Goal: Task Accomplishment & Management: Complete application form

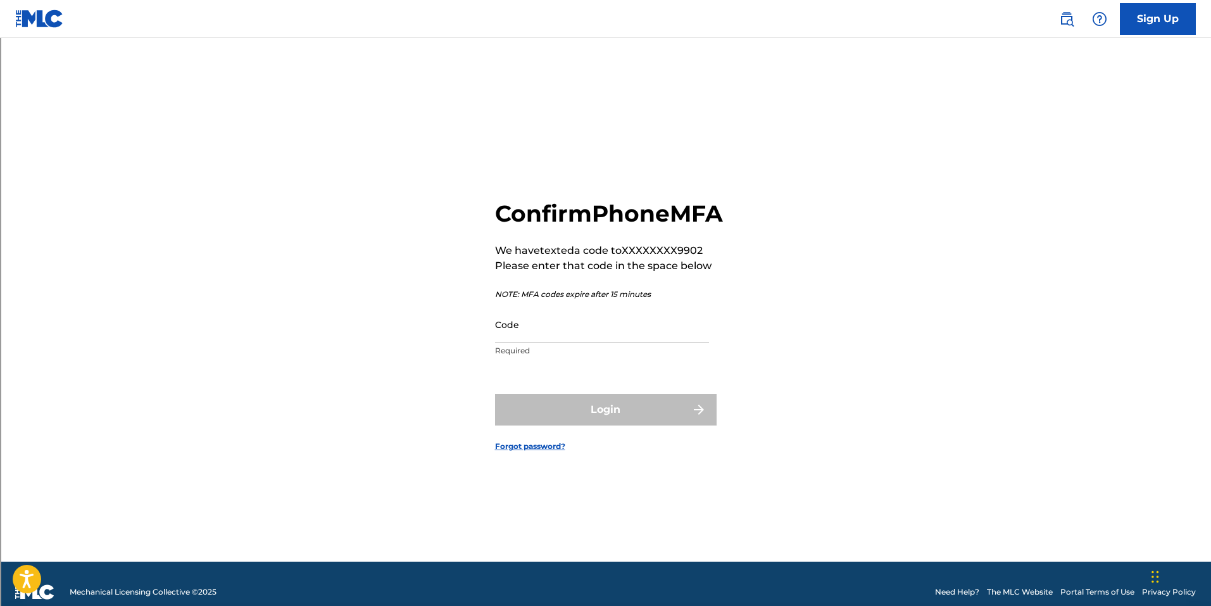
click at [570, 342] on input "Code" at bounding box center [602, 324] width 214 height 36
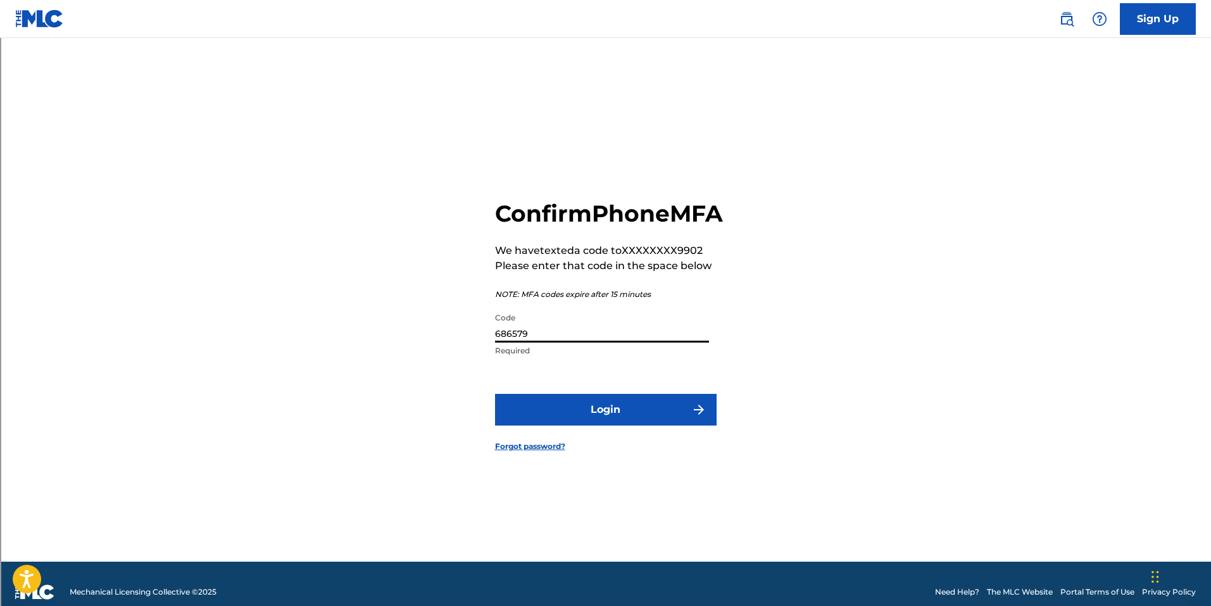
type input "686579"
click at [629, 417] on button "Login" at bounding box center [606, 410] width 222 height 32
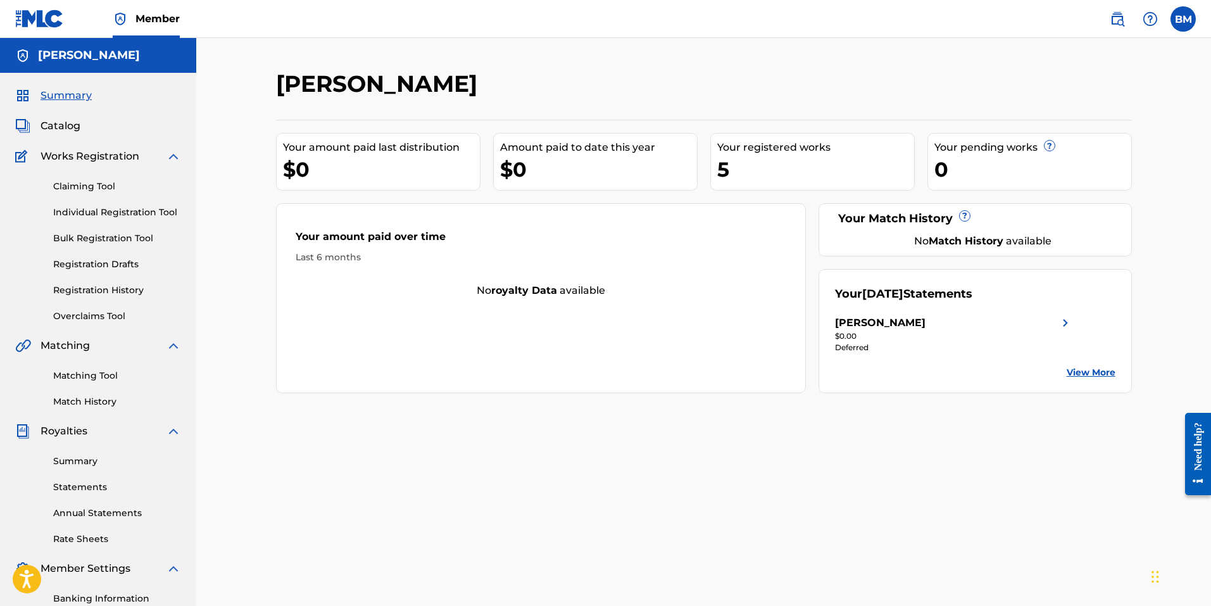
click at [1178, 24] on label at bounding box center [1183, 18] width 25 height 25
click at [1183, 19] on input "BM Brett McInnis brettlelandmcinnis@gmail.com Notification Preferences Profile …" at bounding box center [1183, 19] width 0 height 0
click at [977, 72] on div at bounding box center [1033, 88] width 197 height 37
click at [725, 170] on div "5" at bounding box center [815, 169] width 197 height 28
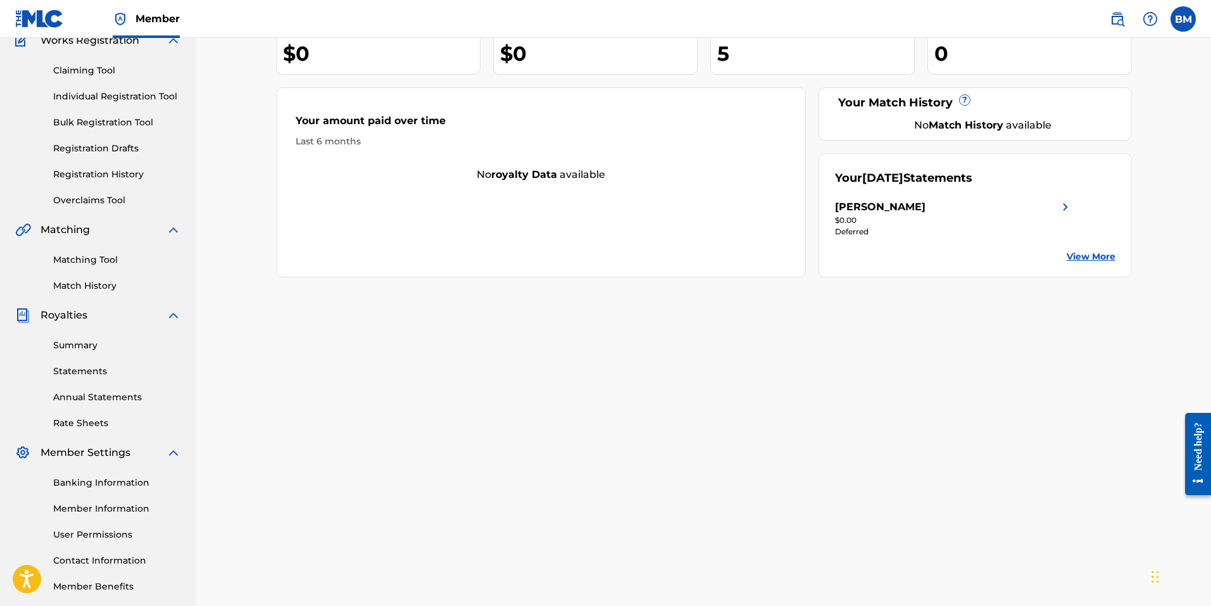
scroll to position [53, 0]
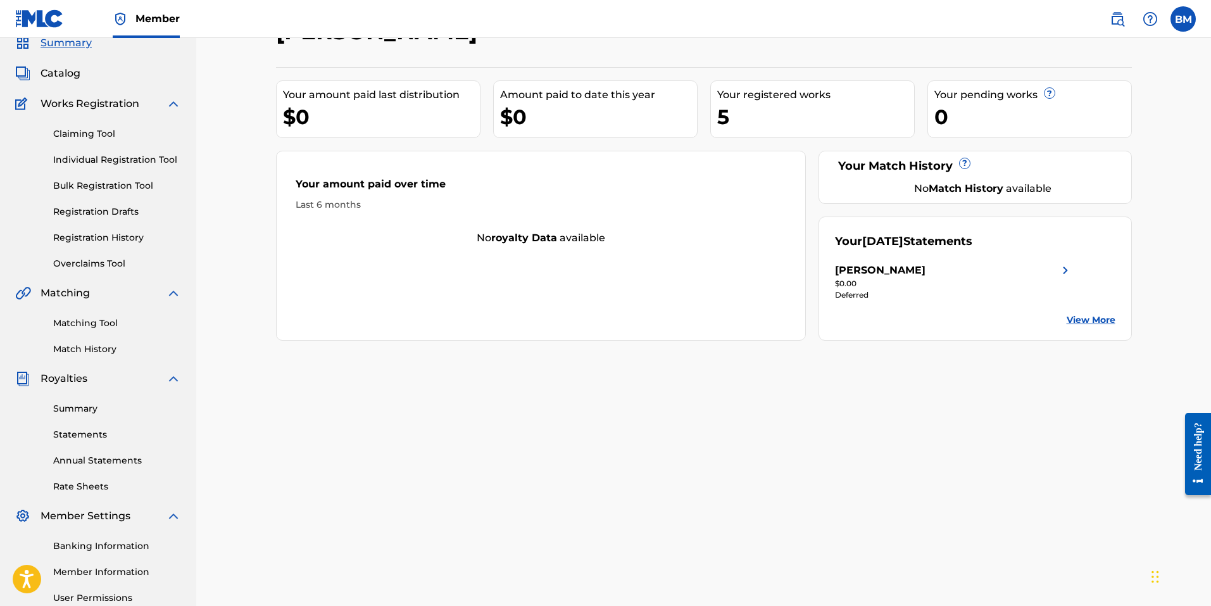
click at [81, 188] on link "Bulk Registration Tool" at bounding box center [117, 185] width 128 height 13
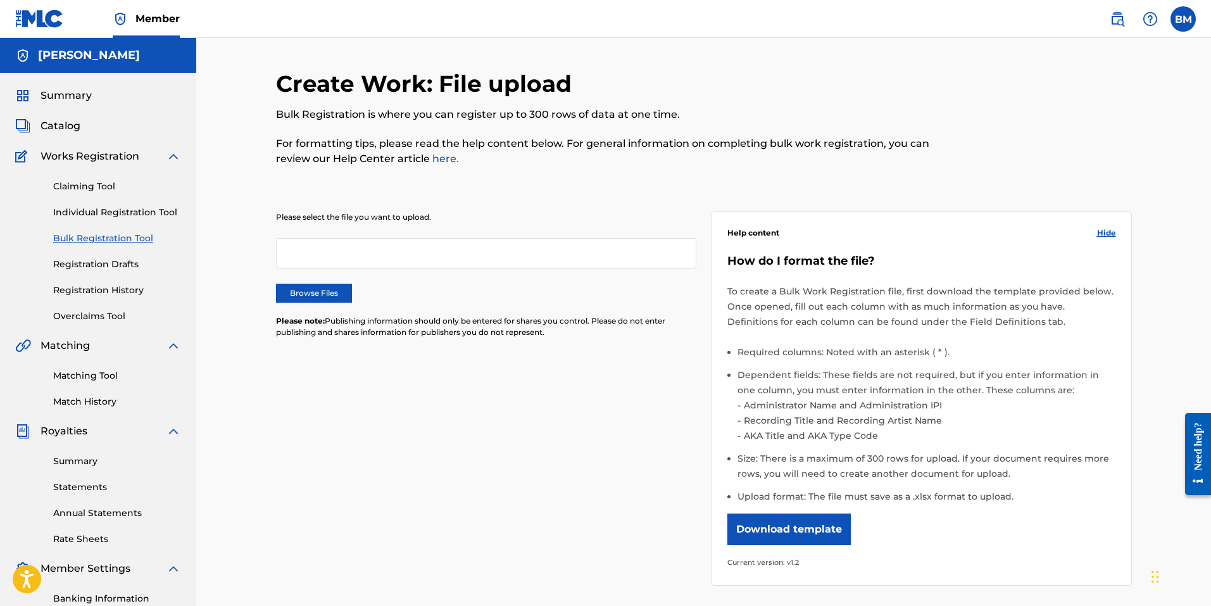
click at [318, 260] on div at bounding box center [486, 253] width 420 height 30
click at [317, 253] on div at bounding box center [486, 253] width 420 height 30
click at [308, 289] on label "Browse Files" at bounding box center [314, 293] width 76 height 19
click at [0, 0] on input "Browse Files" at bounding box center [0, 0] width 0 height 0
click at [161, 209] on link "Individual Registration Tool" at bounding box center [117, 212] width 128 height 13
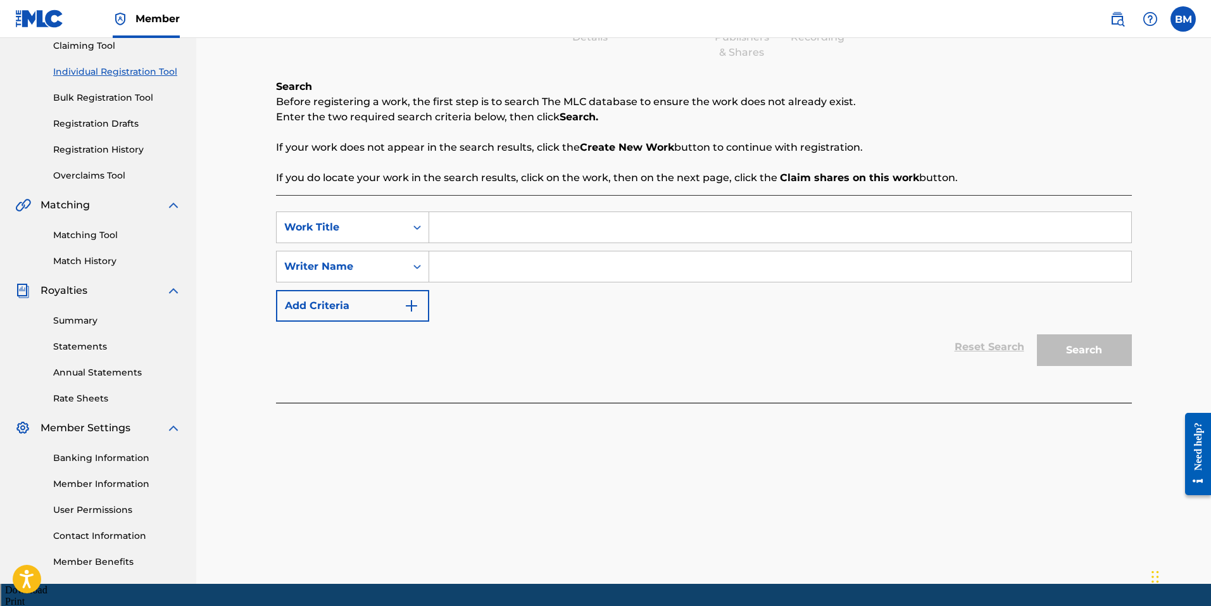
scroll to position [53, 0]
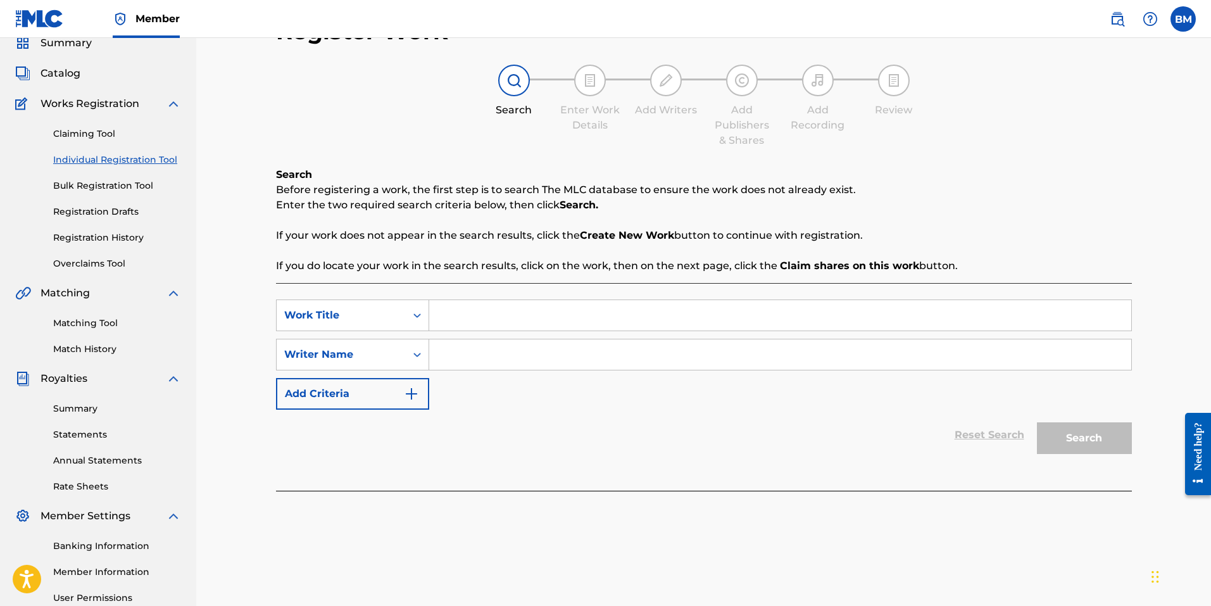
click at [124, 243] on link "Registration History" at bounding box center [117, 237] width 128 height 13
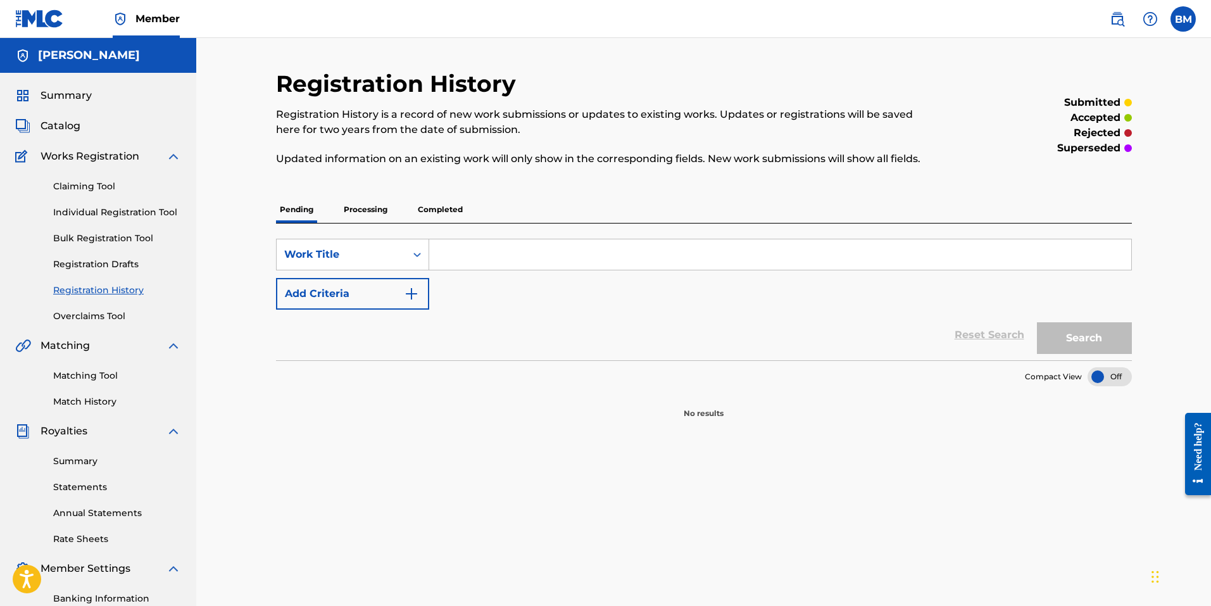
click at [369, 212] on p "Processing" at bounding box center [365, 209] width 51 height 27
click at [425, 210] on p "Completed" at bounding box center [440, 209] width 53 height 27
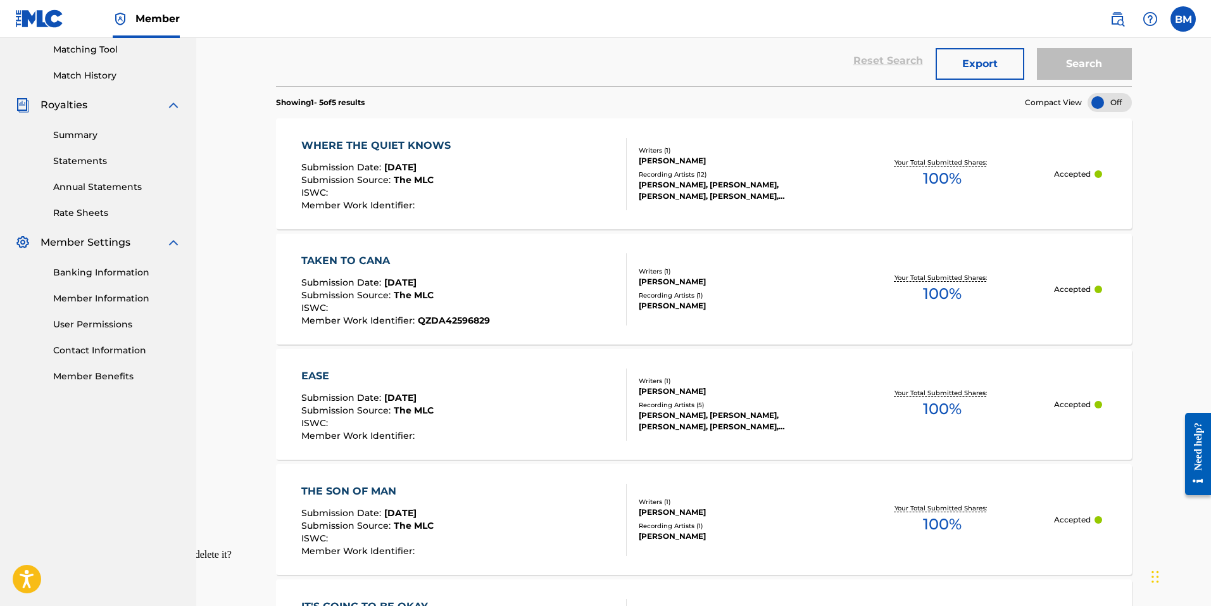
scroll to position [298, 0]
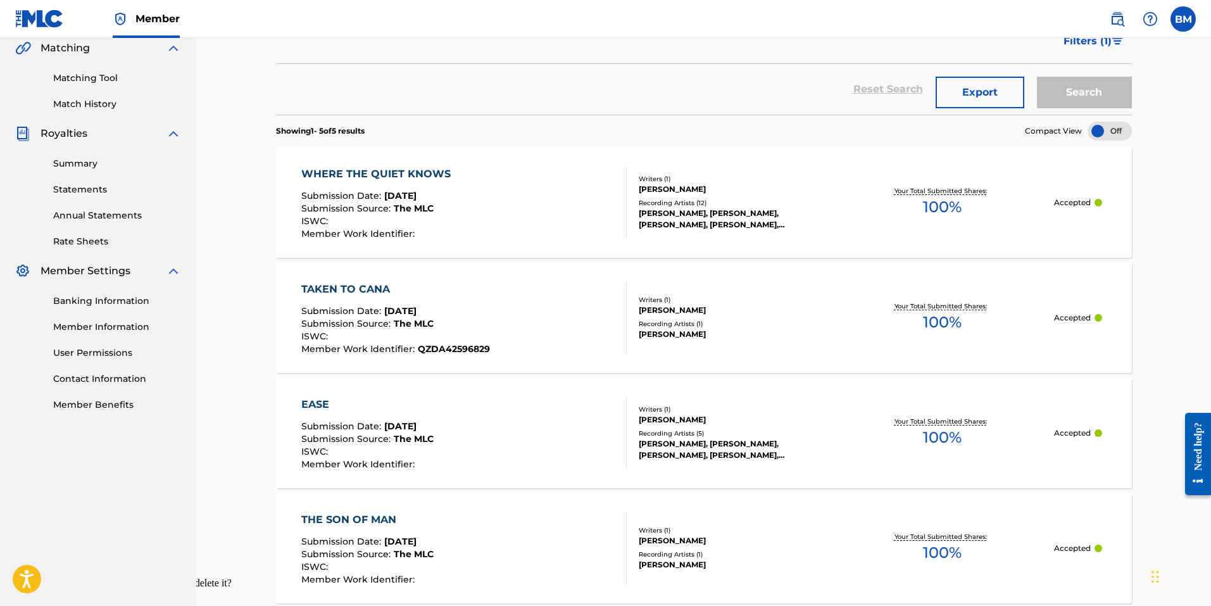
click at [389, 168] on div "WHERE THE QUIET KNOWS" at bounding box center [379, 173] width 156 height 15
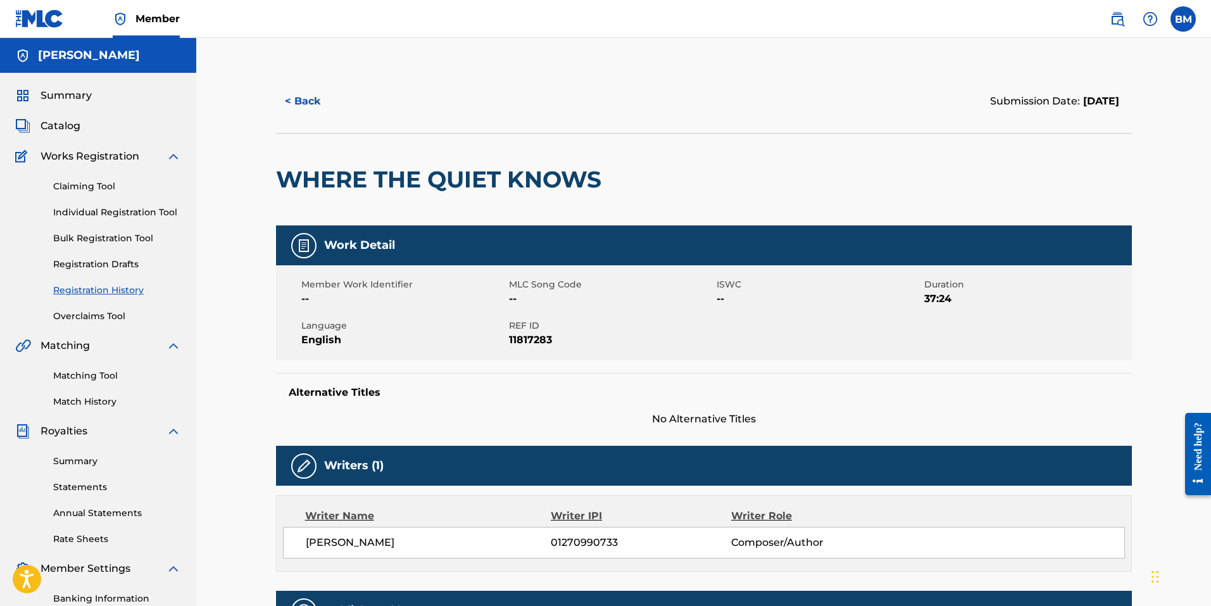
click at [306, 242] on img at bounding box center [303, 245] width 15 height 15
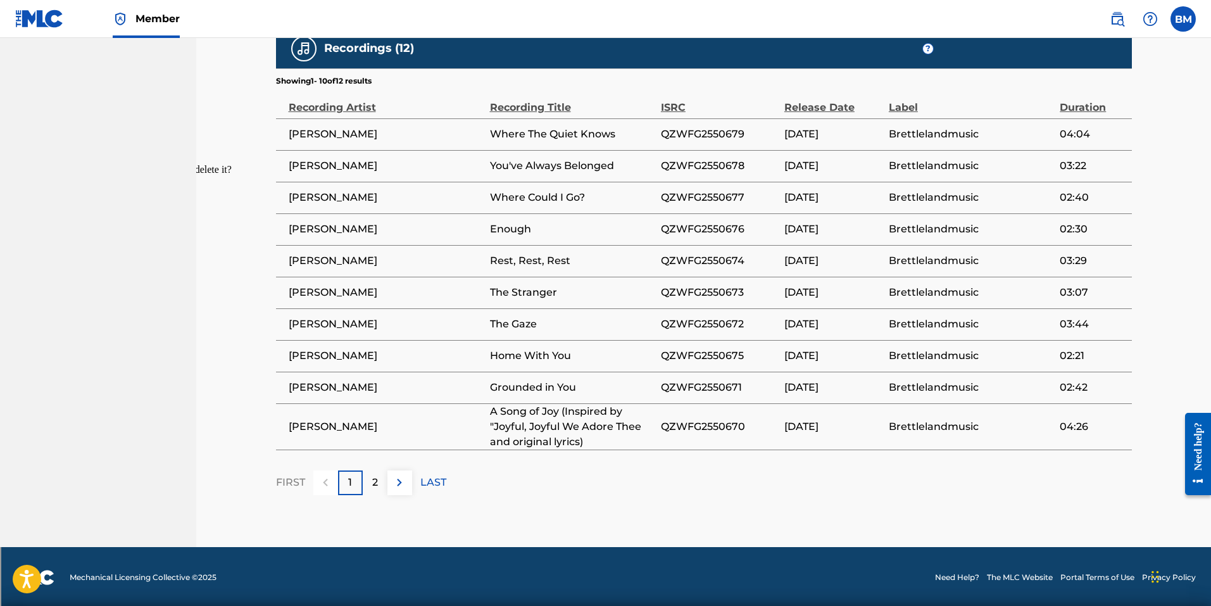
scroll to position [713, 0]
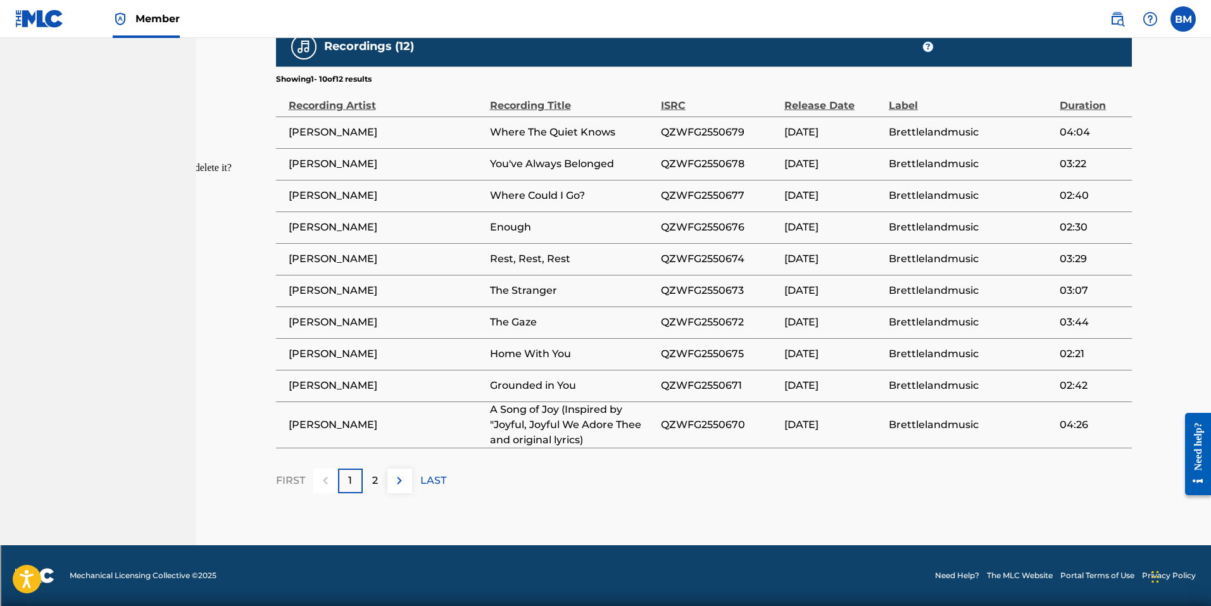
click at [377, 482] on p "2" at bounding box center [375, 480] width 6 height 15
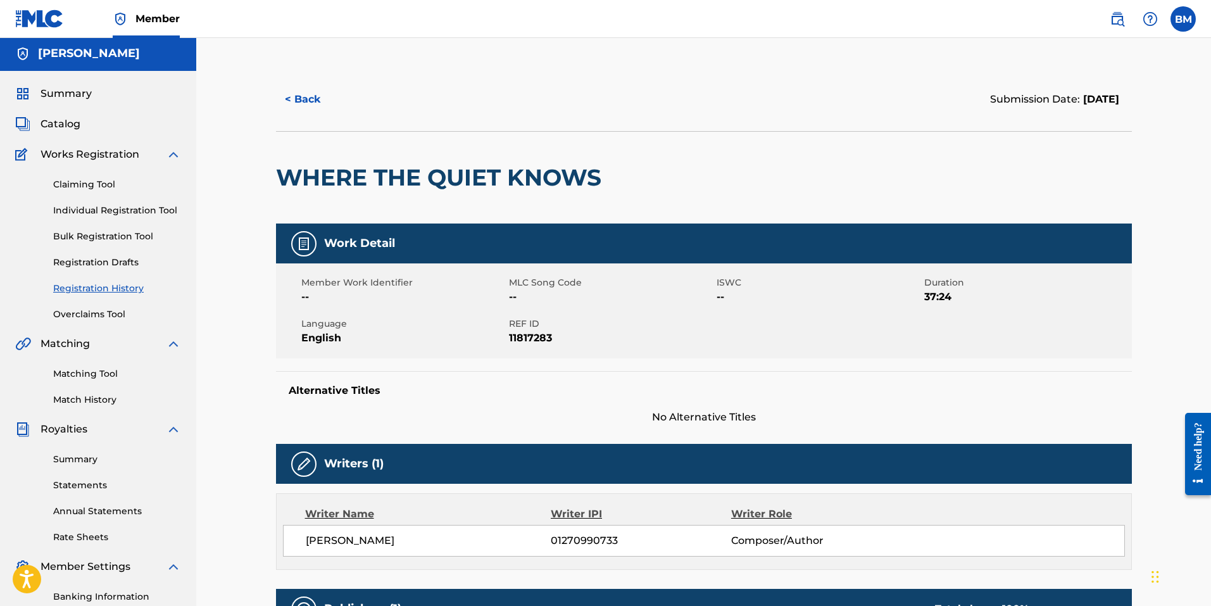
scroll to position [0, 0]
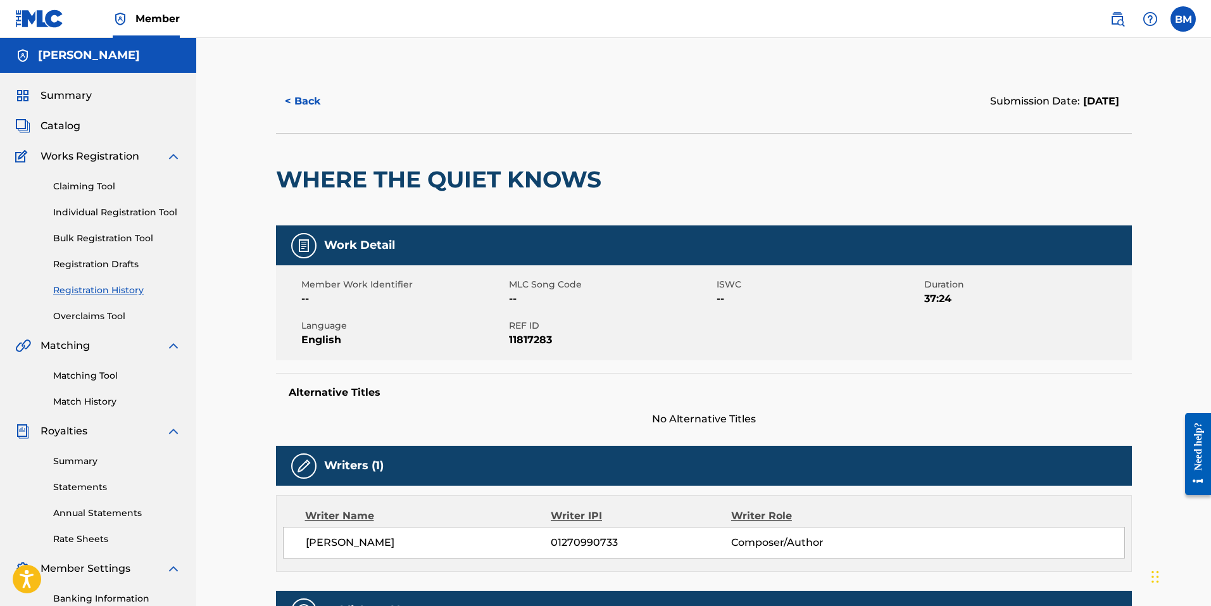
click at [96, 206] on link "Individual Registration Tool" at bounding box center [117, 212] width 128 height 13
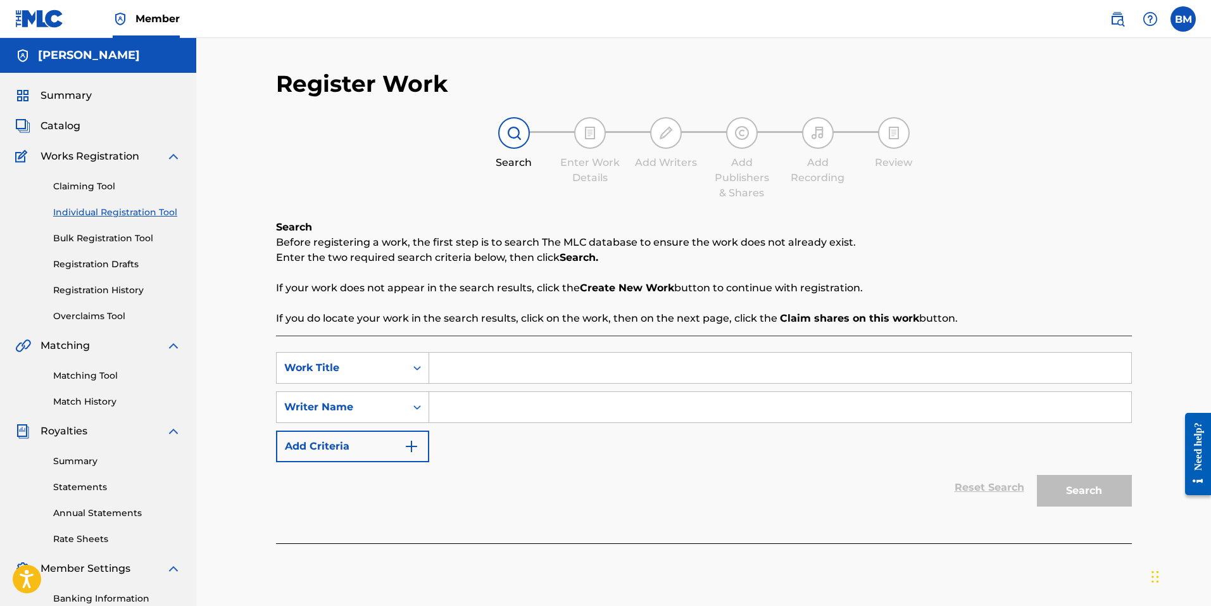
click at [460, 377] on input "Search Form" at bounding box center [780, 368] width 702 height 30
type input "The Lang Gives Back"
click at [465, 405] on input "Search Form" at bounding box center [780, 407] width 702 height 30
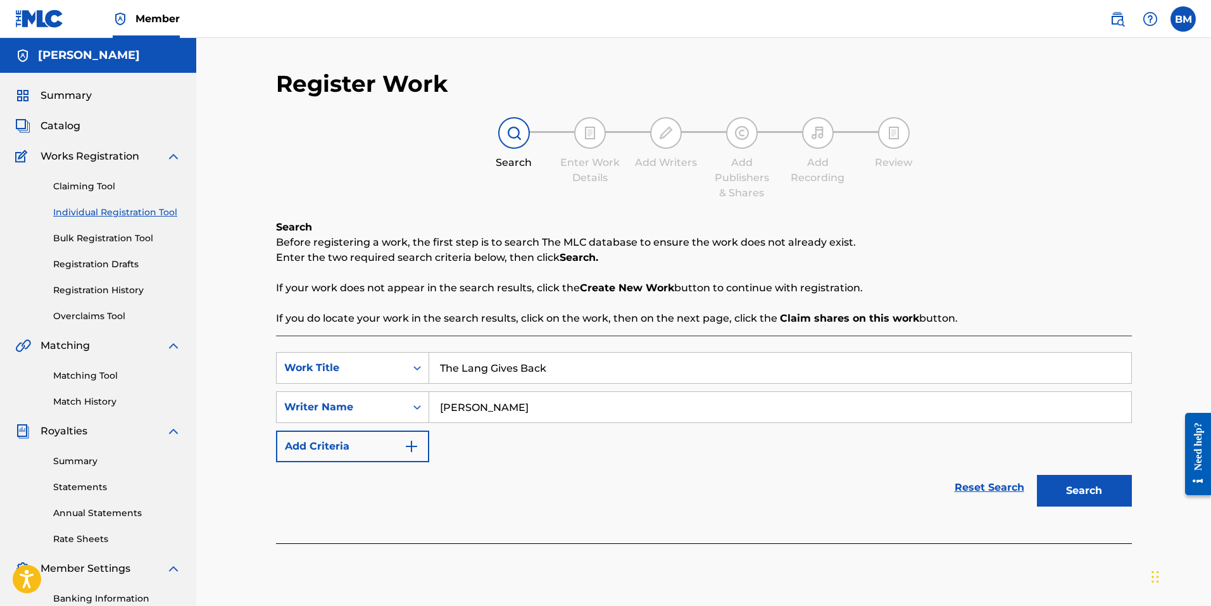
type input "[PERSON_NAME]"
click at [1062, 487] on button "Search" at bounding box center [1084, 491] width 95 height 32
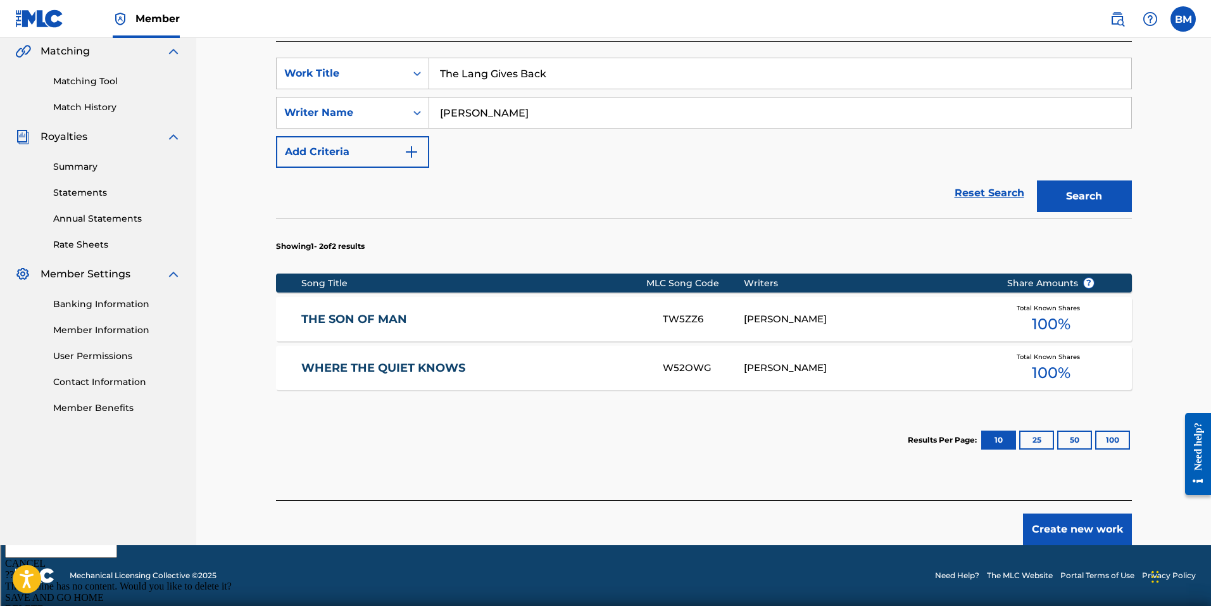
click at [1072, 529] on button "Create new work" at bounding box center [1077, 529] width 109 height 32
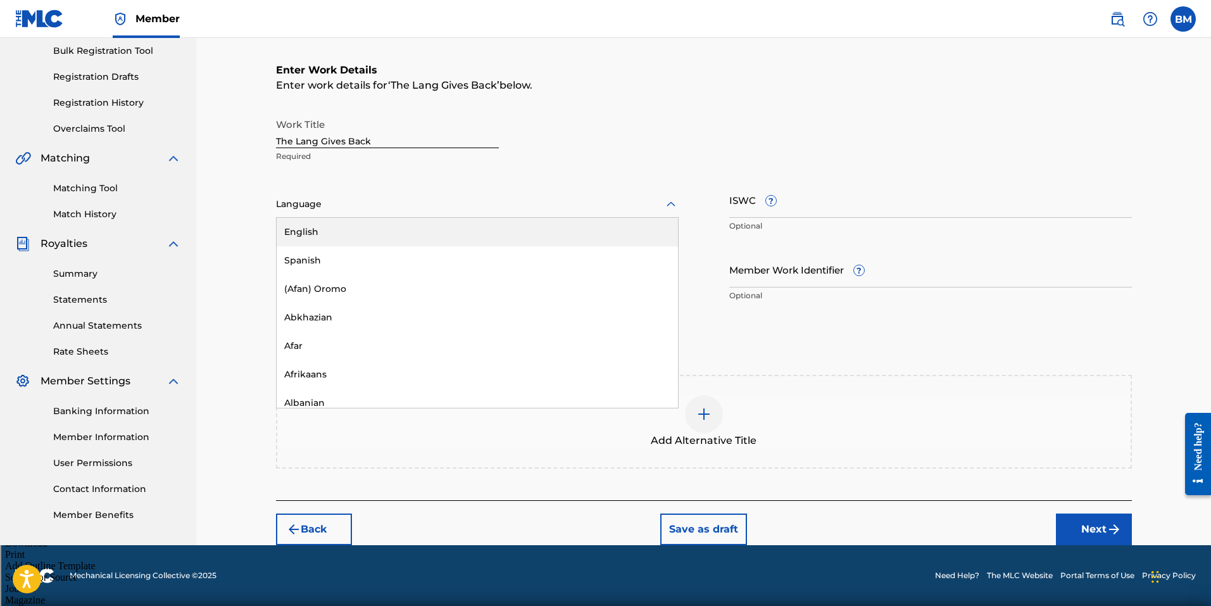
click at [328, 215] on div "Language" at bounding box center [477, 204] width 403 height 27
click at [328, 234] on div "English" at bounding box center [477, 232] width 401 height 28
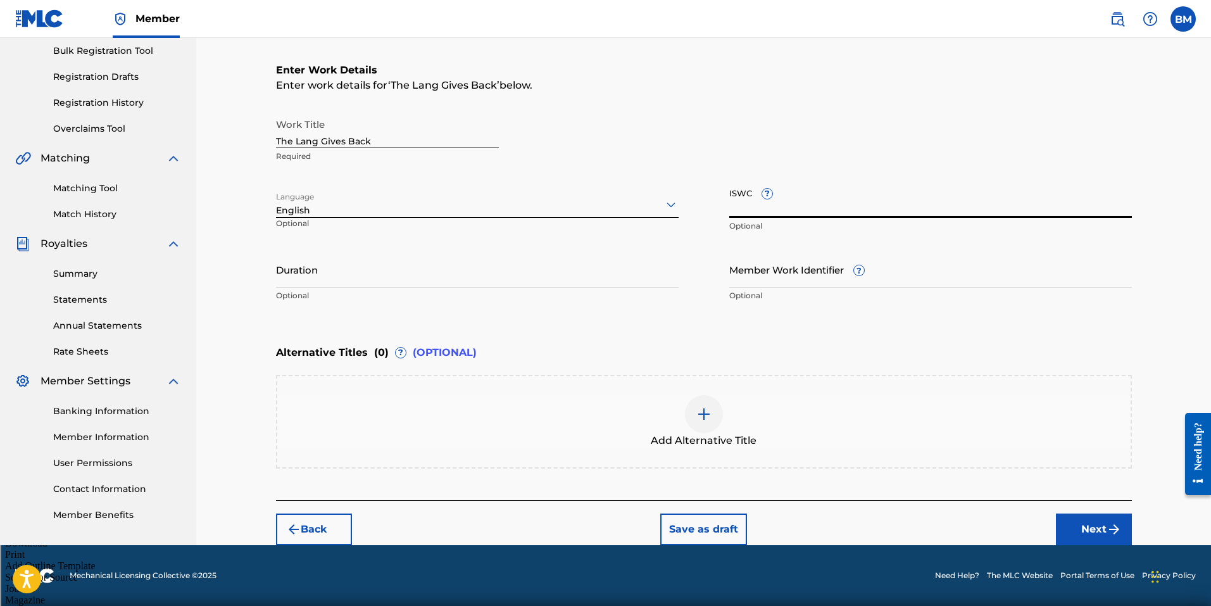
click at [771, 213] on input "ISWC ?" at bounding box center [930, 200] width 403 height 36
click at [384, 277] on input "Duration" at bounding box center [477, 269] width 403 height 36
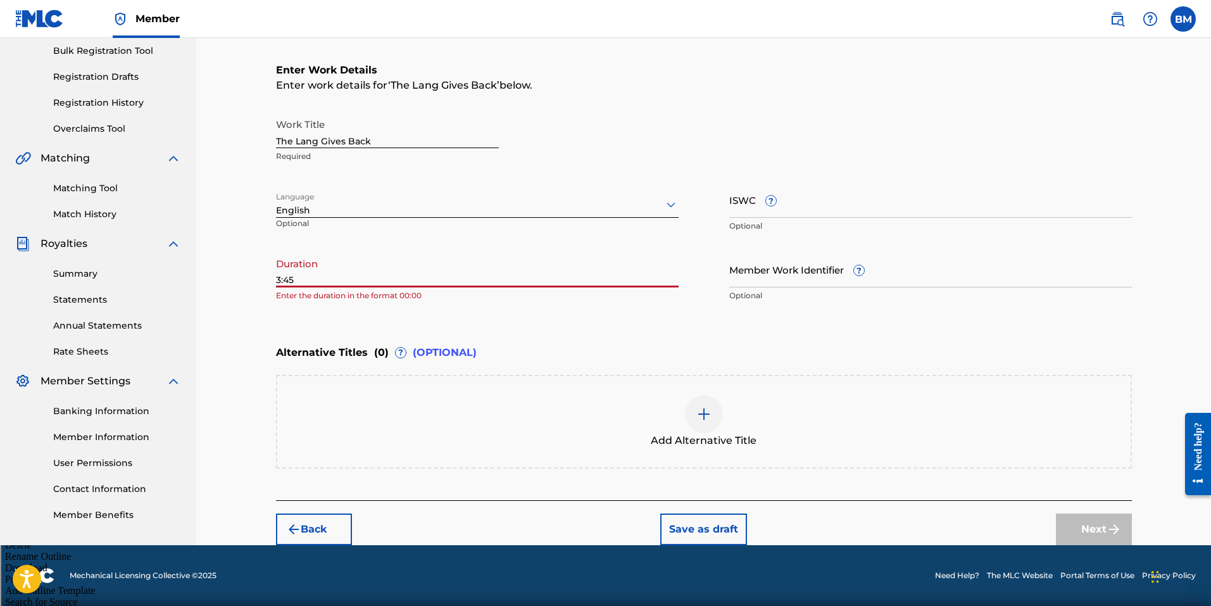
click at [275, 280] on div "Register Work Search Enter Work Details Add Writers Add Publishers & Shares Add…" at bounding box center [704, 213] width 886 height 663
click at [283, 279] on input "3:45" at bounding box center [477, 269] width 403 height 36
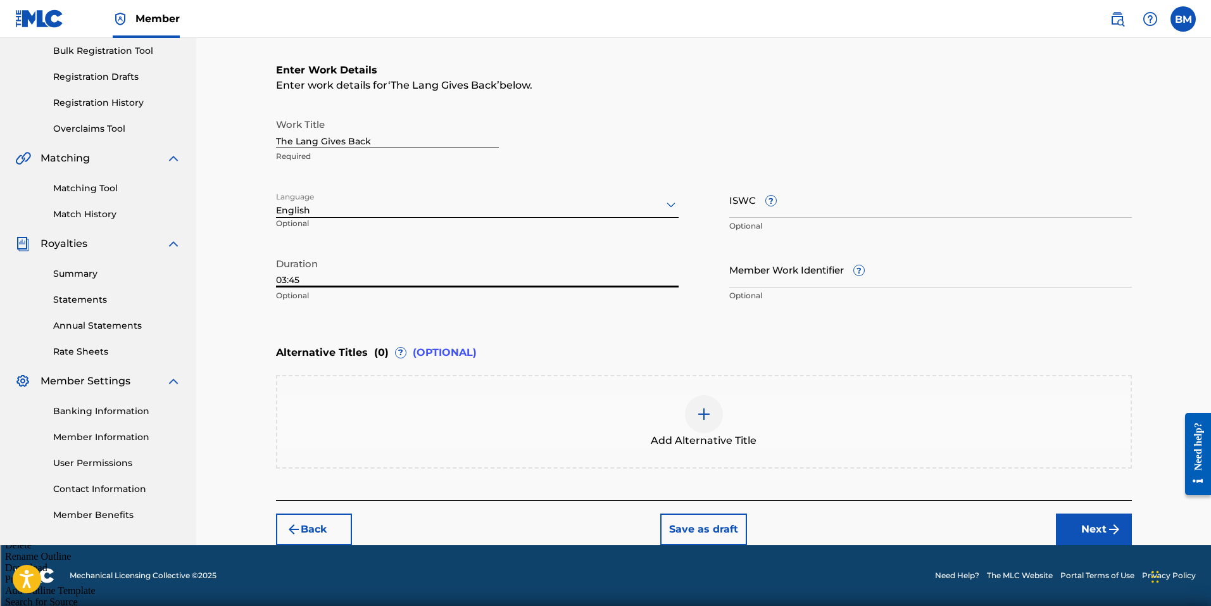
type input "03:45"
click at [804, 272] on input "Member Work Identifier ?" at bounding box center [930, 269] width 403 height 36
click at [1068, 523] on button "Next" at bounding box center [1094, 529] width 76 height 32
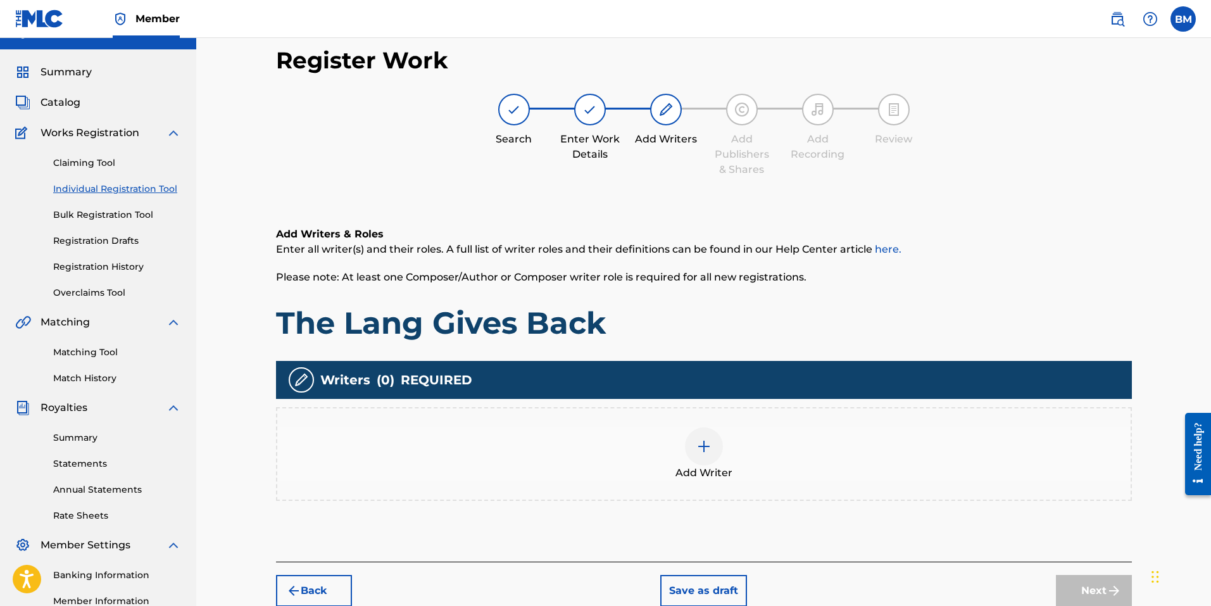
scroll to position [0, 0]
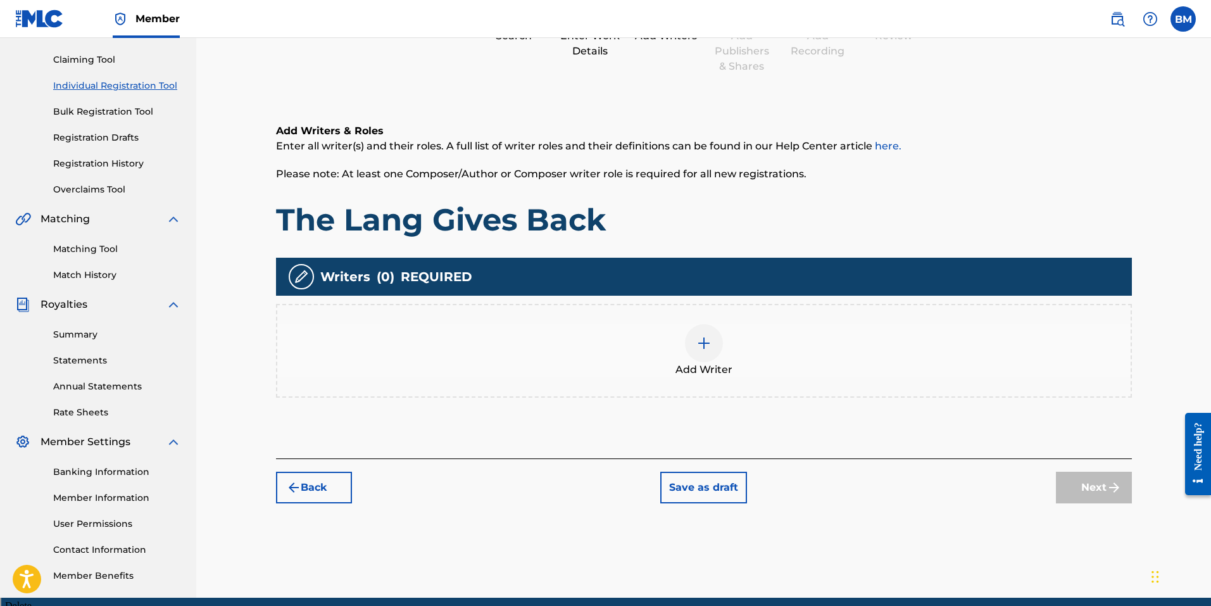
click at [704, 341] on img at bounding box center [703, 343] width 15 height 15
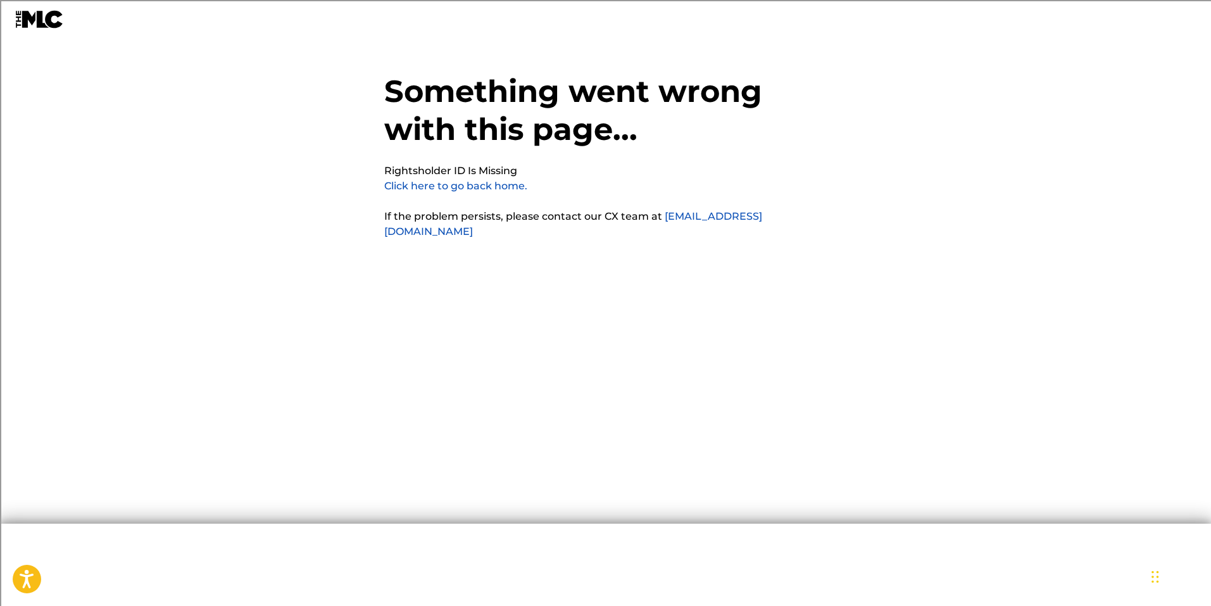
click at [474, 183] on link "Click here to go back home." at bounding box center [455, 186] width 143 height 12
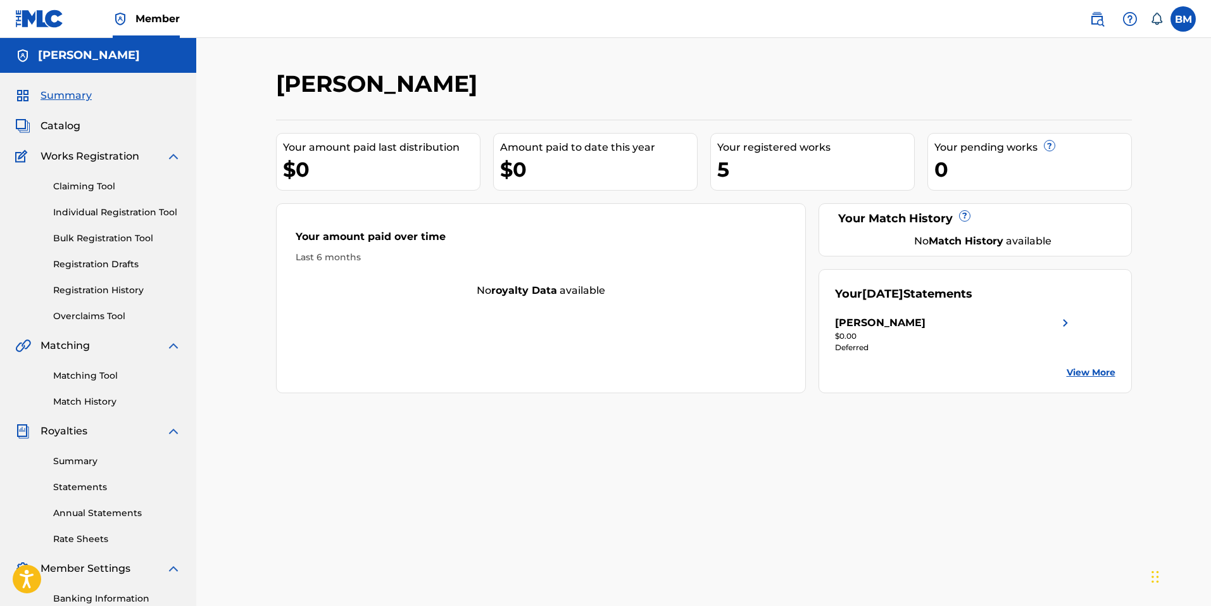
click at [1076, 379] on link "View More" at bounding box center [1091, 372] width 49 height 13
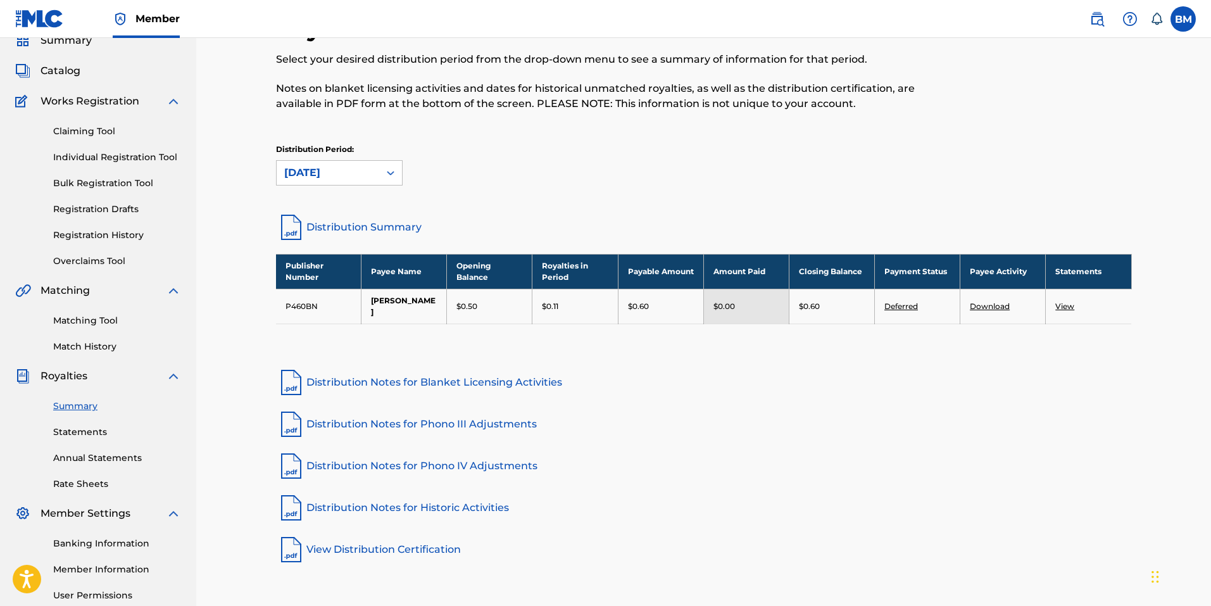
scroll to position [53, 0]
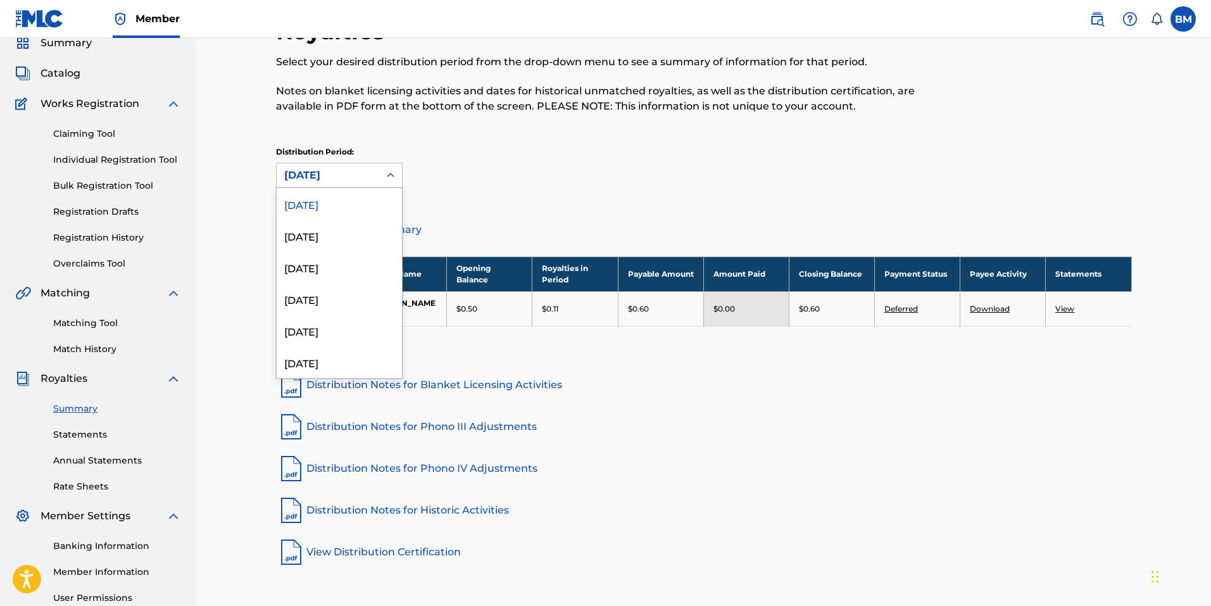
click at [363, 172] on div "August 2025" at bounding box center [327, 175] width 87 height 15
click at [333, 234] on div "July 2025" at bounding box center [339, 236] width 125 height 32
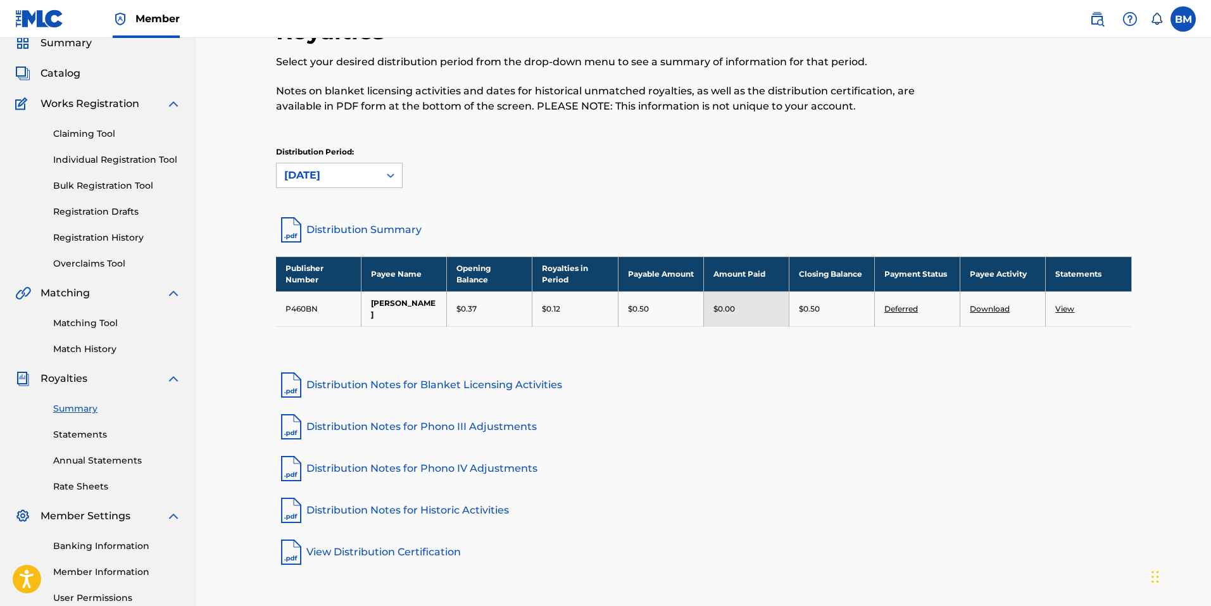
click at [371, 173] on div "July 2025" at bounding box center [327, 175] width 87 height 15
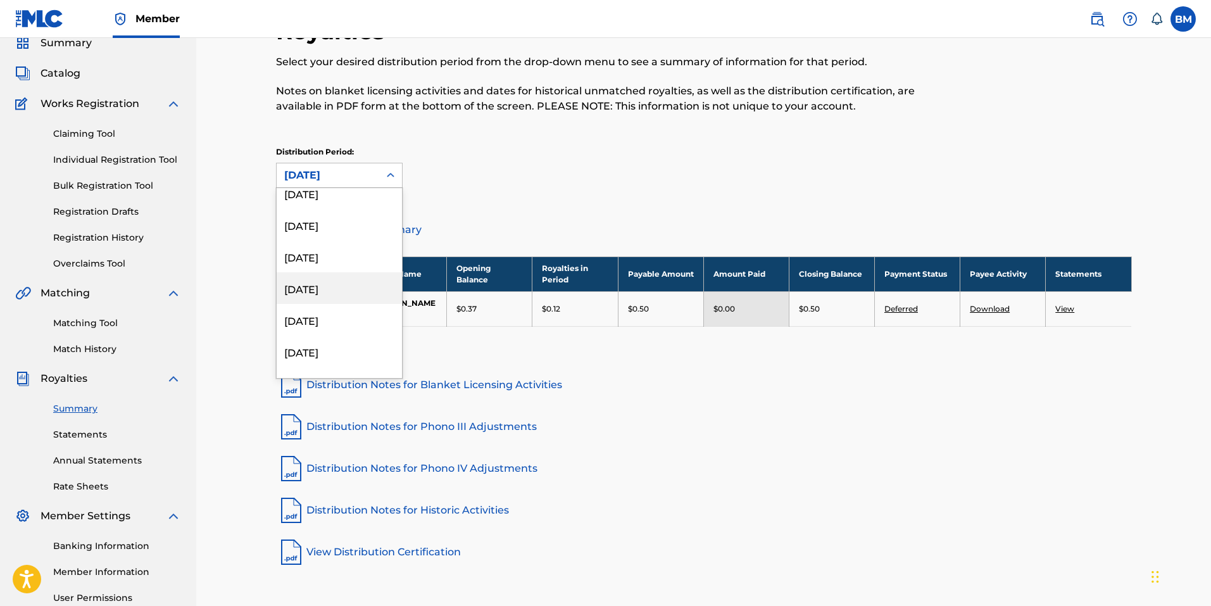
scroll to position [0, 0]
click at [348, 198] on div "August 2025" at bounding box center [339, 204] width 125 height 32
click at [363, 174] on div "August 2025" at bounding box center [327, 175] width 87 height 15
click at [336, 239] on div "July 2025" at bounding box center [339, 236] width 125 height 32
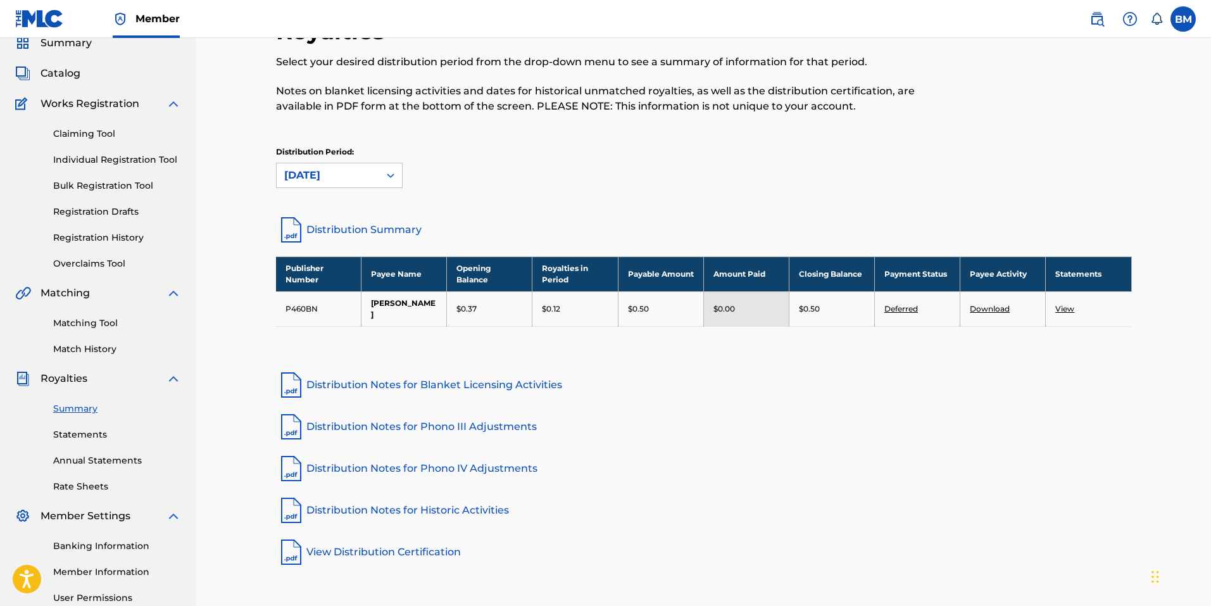
click at [356, 171] on div "July 2025" at bounding box center [327, 175] width 87 height 15
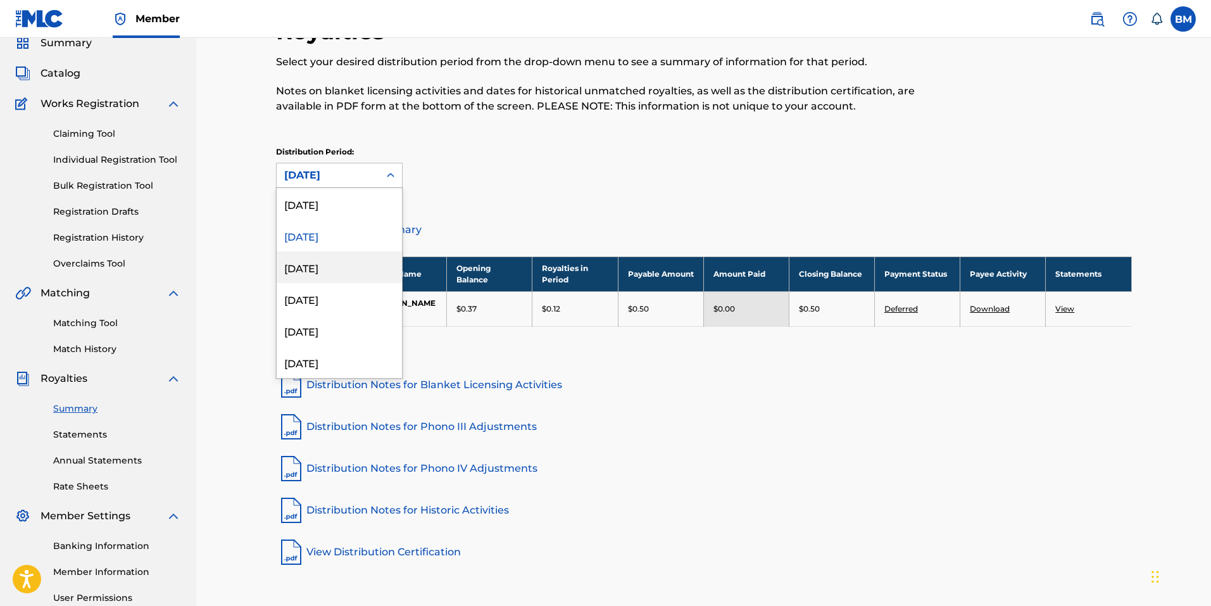
click at [316, 264] on div "June 2025" at bounding box center [339, 267] width 125 height 32
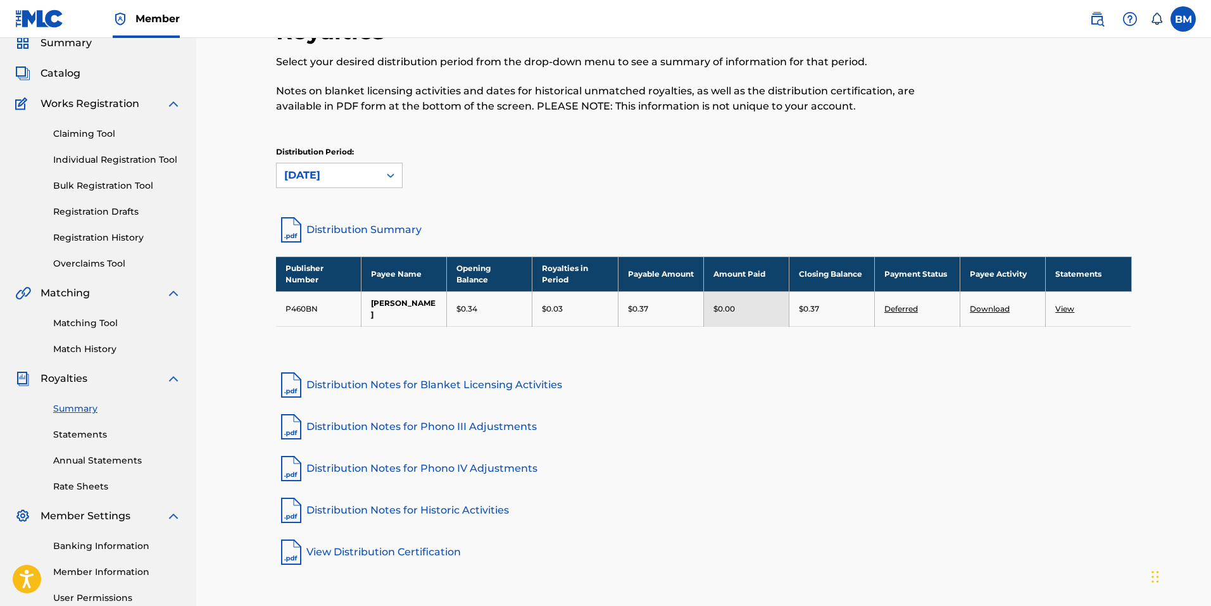
click at [898, 304] on link "Deferred" at bounding box center [901, 308] width 34 height 9
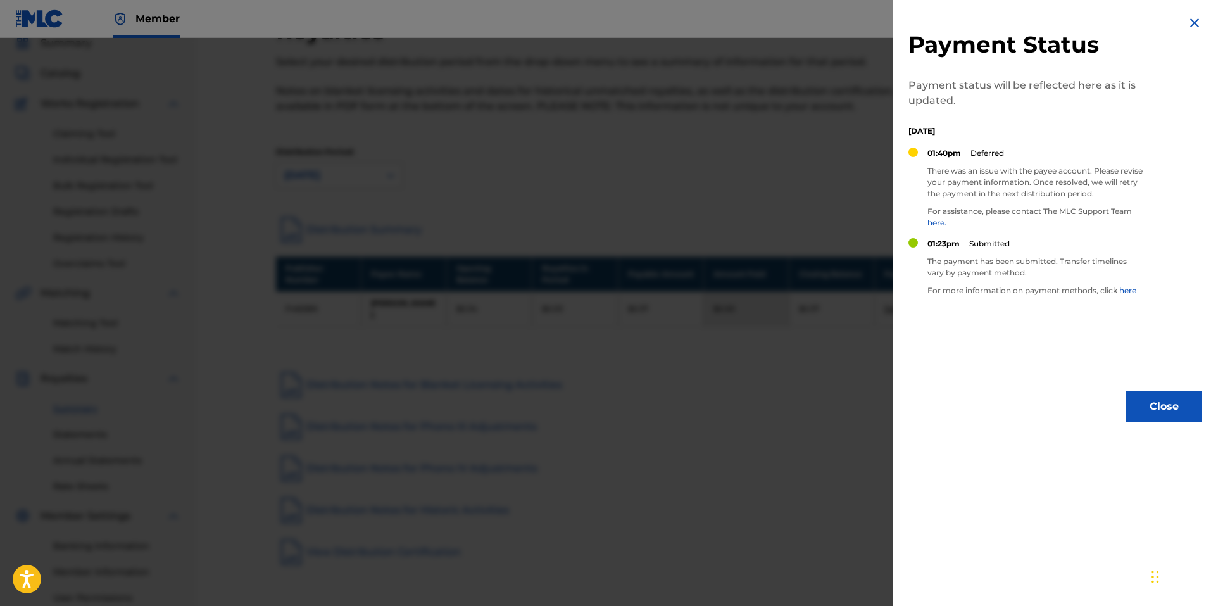
click at [938, 223] on link "here." at bounding box center [936, 222] width 19 height 9
click at [1187, 26] on img at bounding box center [1194, 22] width 15 height 15
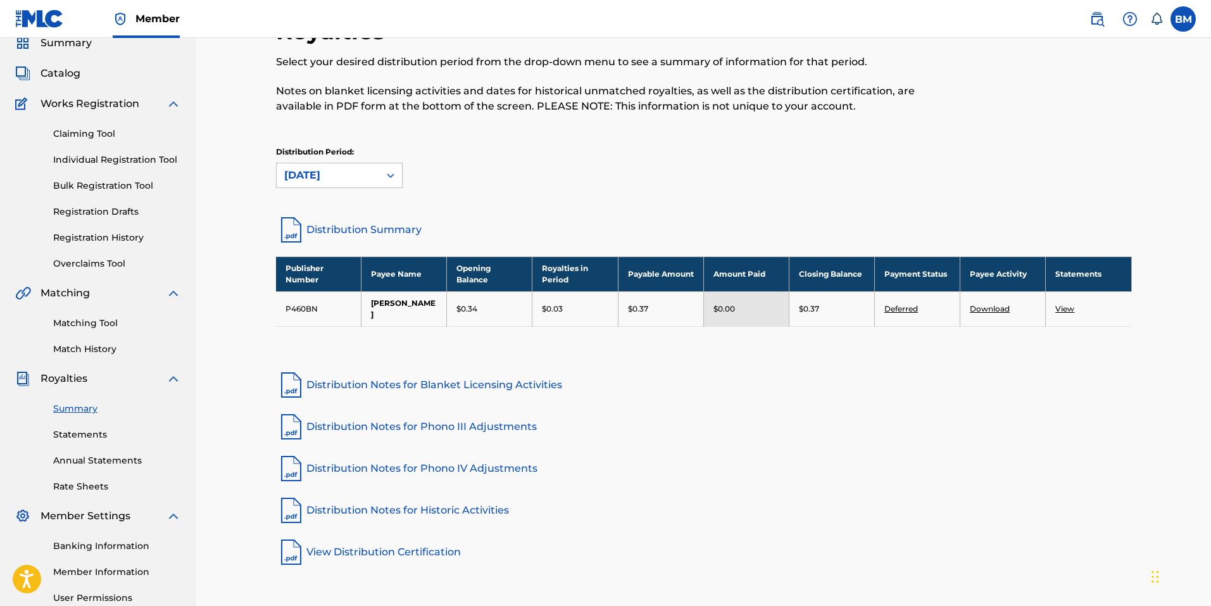
click at [1060, 307] on link "View" at bounding box center [1064, 308] width 19 height 9
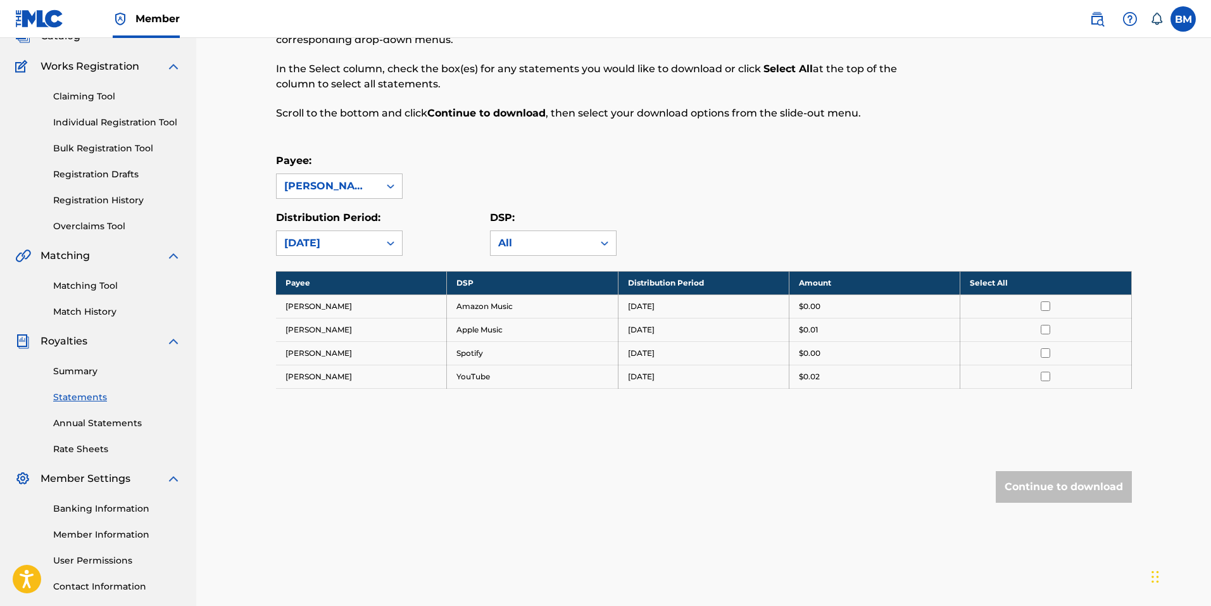
scroll to position [127, 0]
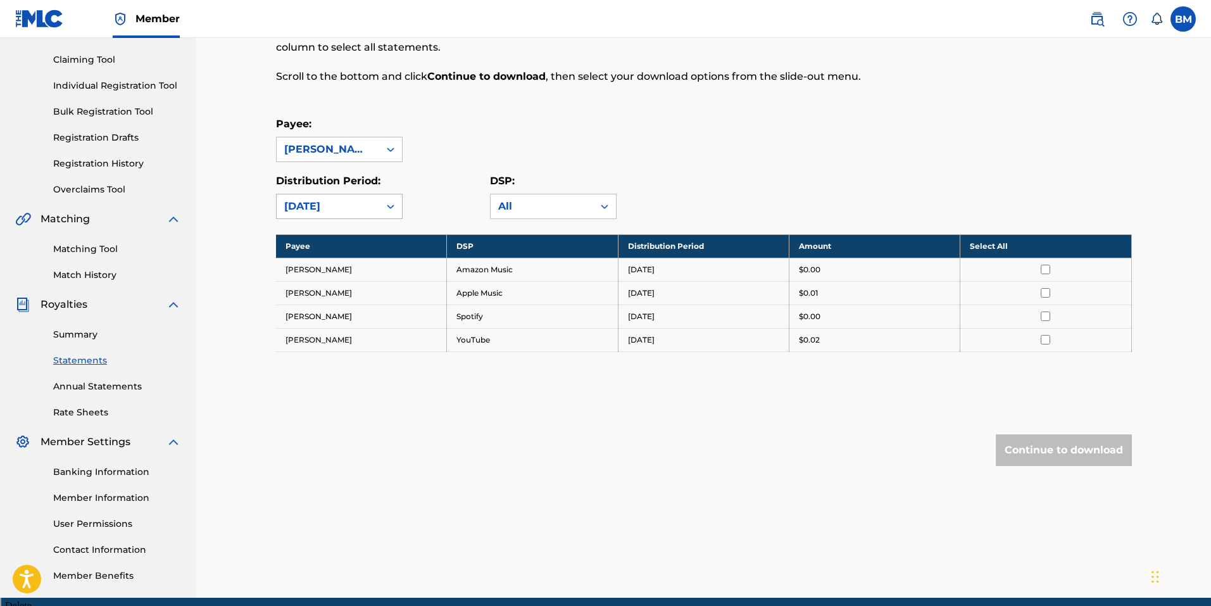
click at [374, 205] on div "June 2025" at bounding box center [328, 206] width 103 height 24
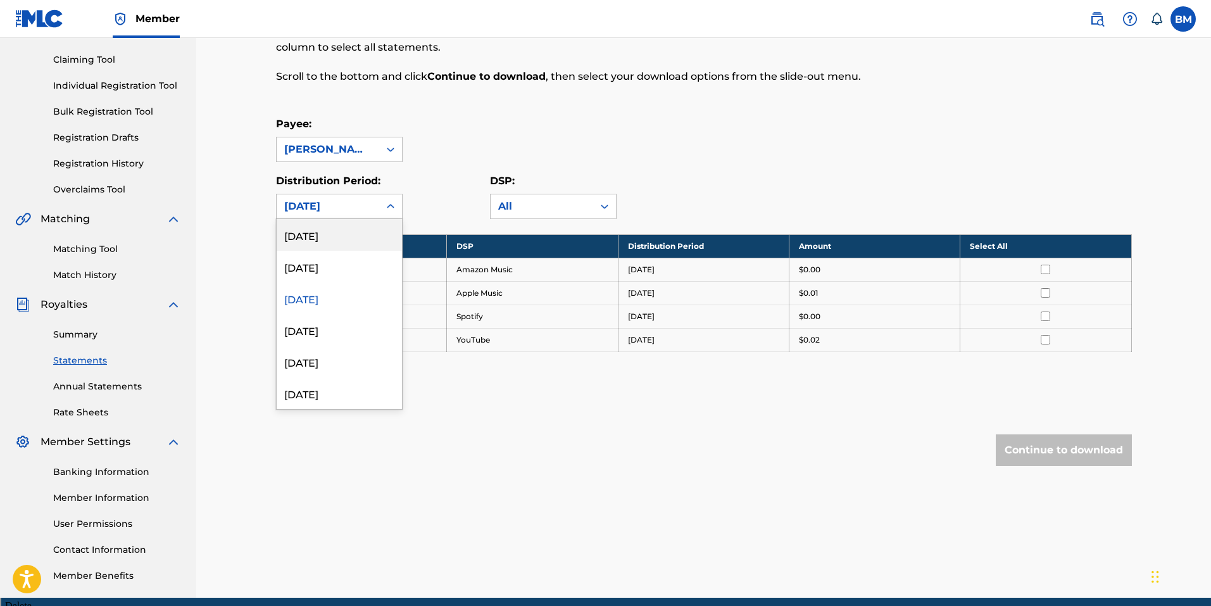
click at [353, 230] on div "August 2025" at bounding box center [339, 235] width 125 height 32
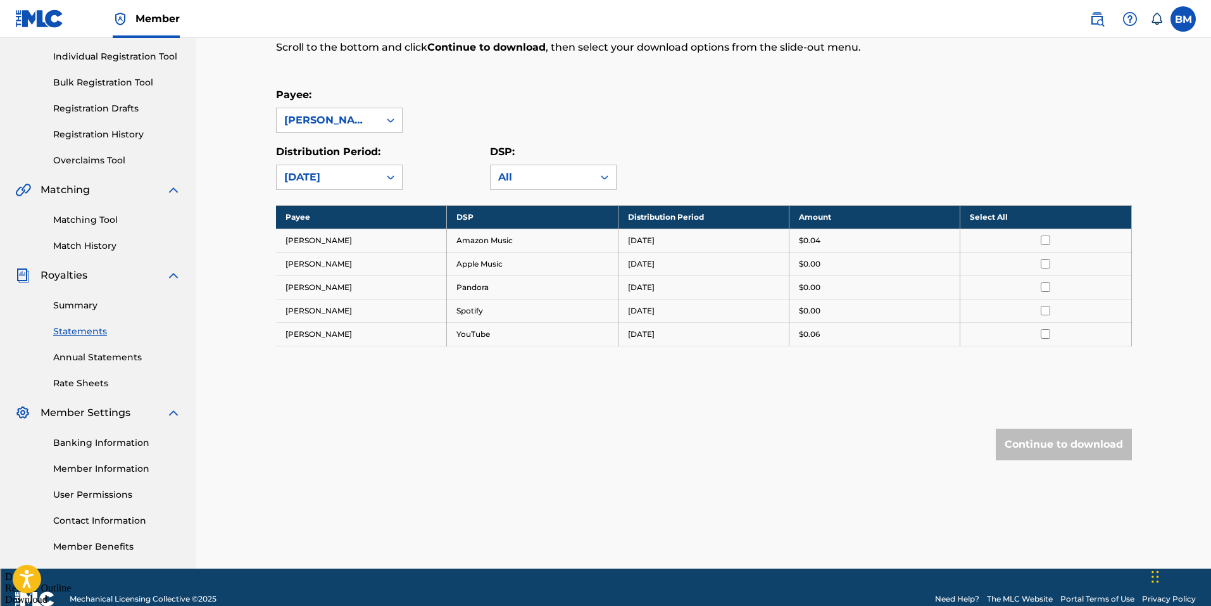
scroll to position [179, 0]
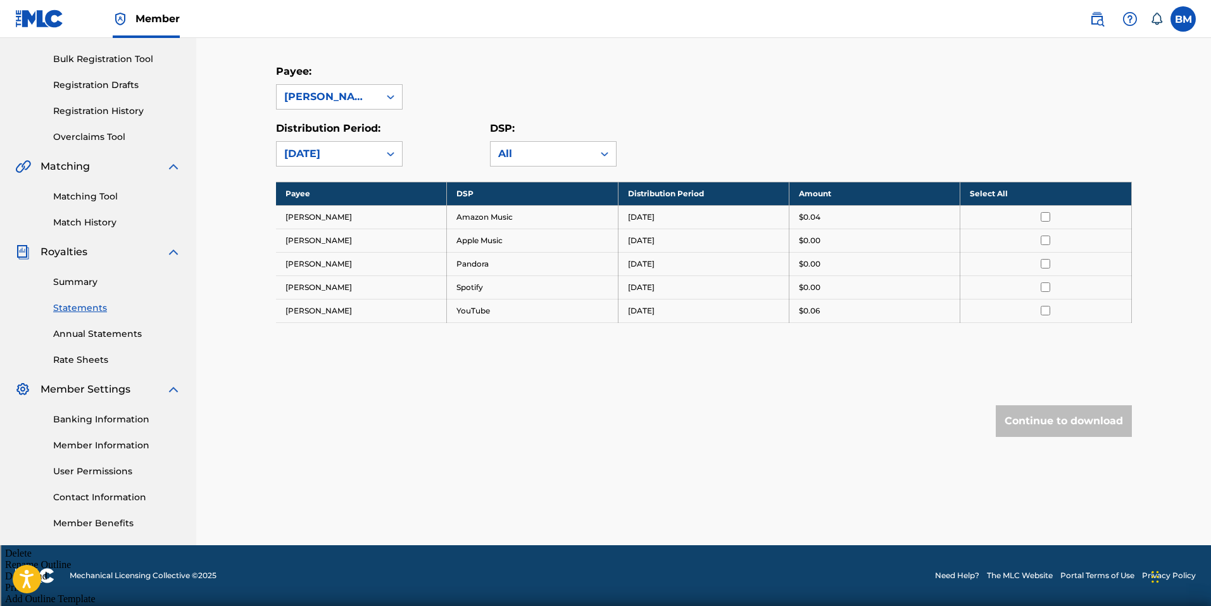
click at [374, 158] on div "August 2025" at bounding box center [328, 154] width 103 height 24
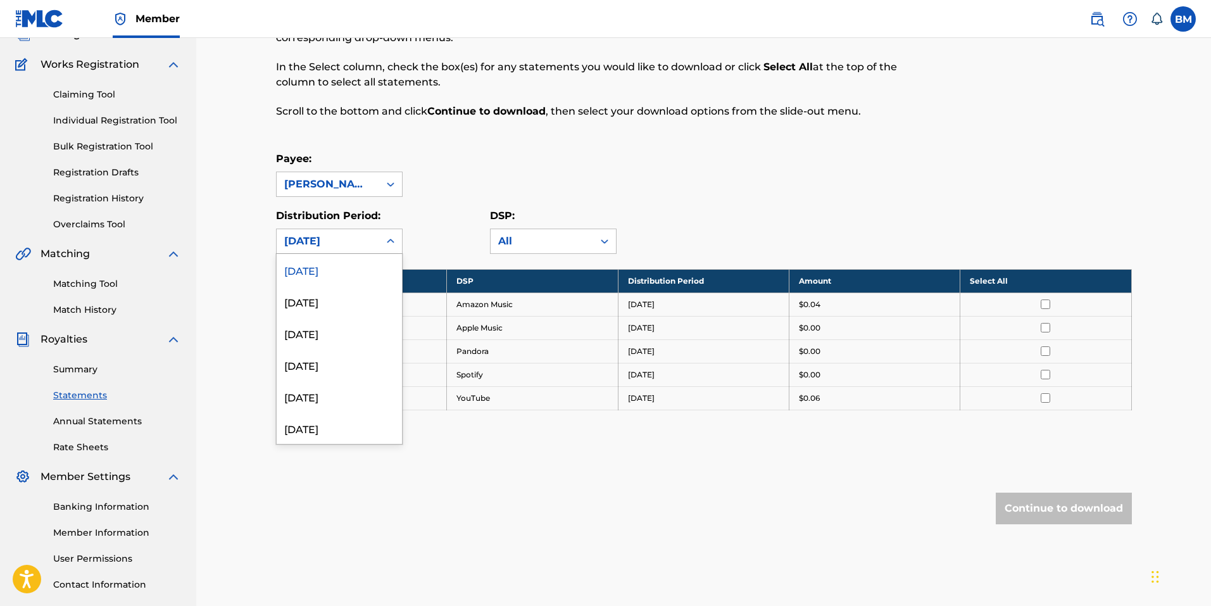
scroll to position [127, 0]
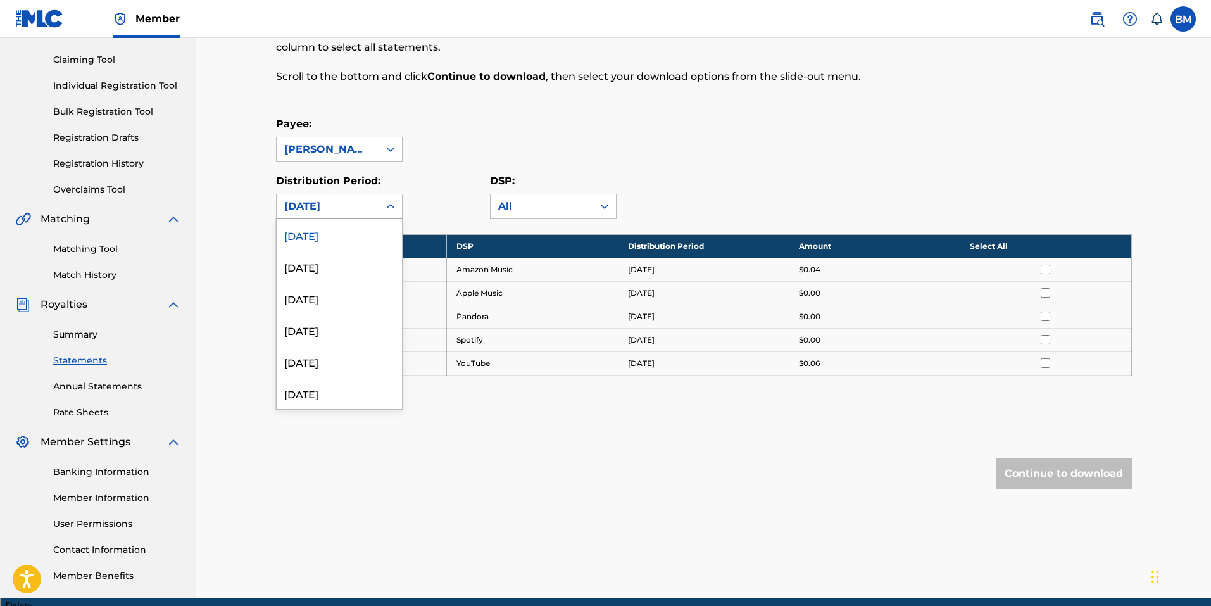
click at [84, 336] on link "Summary" at bounding box center [117, 334] width 128 height 13
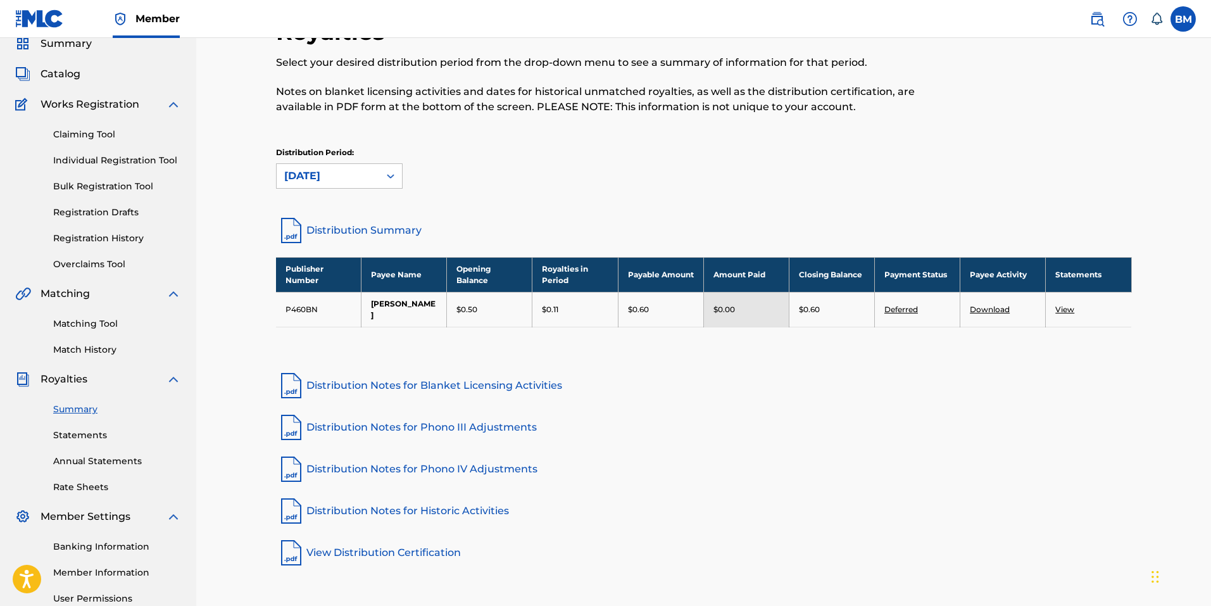
scroll to position [179, 0]
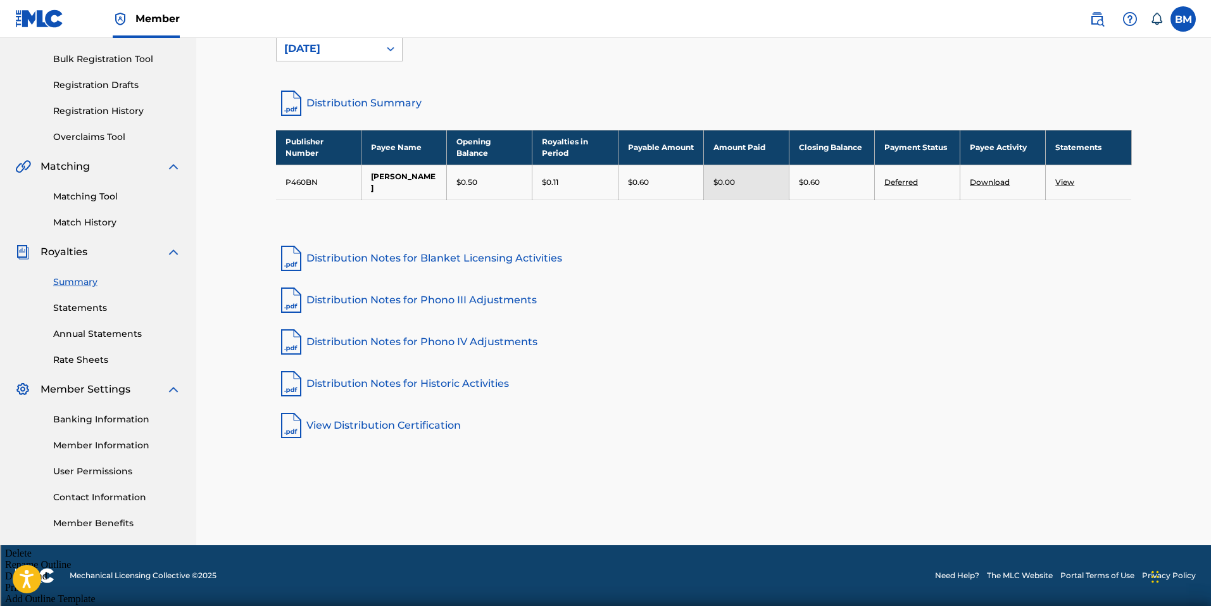
click at [118, 420] on link "Banking Information" at bounding box center [117, 419] width 128 height 13
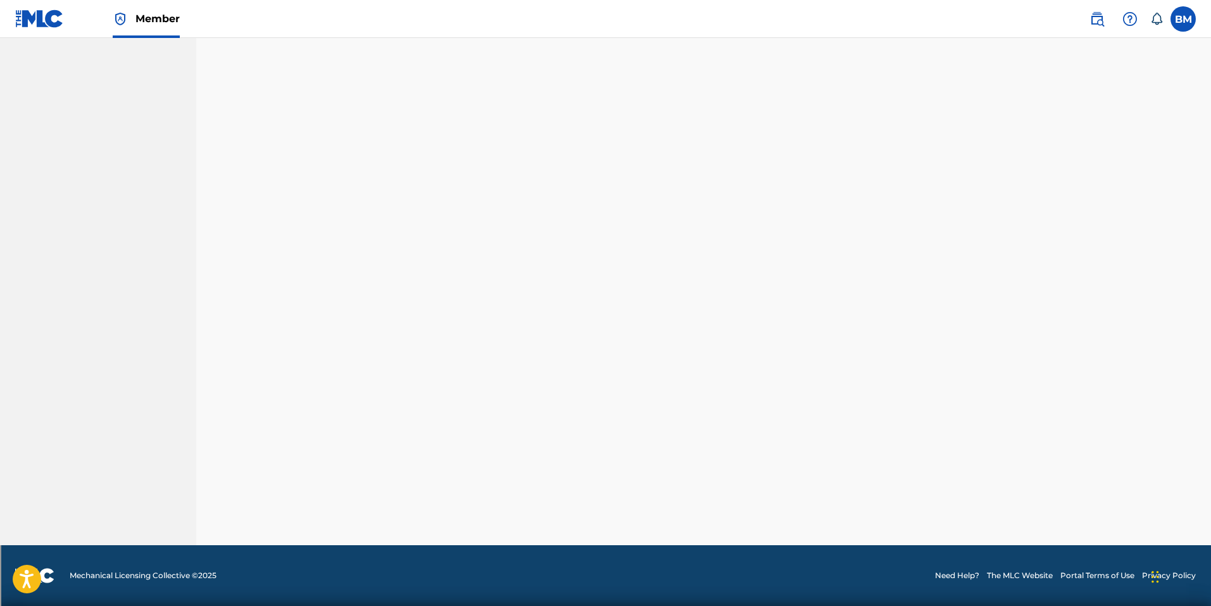
scroll to position [179, 0]
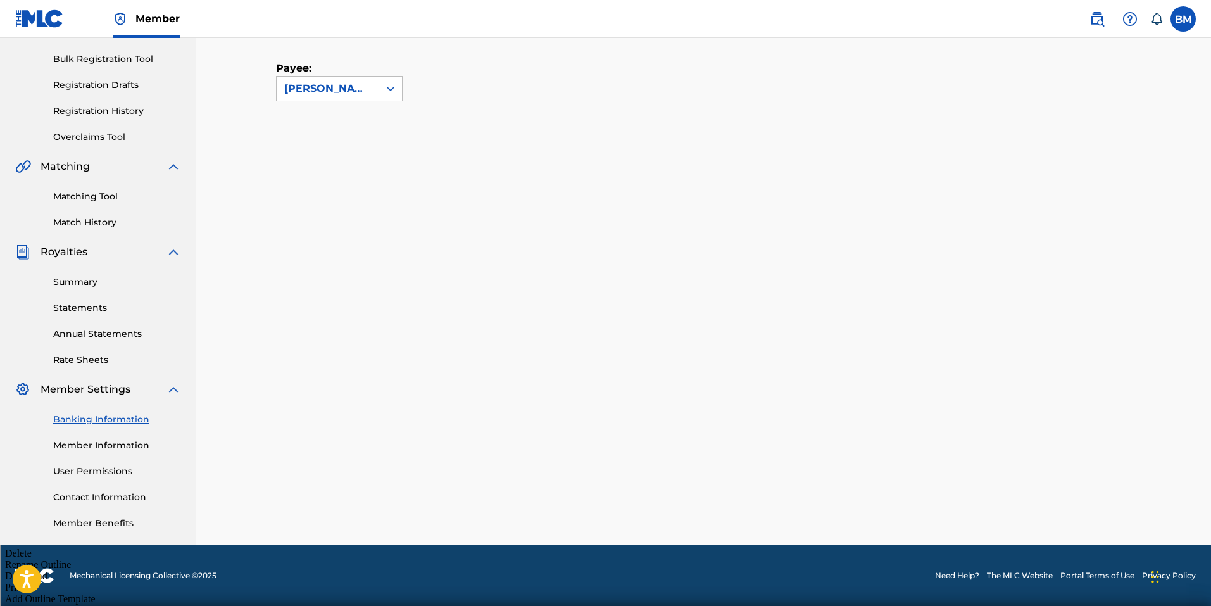
click at [117, 336] on link "Annual Statements" at bounding box center [117, 333] width 128 height 13
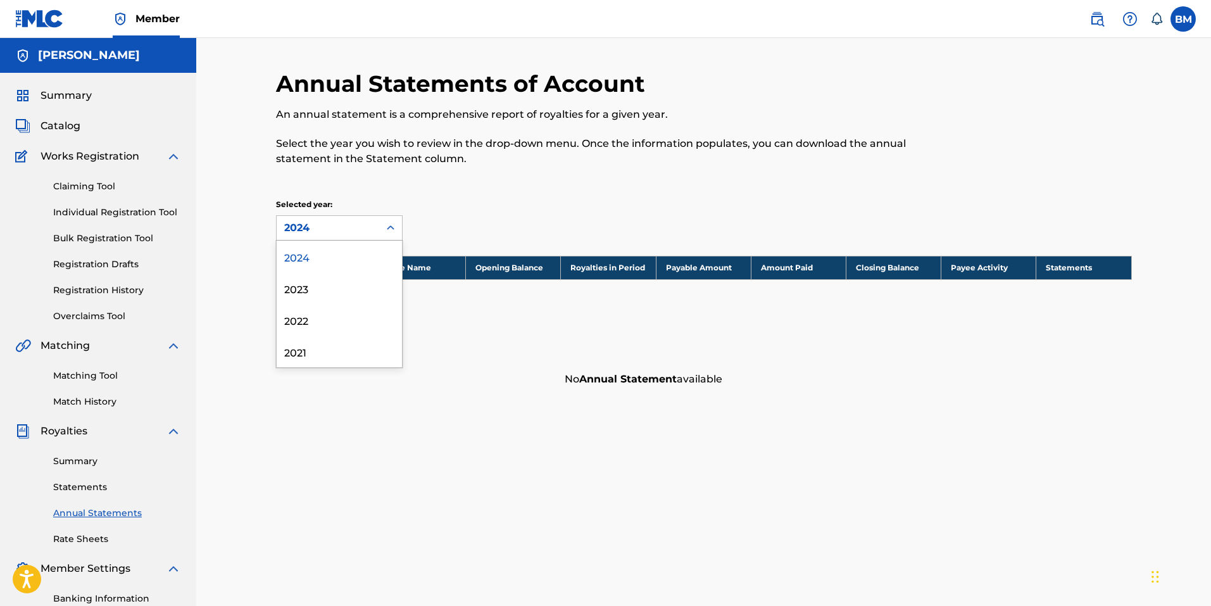
click at [313, 223] on div "2024" at bounding box center [327, 227] width 87 height 15
click at [310, 251] on div "2024" at bounding box center [339, 257] width 125 height 32
click at [80, 484] on link "Statements" at bounding box center [117, 486] width 128 height 13
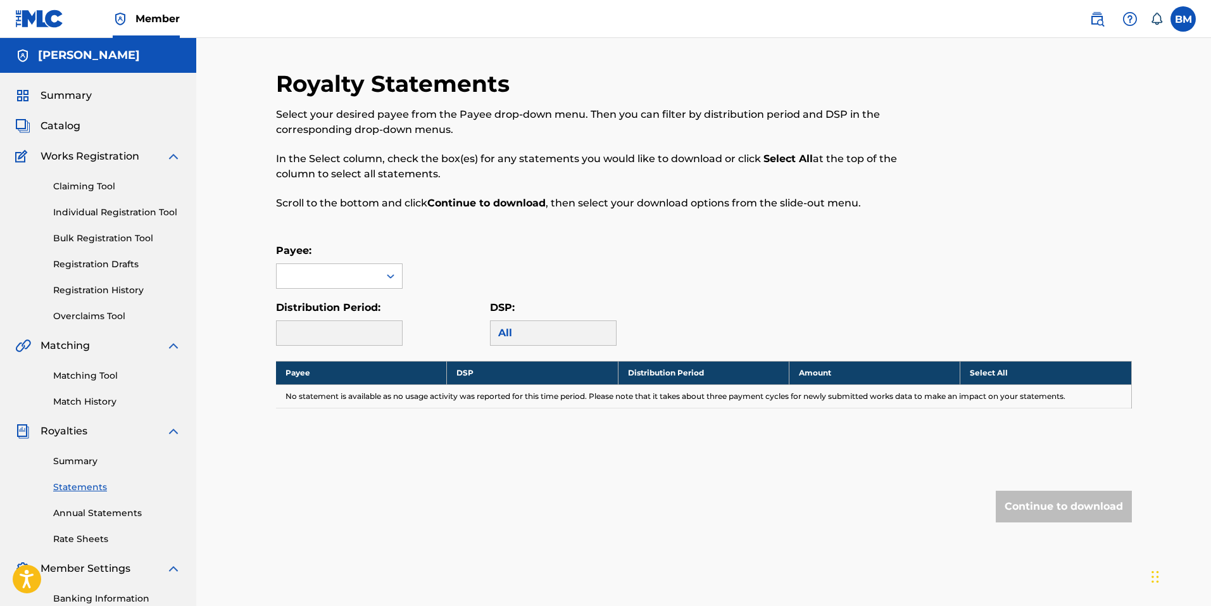
click at [70, 460] on link "Summary" at bounding box center [117, 461] width 128 height 13
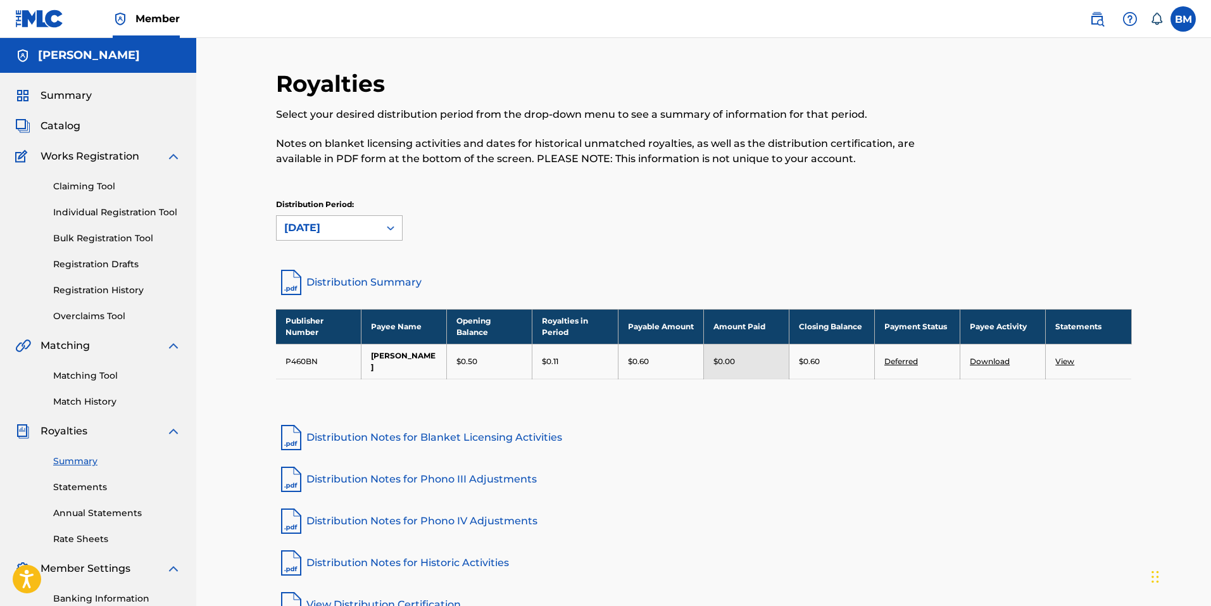
click at [339, 227] on div "August 2025" at bounding box center [327, 227] width 87 height 15
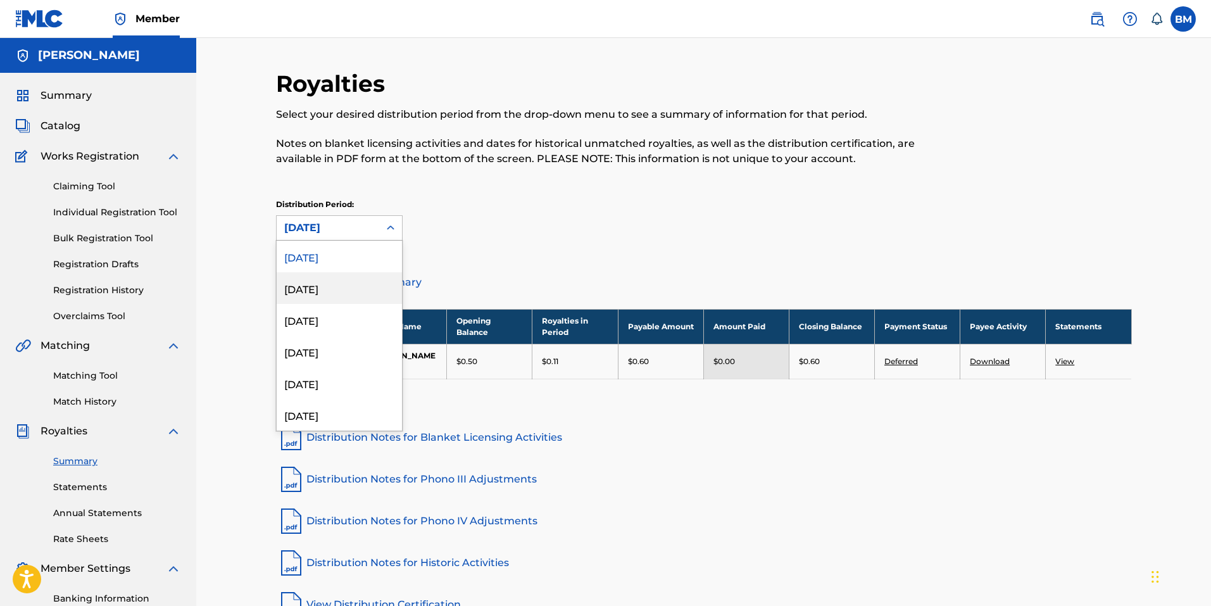
click at [329, 285] on div "July 2025" at bounding box center [339, 288] width 125 height 32
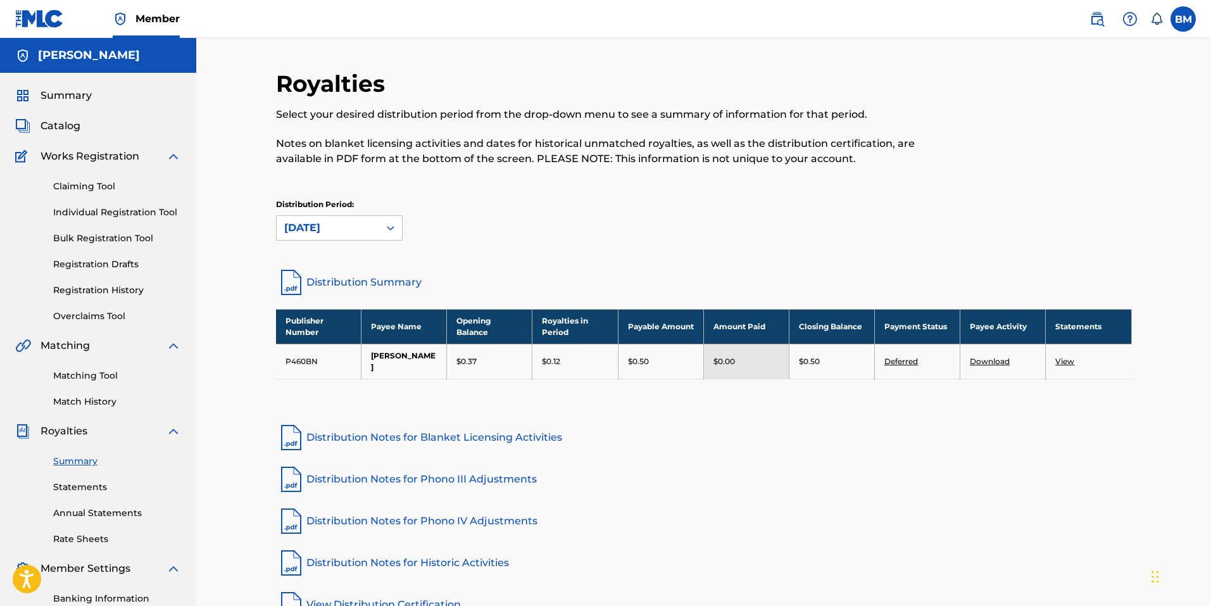
click at [365, 229] on div "July 2025" at bounding box center [327, 227] width 87 height 15
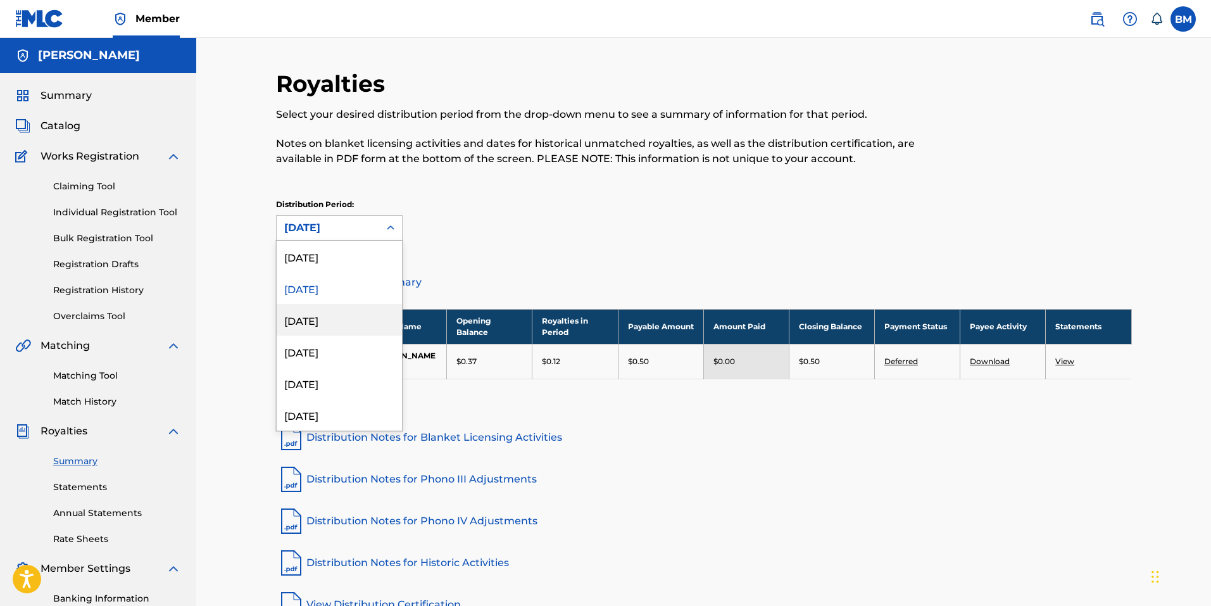
click at [341, 317] on div "June 2025" at bounding box center [339, 320] width 125 height 32
click at [340, 230] on div "June 2025" at bounding box center [327, 227] width 87 height 15
click at [329, 318] on div "September 2024" at bounding box center [339, 320] width 125 height 32
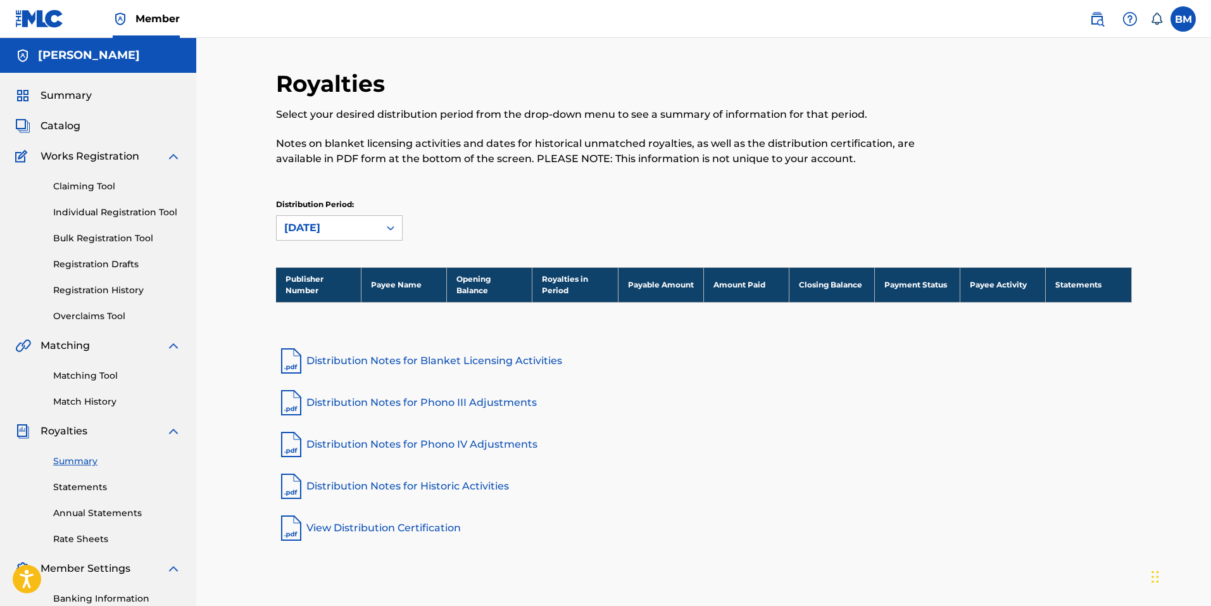
click at [356, 229] on div "September 2024" at bounding box center [327, 227] width 87 height 15
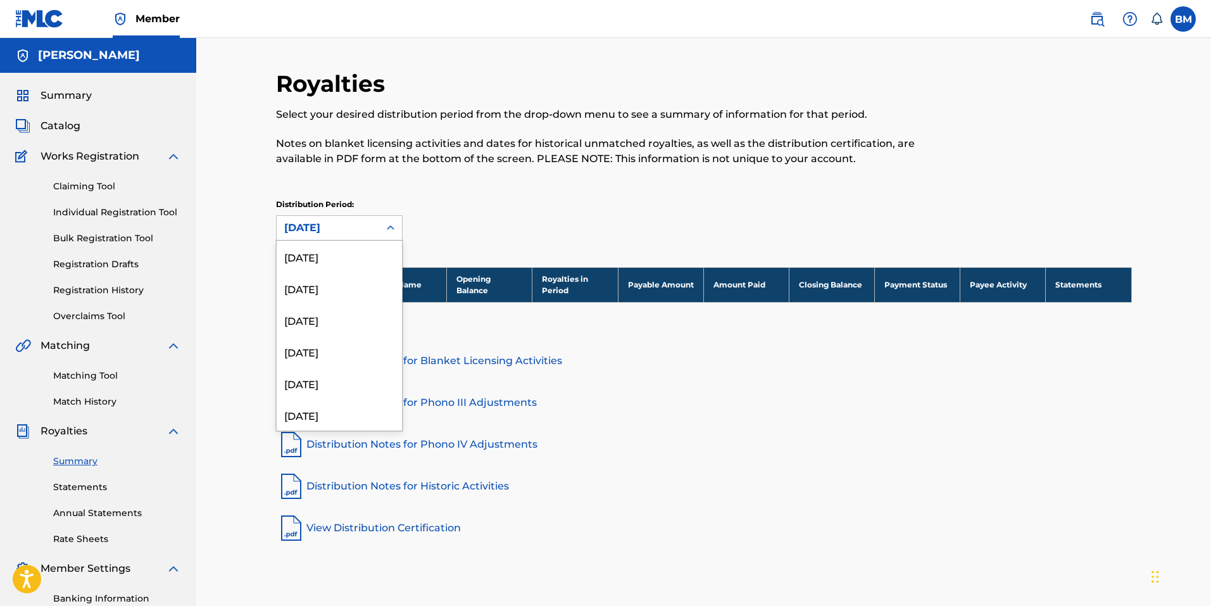
scroll to position [201, 0]
click at [346, 296] on div "December 2024" at bounding box center [339, 309] width 125 height 32
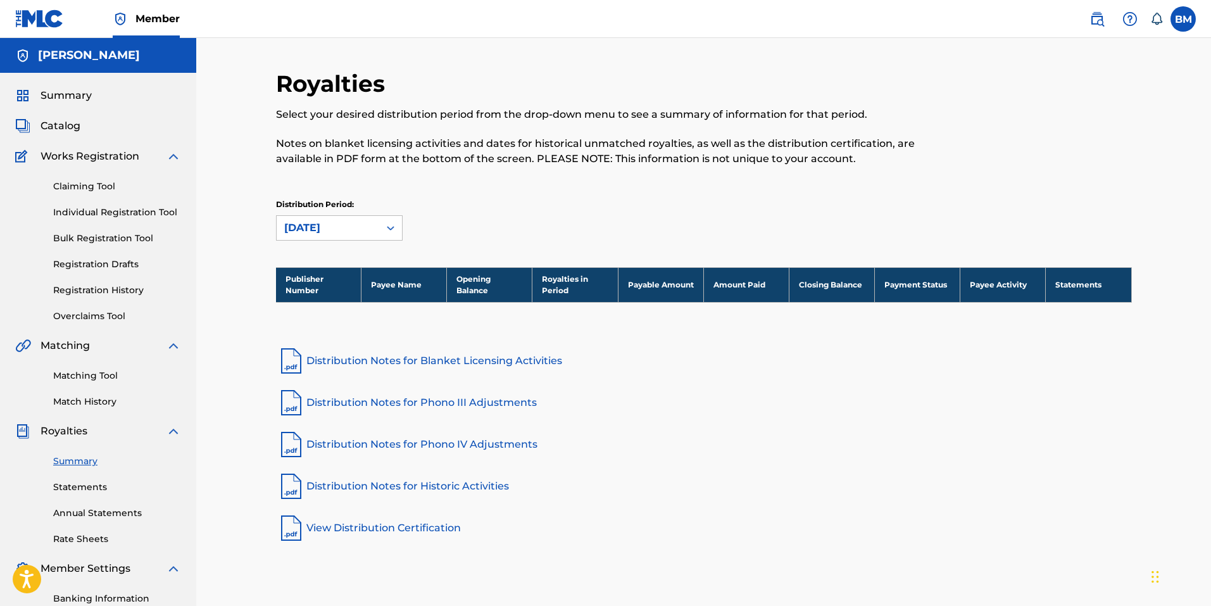
click at [351, 227] on div "December 2024" at bounding box center [327, 227] width 87 height 15
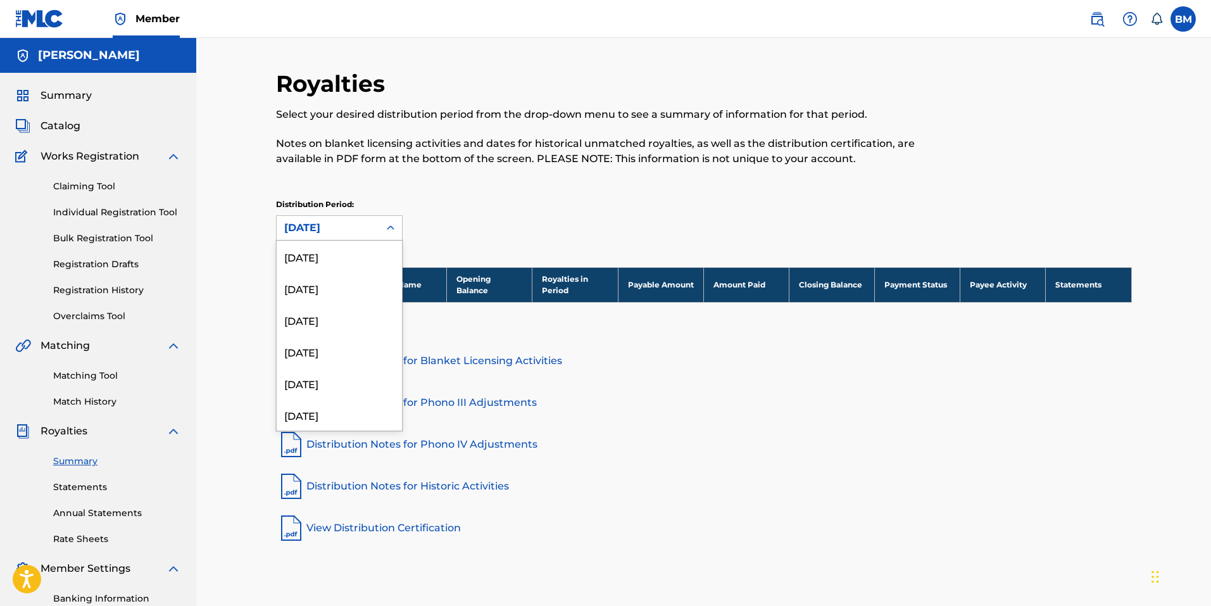
scroll to position [106, 0]
click at [329, 363] on div "January 2025" at bounding box center [339, 372] width 125 height 32
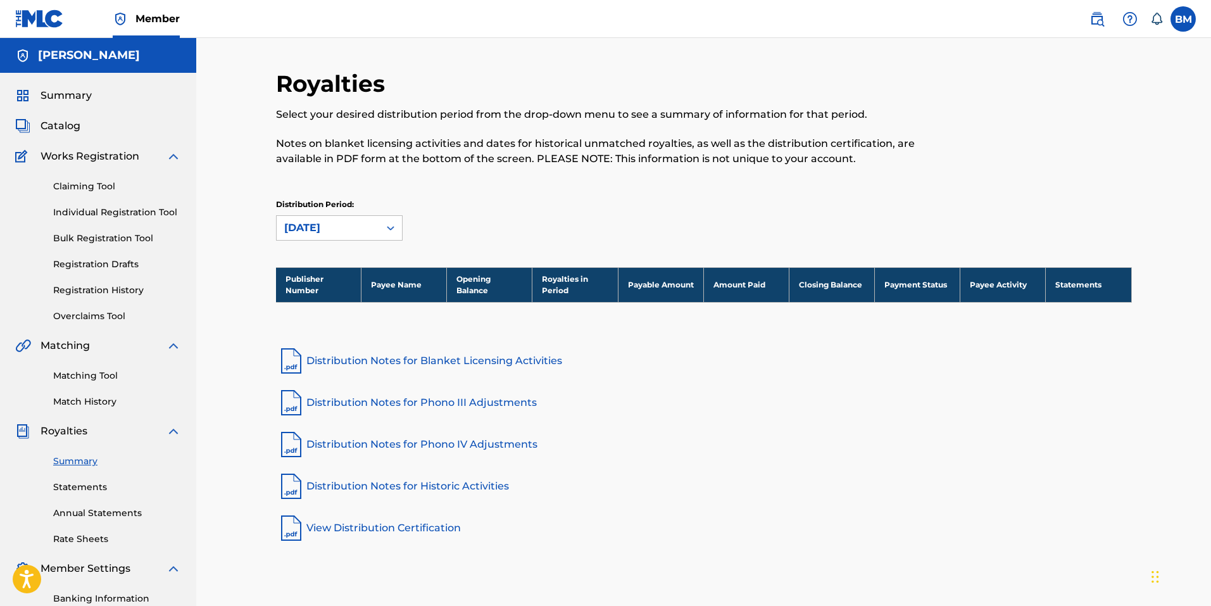
click at [342, 228] on div "January 2025" at bounding box center [327, 227] width 87 height 15
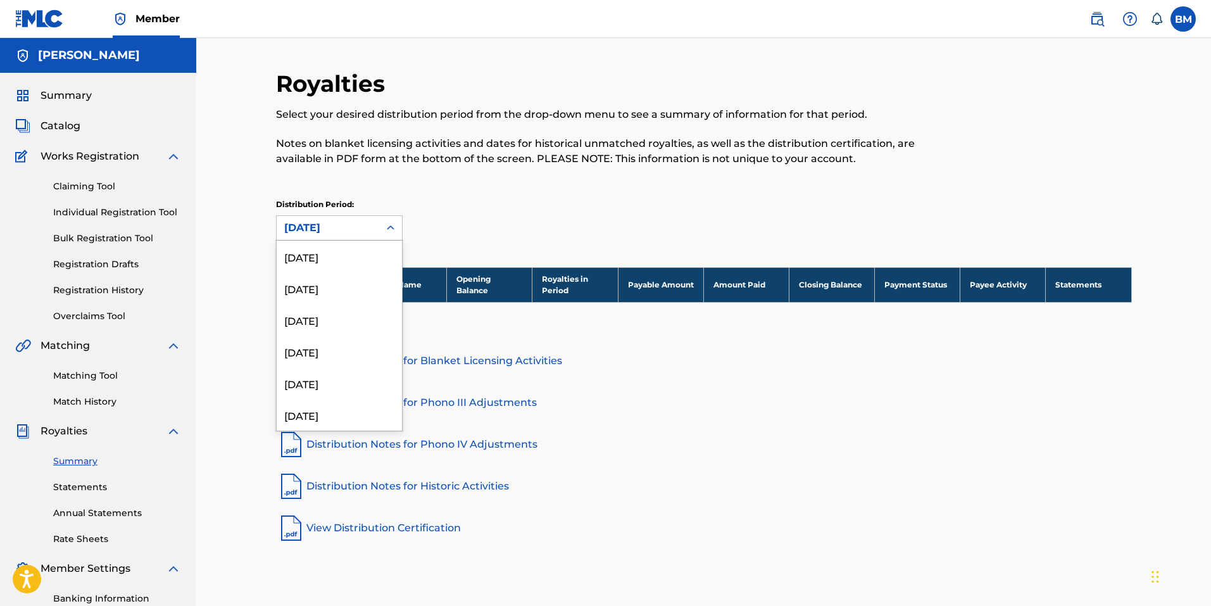
scroll to position [74, 0]
click at [336, 334] on div "March 2025" at bounding box center [339, 341] width 125 height 32
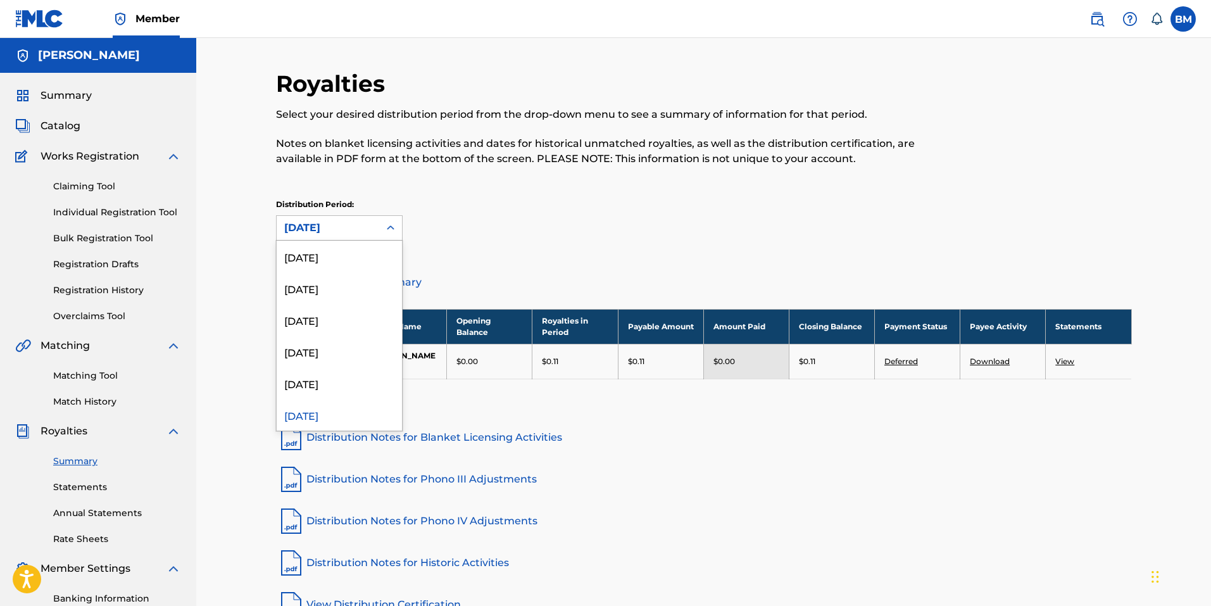
click at [379, 228] on div at bounding box center [390, 228] width 23 height 23
click at [326, 369] on div "April 2025" at bounding box center [339, 372] width 125 height 32
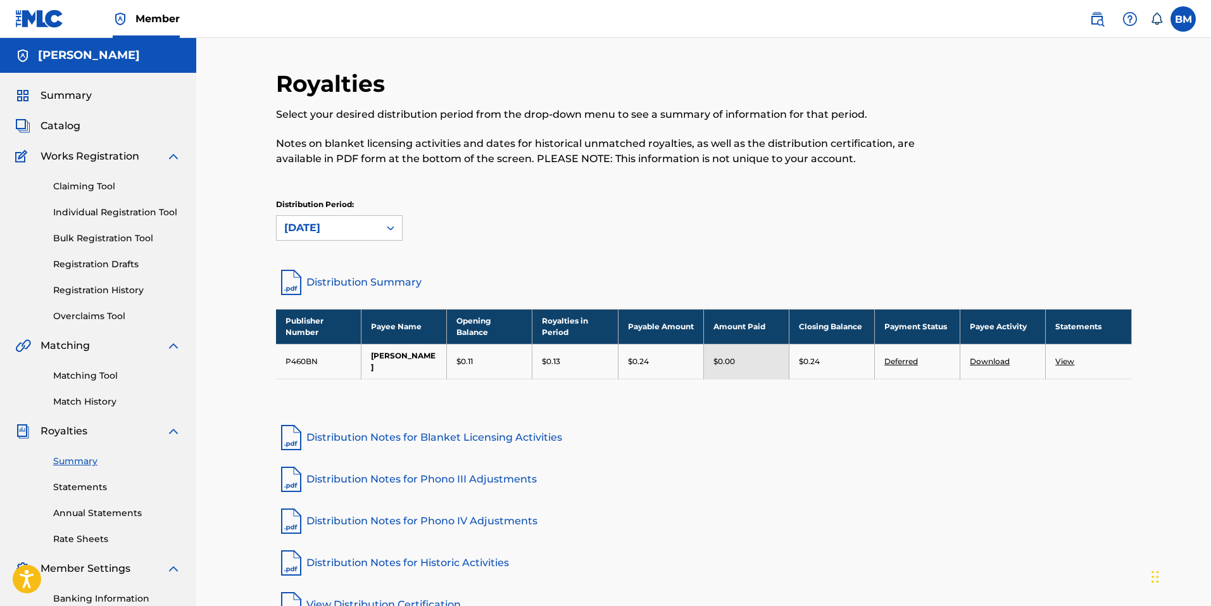
click at [353, 233] on div "April 2025" at bounding box center [327, 227] width 87 height 15
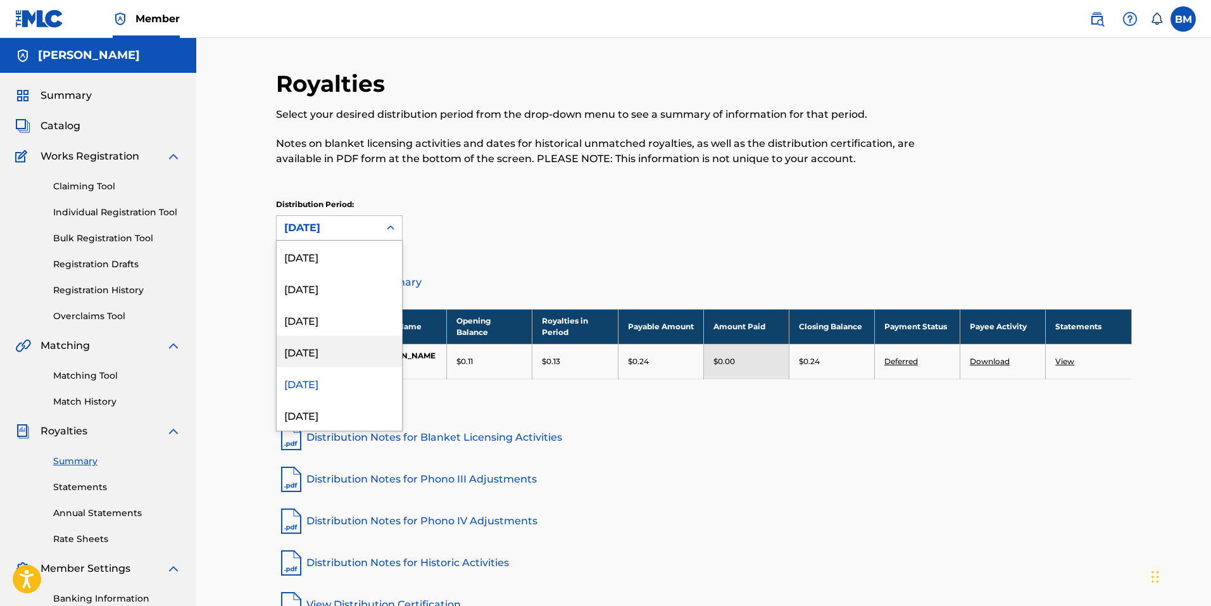
click at [327, 345] on div "May 2025" at bounding box center [339, 352] width 125 height 32
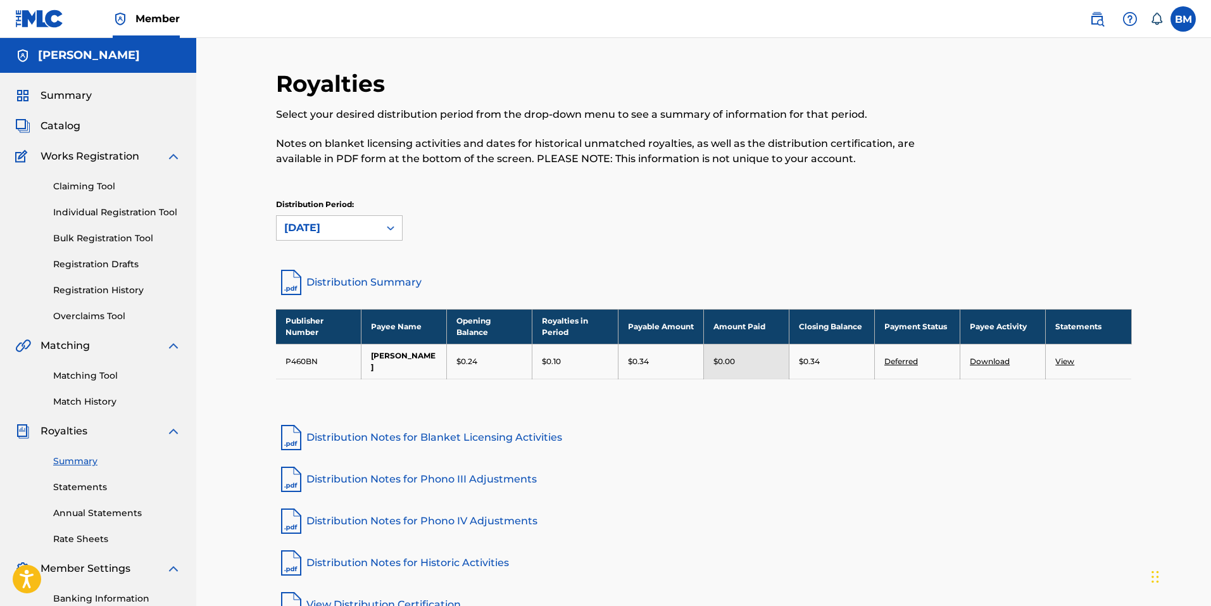
click at [362, 225] on div "May 2025" at bounding box center [327, 227] width 87 height 15
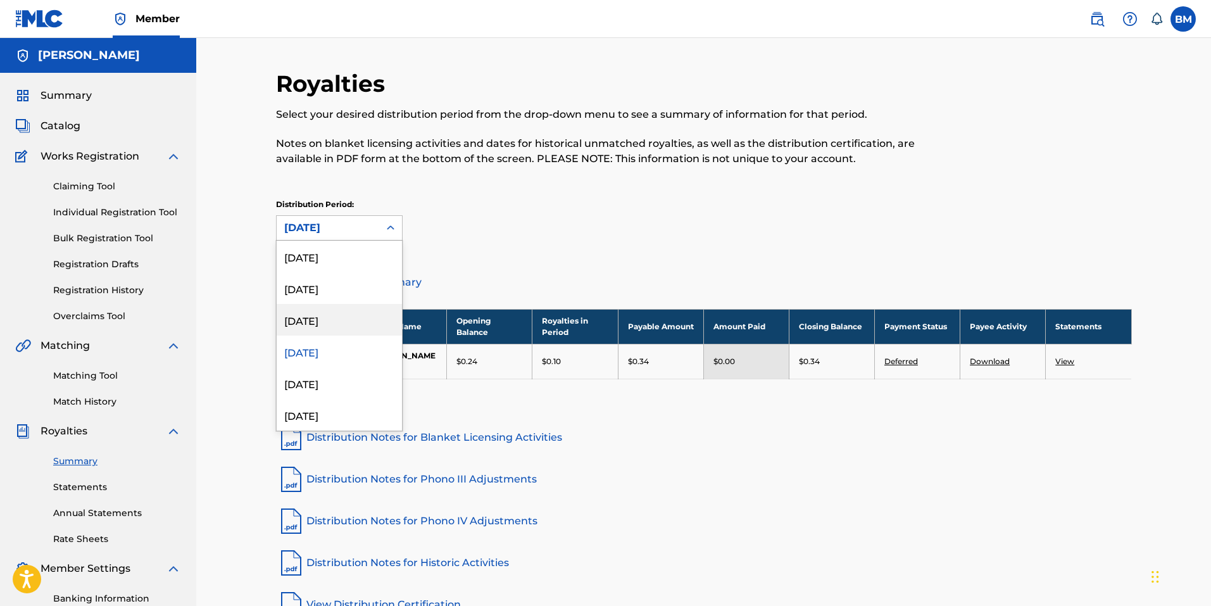
click at [323, 313] on div "June 2025" at bounding box center [339, 320] width 125 height 32
click at [346, 234] on div "June 2025" at bounding box center [327, 227] width 87 height 15
click at [330, 266] on div "August 2025" at bounding box center [339, 257] width 125 height 32
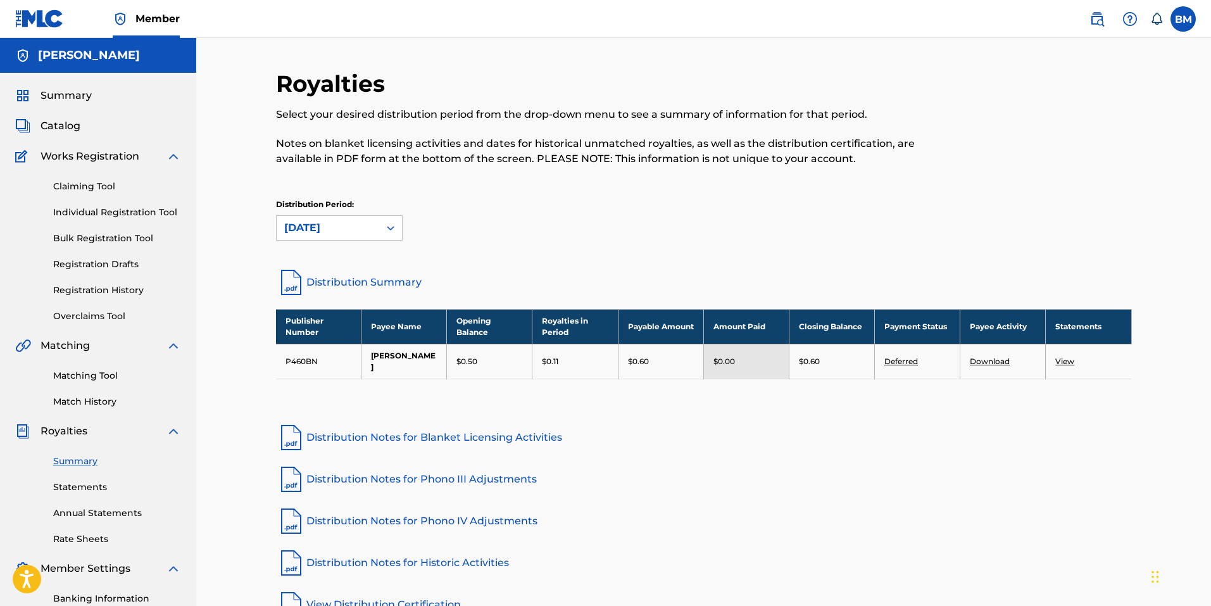
click at [108, 265] on link "Registration Drafts" at bounding box center [117, 264] width 128 height 13
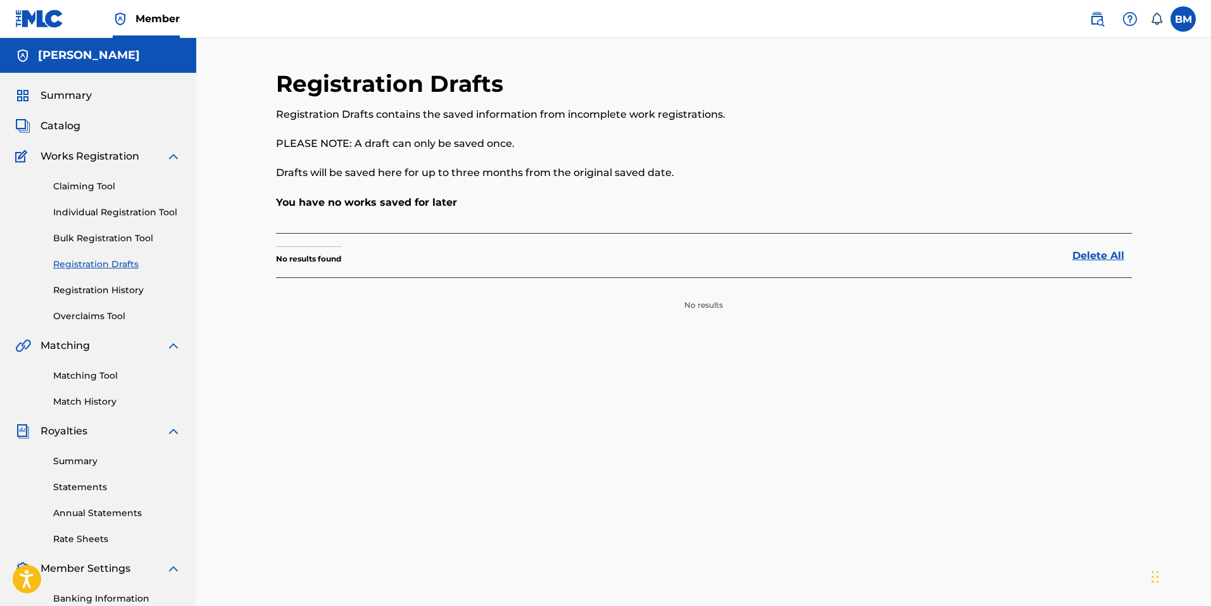
click at [108, 297] on div "Claiming Tool Individual Registration Tool Bulk Registration Tool Registration …" at bounding box center [98, 243] width 166 height 159
click at [108, 289] on link "Registration History" at bounding box center [117, 290] width 128 height 13
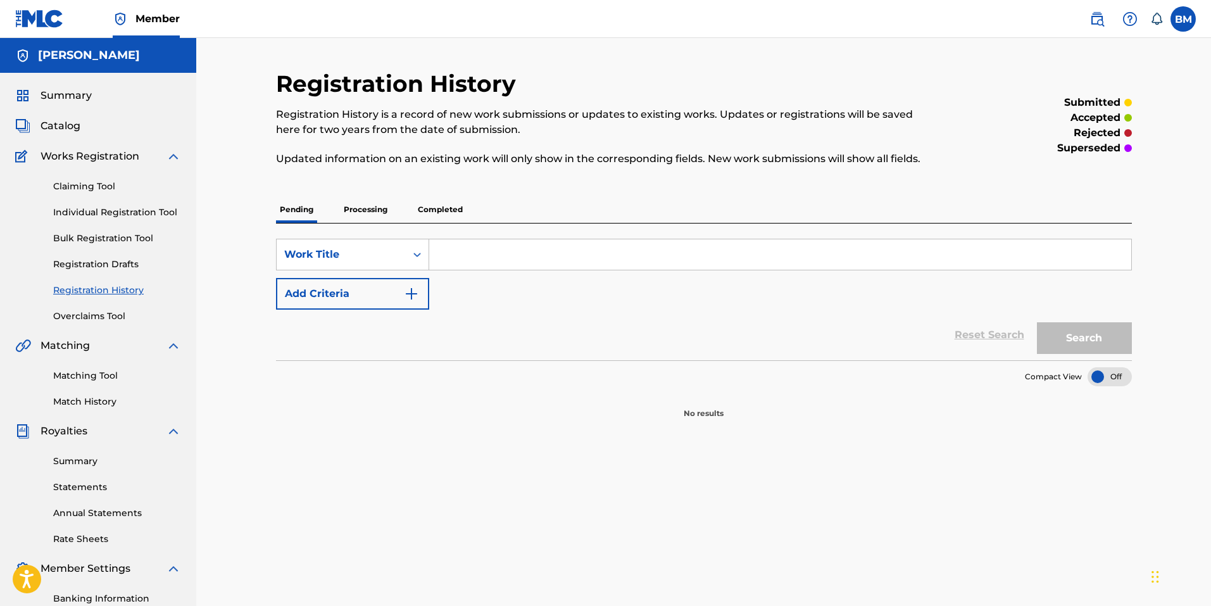
click at [363, 202] on p "Processing" at bounding box center [365, 209] width 51 height 27
click at [424, 210] on p "Completed" at bounding box center [440, 209] width 53 height 27
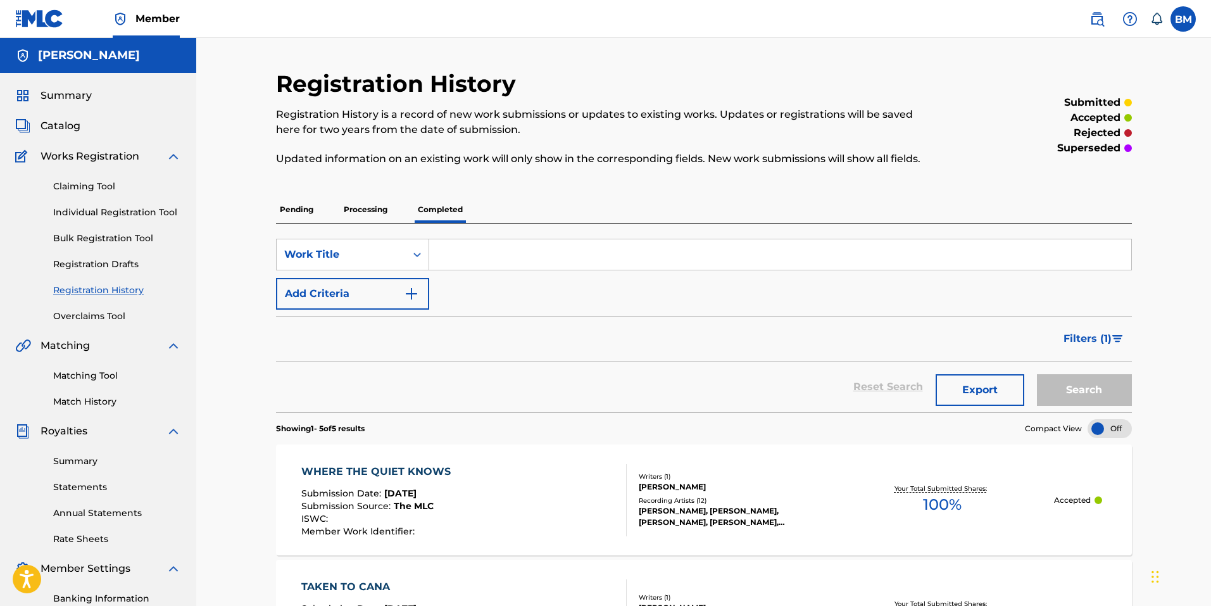
click at [96, 261] on link "Registration Drafts" at bounding box center [117, 264] width 128 height 13
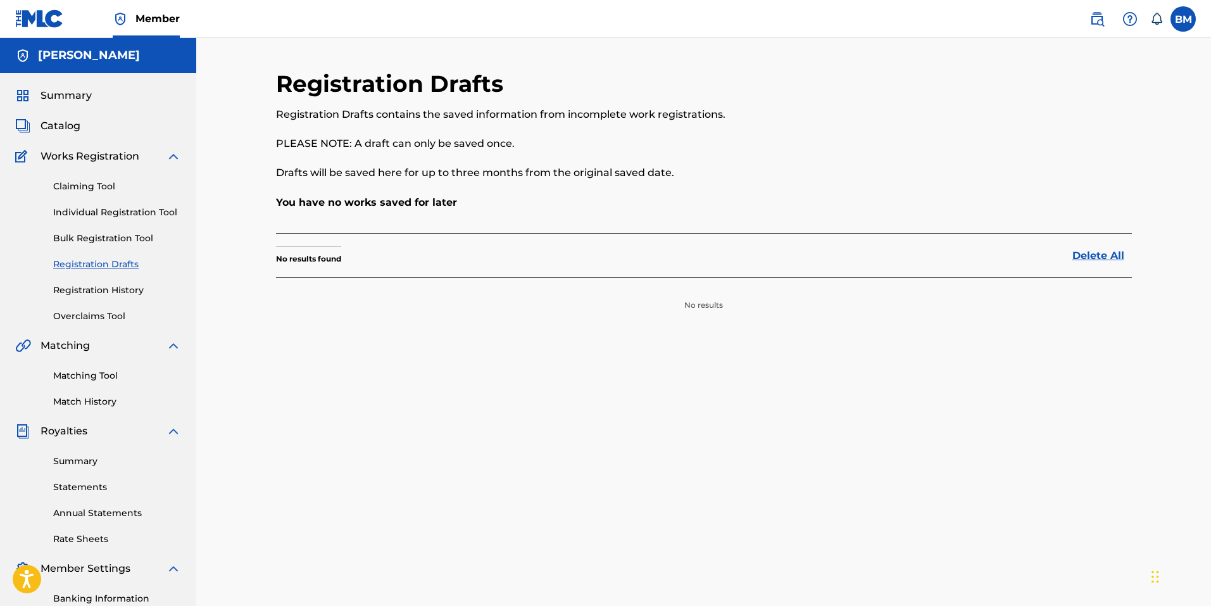
click at [101, 238] on link "Bulk Registration Tool" at bounding box center [117, 238] width 128 height 13
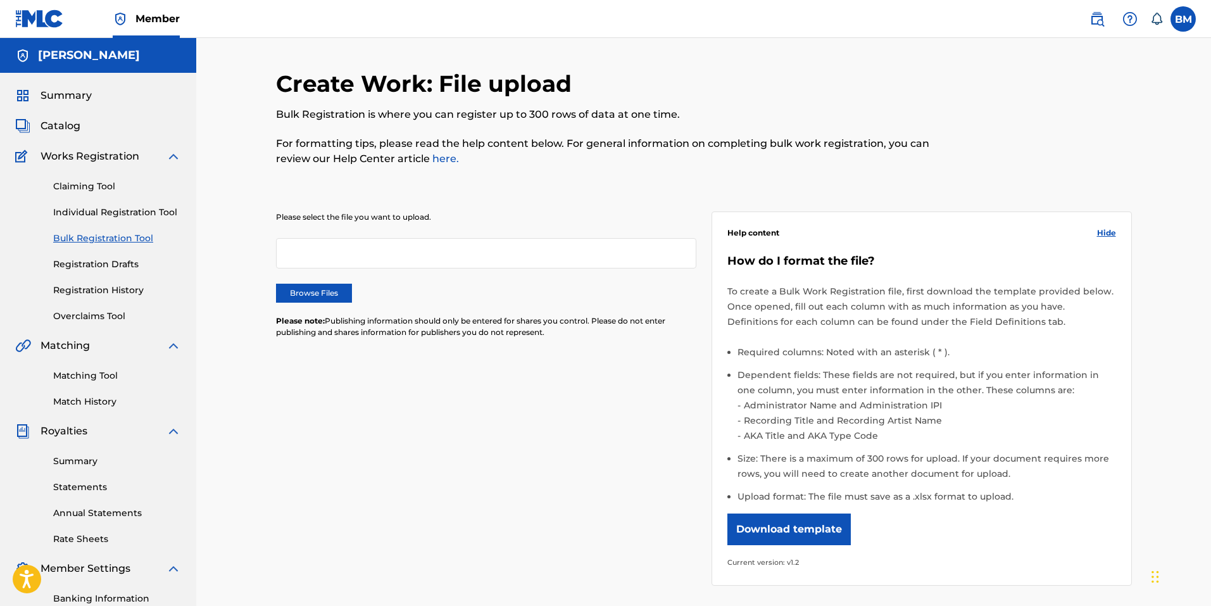
click at [114, 212] on link "Individual Registration Tool" at bounding box center [117, 212] width 128 height 13
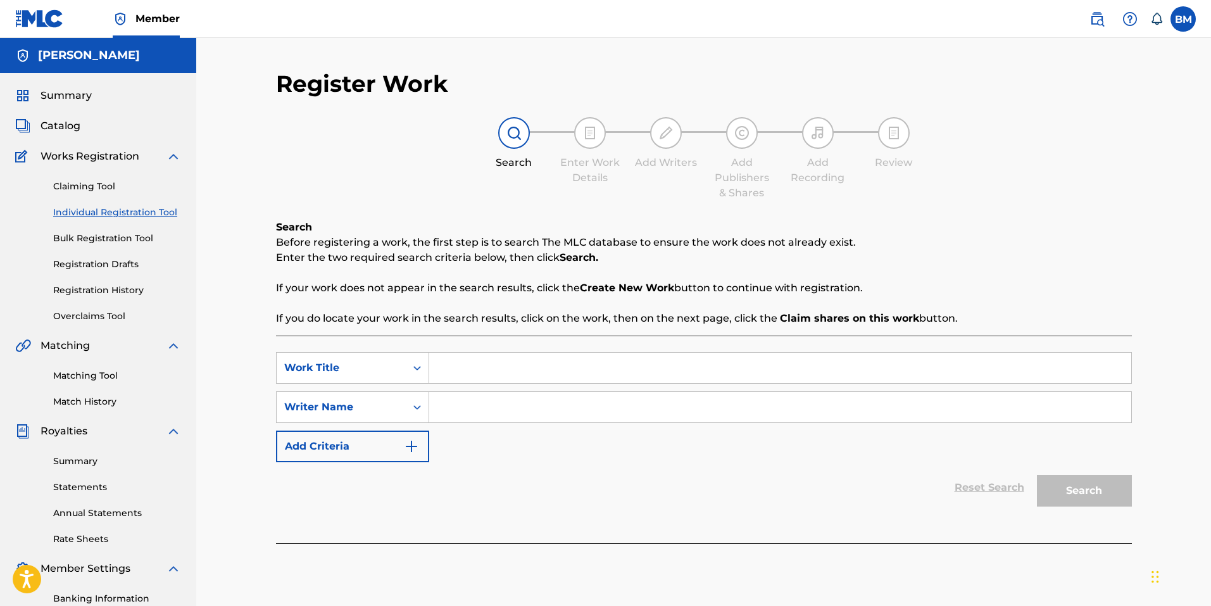
click at [489, 374] on input "Search Form" at bounding box center [780, 368] width 702 height 30
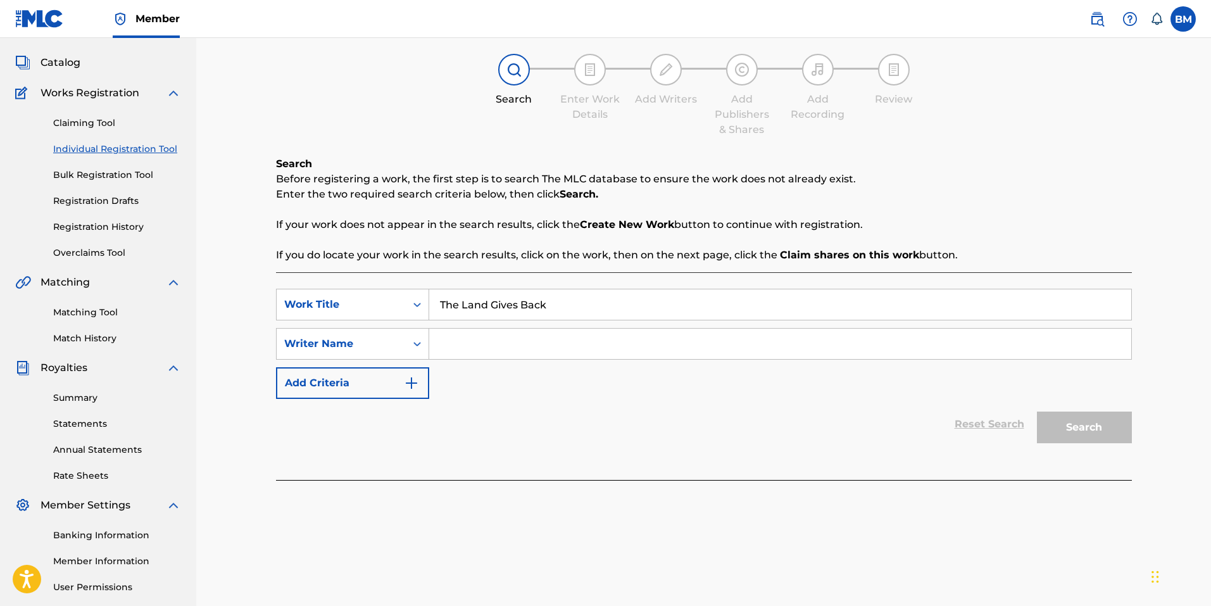
type input "The Land Gives Back"
click at [451, 341] on input "Search Form" at bounding box center [780, 344] width 702 height 30
type input "[PERSON_NAME]"
click at [1071, 424] on button "Search" at bounding box center [1084, 427] width 95 height 32
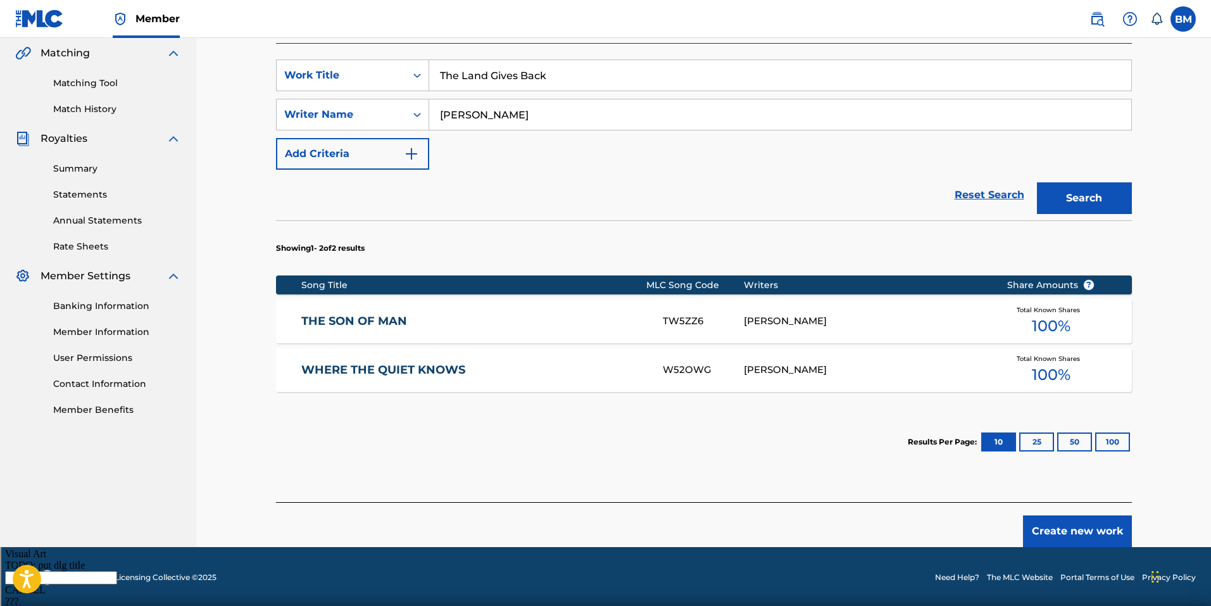
scroll to position [294, 0]
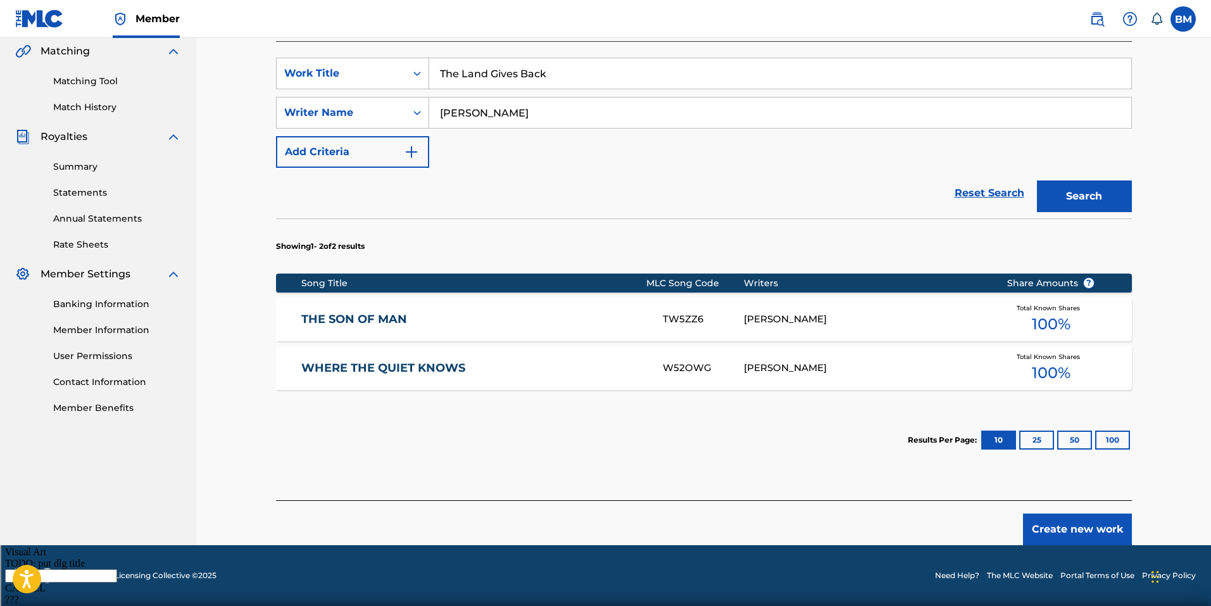
click at [1065, 521] on button "Create new work" at bounding box center [1077, 529] width 109 height 32
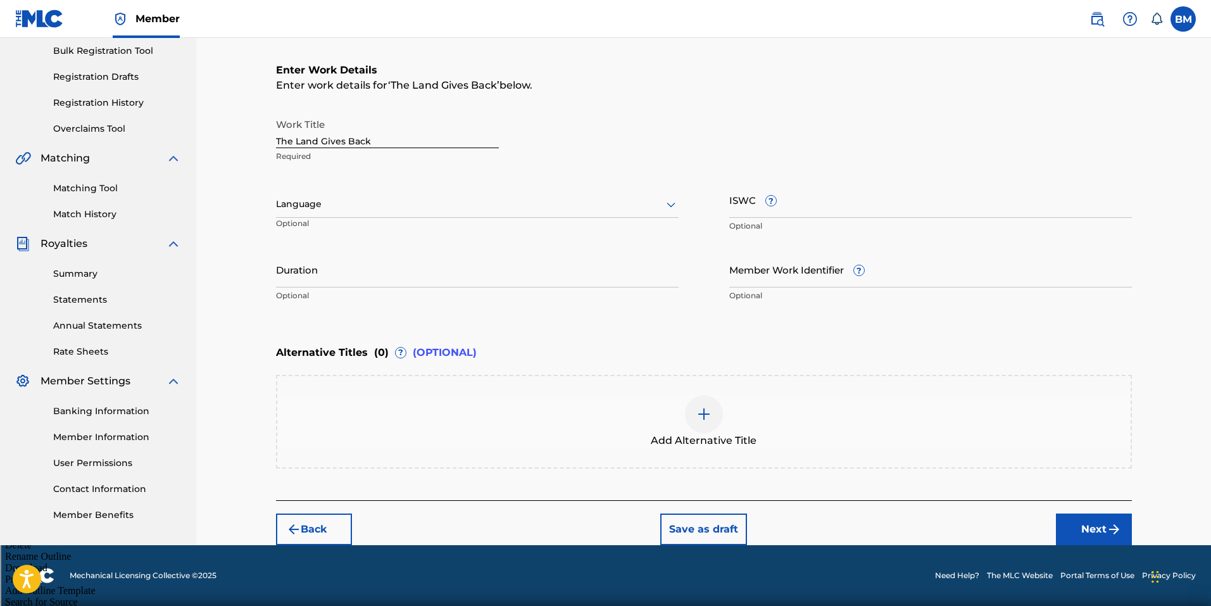
click at [344, 208] on div at bounding box center [477, 204] width 403 height 16
click at [344, 224] on div "English" at bounding box center [477, 232] width 401 height 28
click at [356, 281] on input "Duration" at bounding box center [477, 269] width 403 height 36
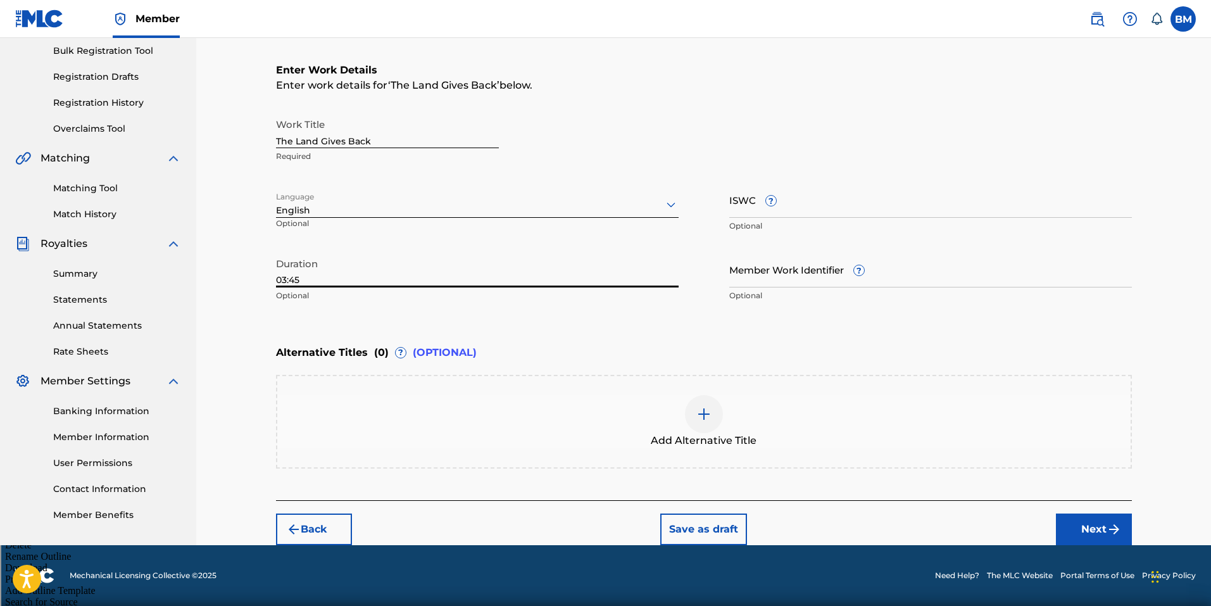
type input "03:45"
click at [1093, 517] on button "Next" at bounding box center [1094, 529] width 76 height 32
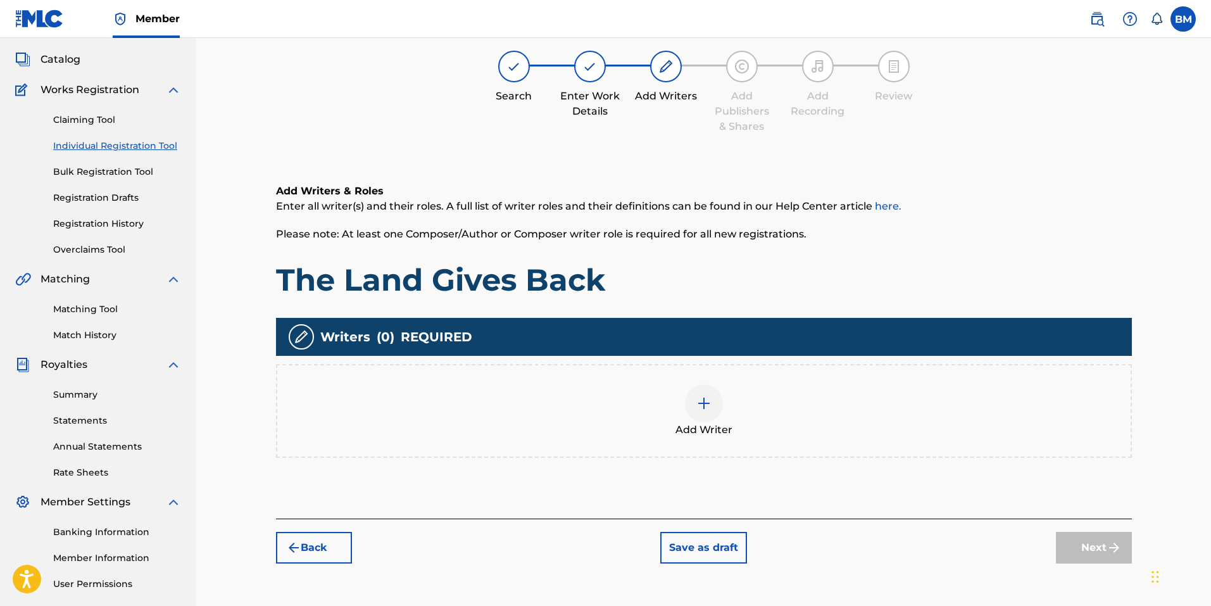
scroll to position [57, 0]
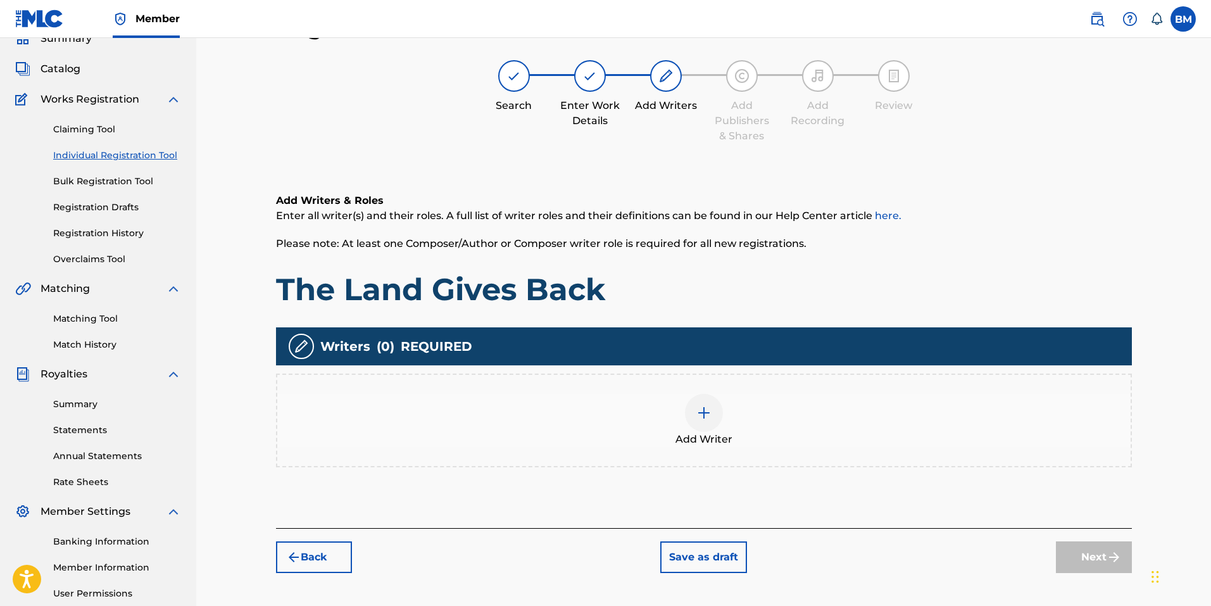
click at [713, 413] on div at bounding box center [704, 413] width 38 height 38
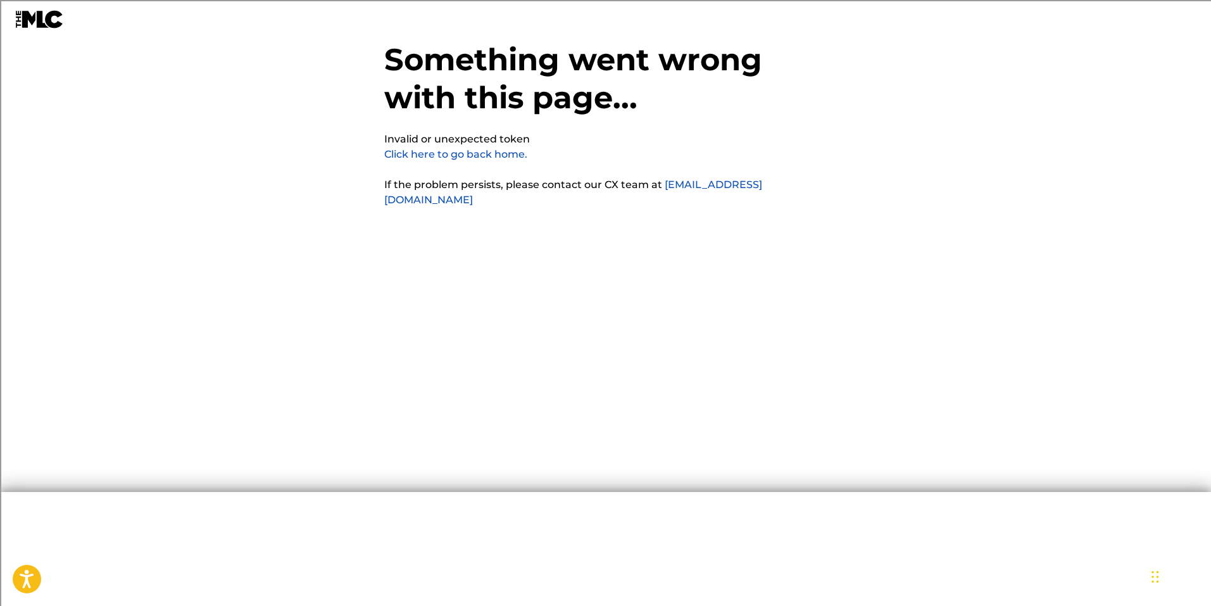
click at [439, 156] on link "Click here to go back home." at bounding box center [455, 154] width 143 height 12
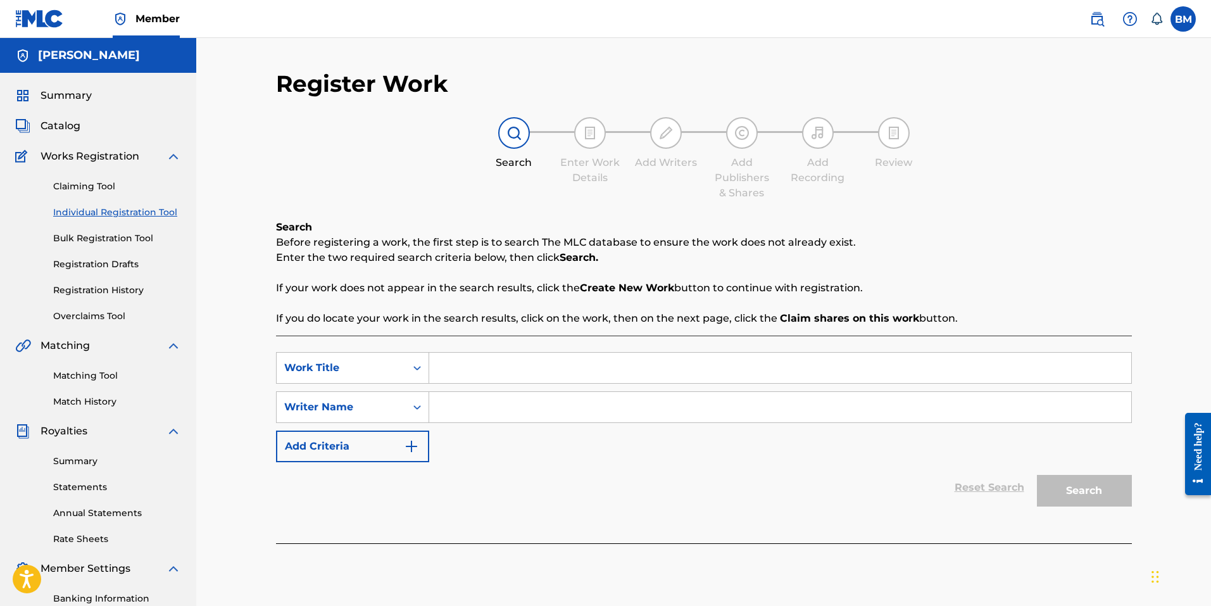
click at [474, 368] on input "Search Form" at bounding box center [780, 368] width 702 height 30
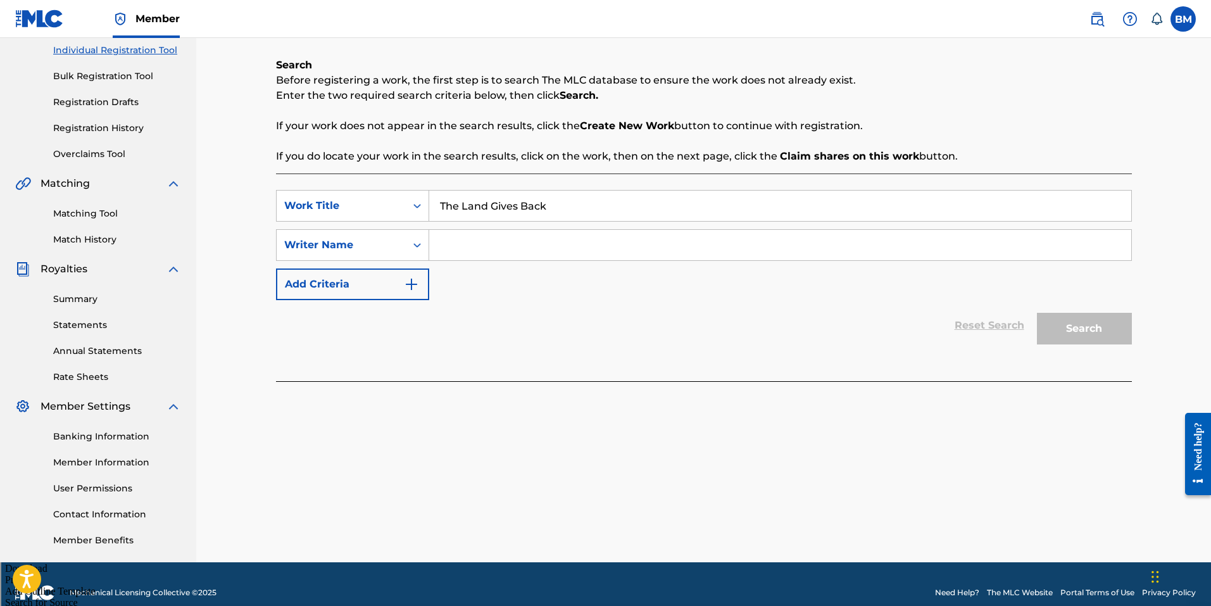
scroll to position [179, 0]
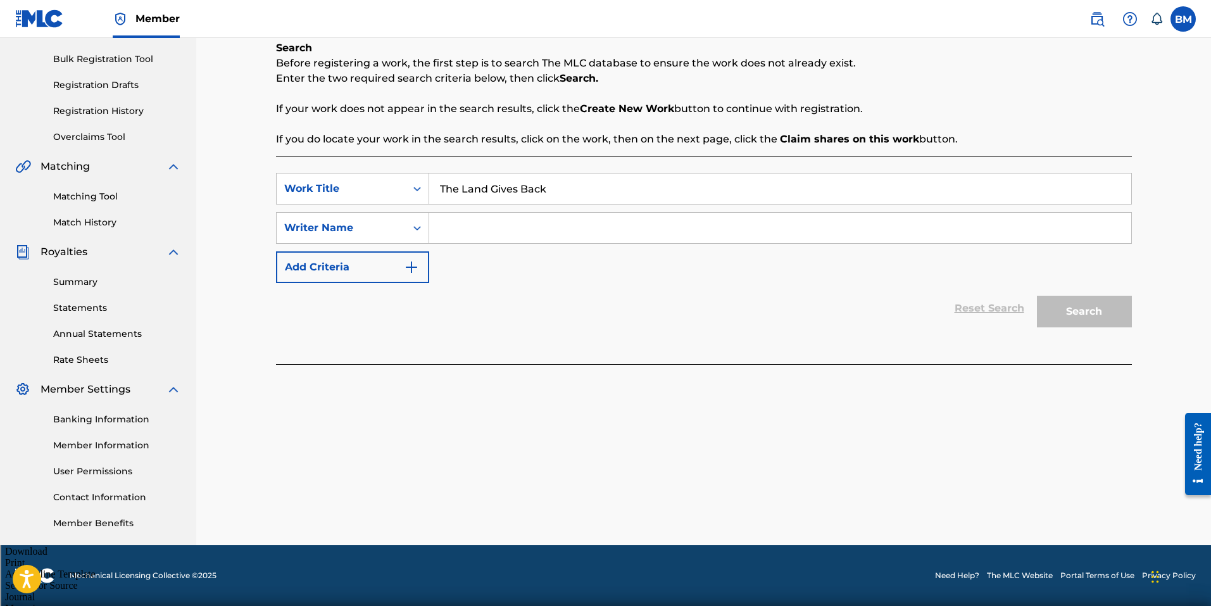
type input "The Land Gives Back"
click at [629, 217] on input "Search Form" at bounding box center [780, 228] width 702 height 30
type input "Bre"
click at [1109, 315] on button "Search" at bounding box center [1084, 312] width 95 height 32
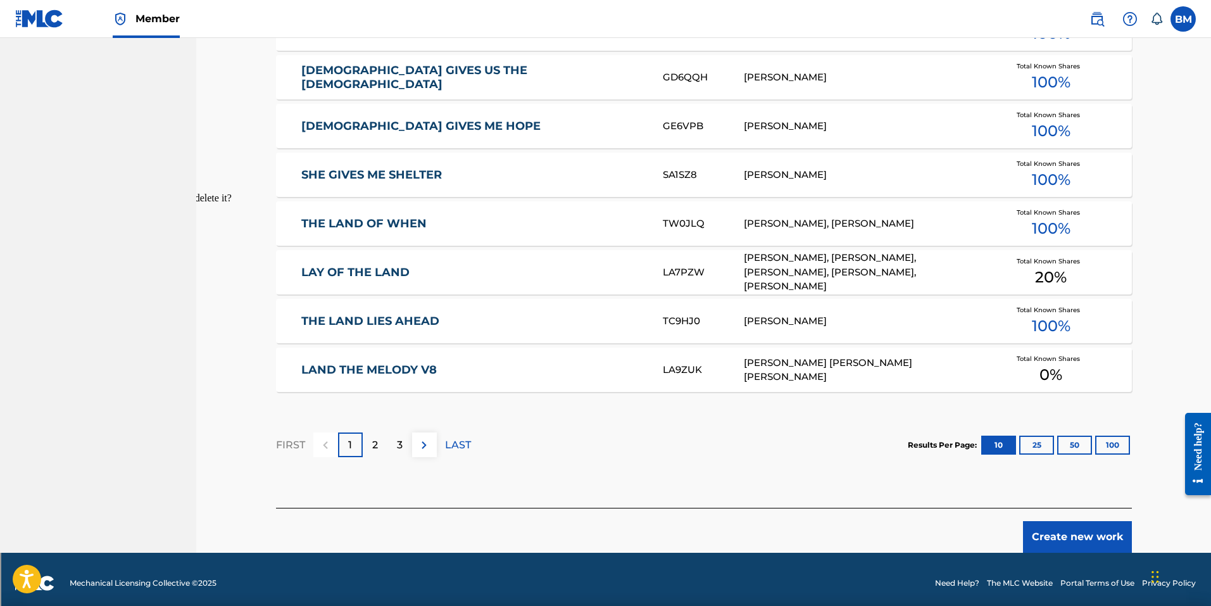
scroll to position [690, 0]
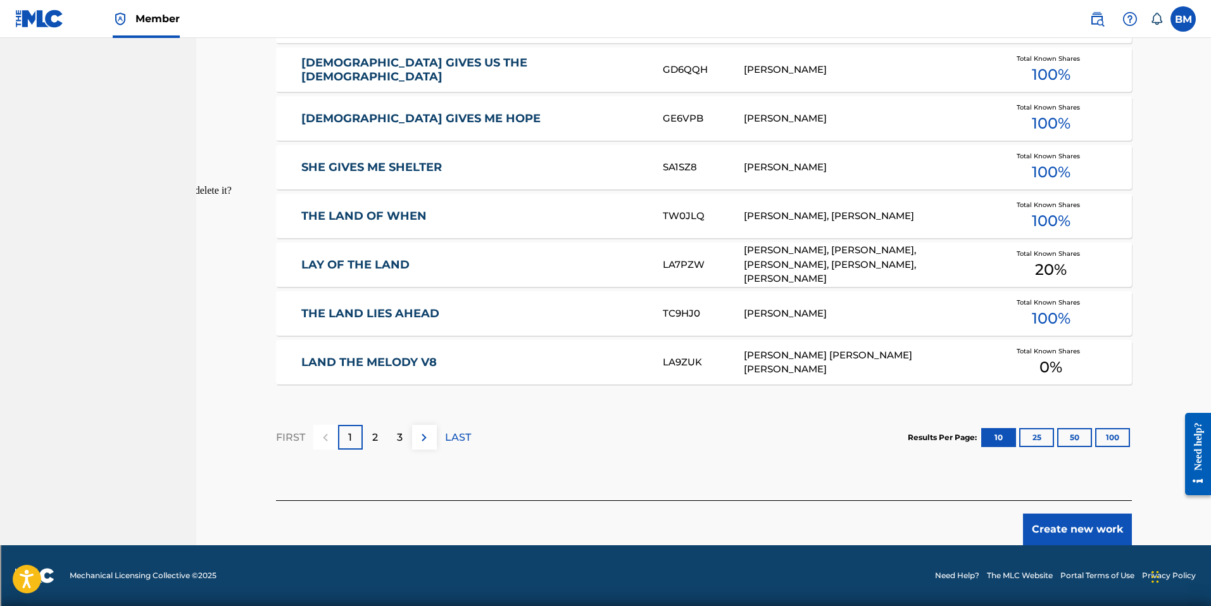
click at [1048, 524] on button "Create new work" at bounding box center [1077, 529] width 109 height 32
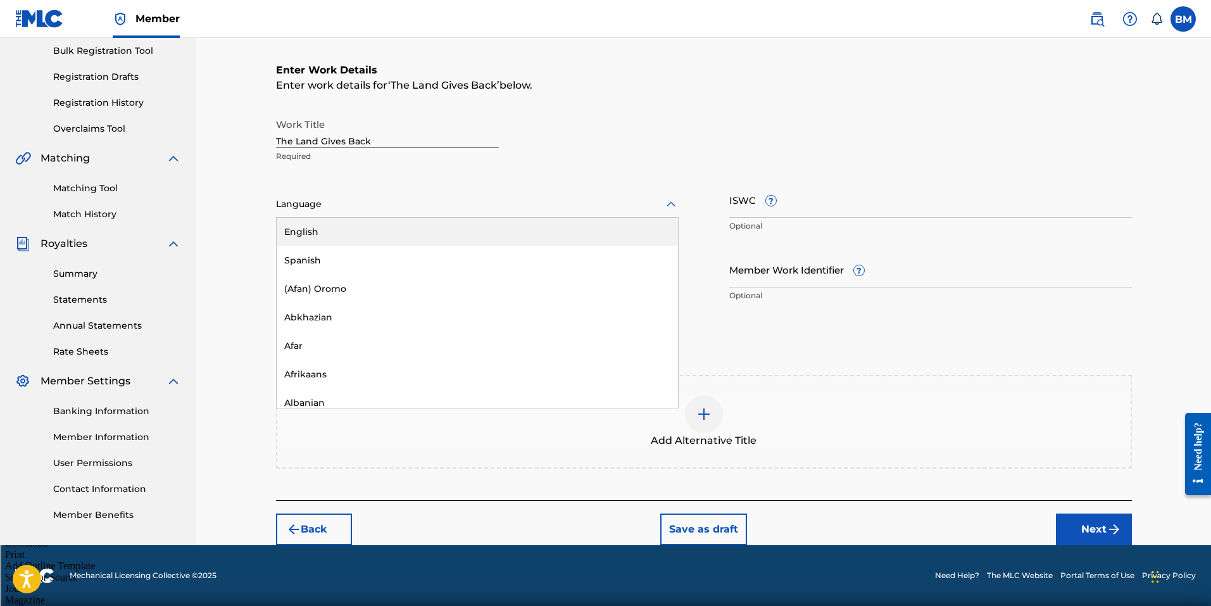
click at [338, 210] on div at bounding box center [477, 204] width 403 height 16
click at [334, 227] on div "English" at bounding box center [477, 232] width 401 height 28
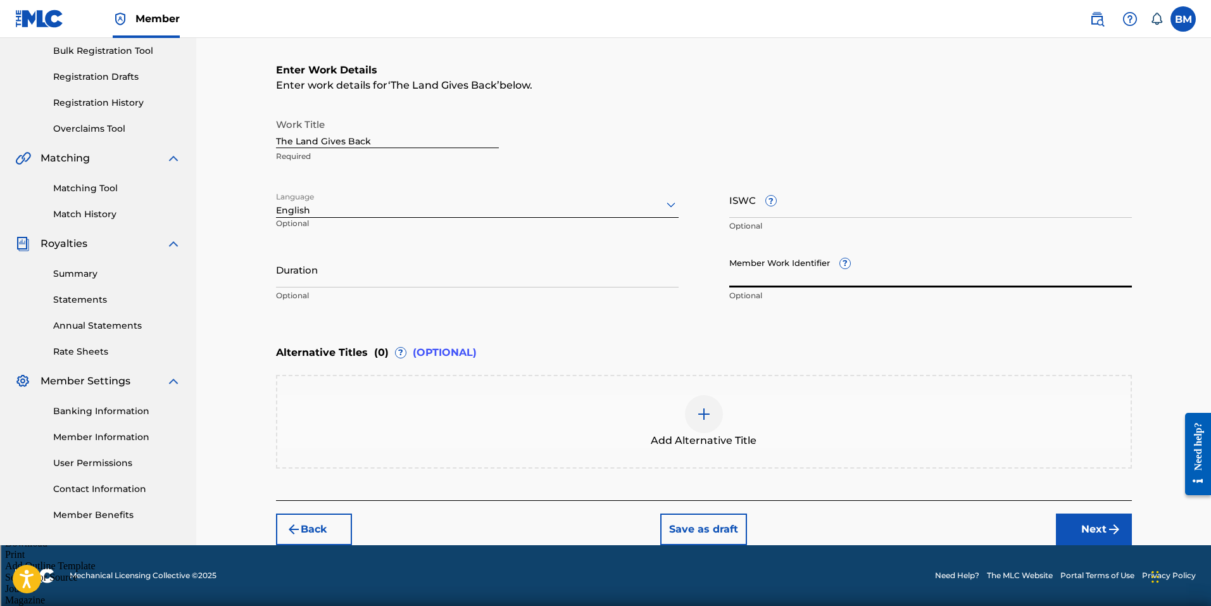
click at [790, 280] on input "Member Work Identifier ?" at bounding box center [930, 269] width 403 height 36
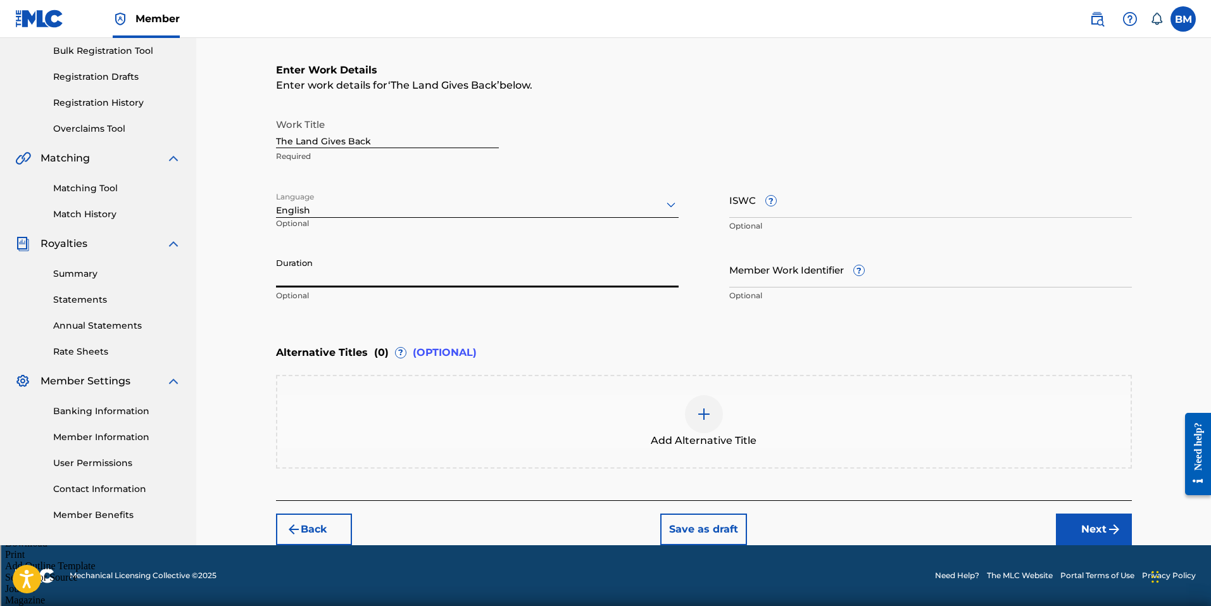
click at [433, 271] on input "Duration" at bounding box center [477, 269] width 403 height 36
click at [1088, 524] on button "Next" at bounding box center [1094, 529] width 76 height 32
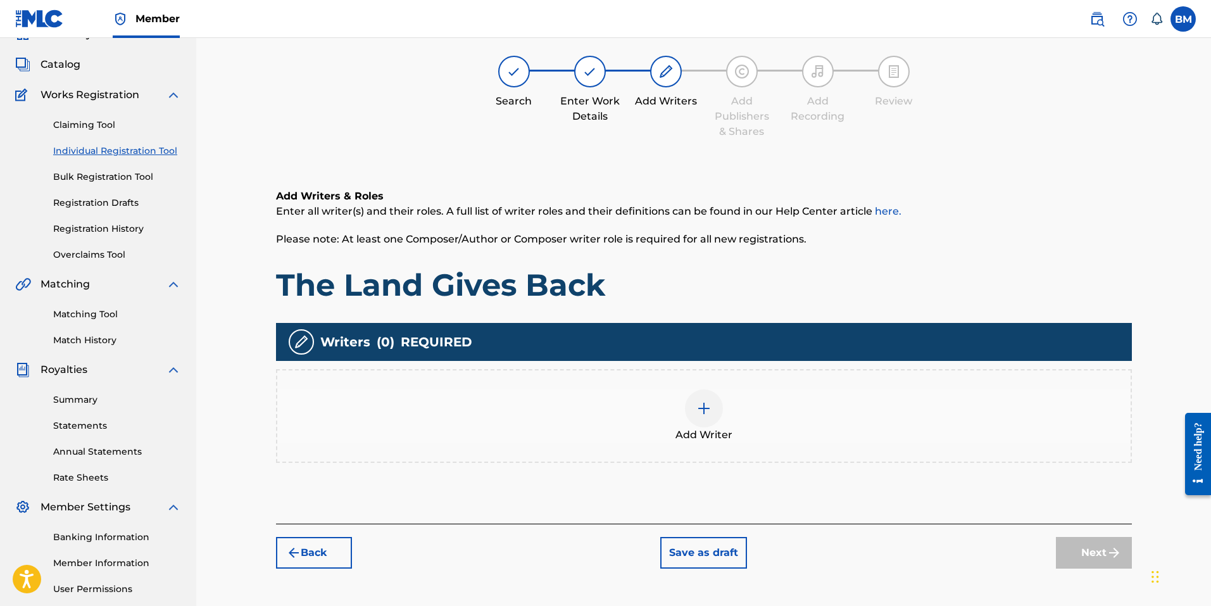
scroll to position [57, 0]
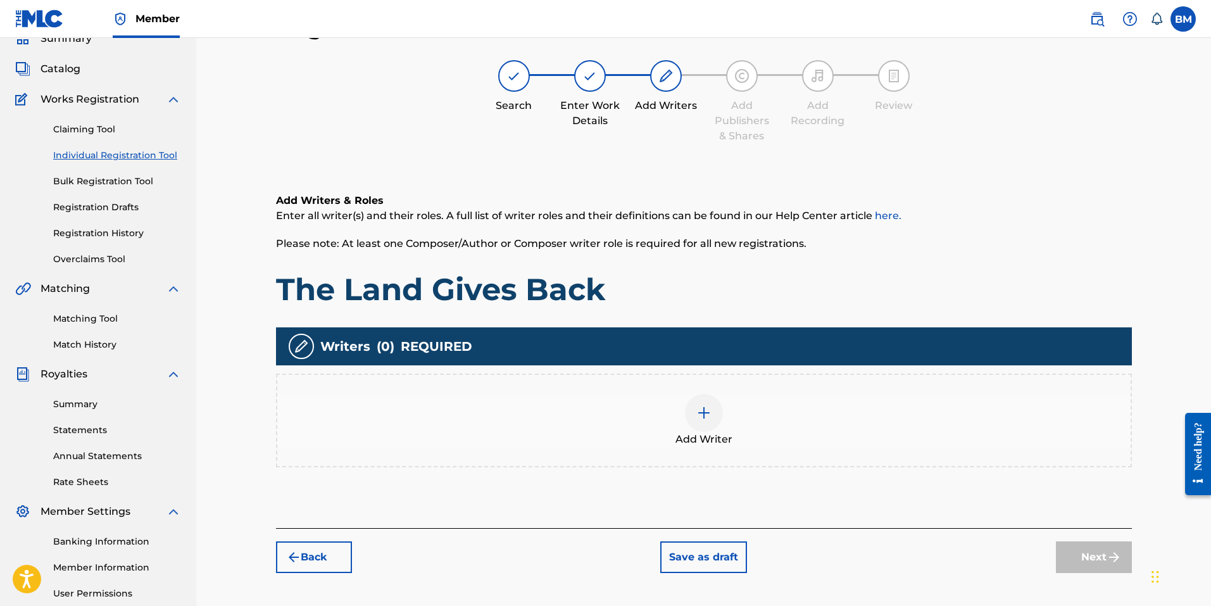
click at [698, 418] on img at bounding box center [703, 412] width 15 height 15
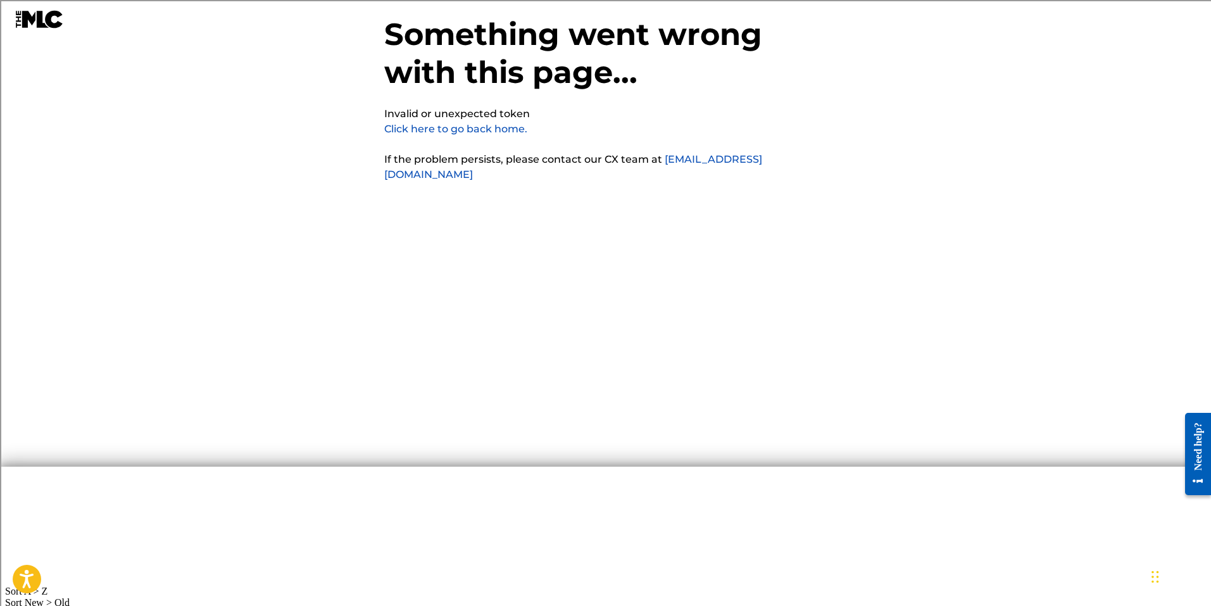
scroll to position [32, 0]
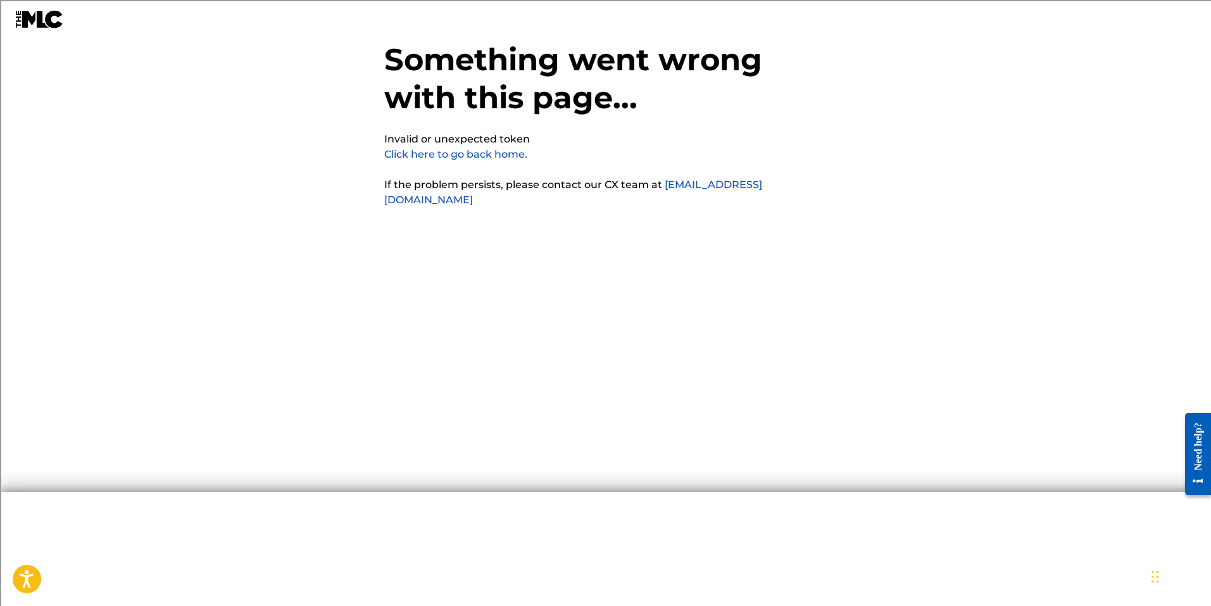
click at [486, 152] on link "Click here to go back home." at bounding box center [455, 154] width 143 height 12
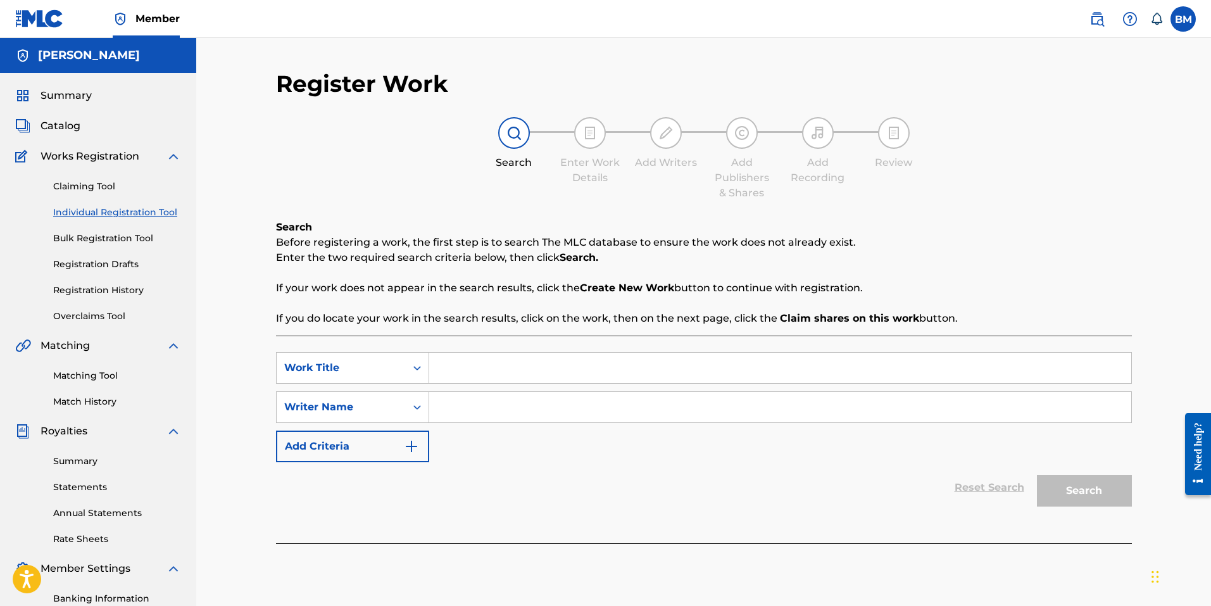
click at [116, 241] on link "Bulk Registration Tool" at bounding box center [117, 238] width 128 height 13
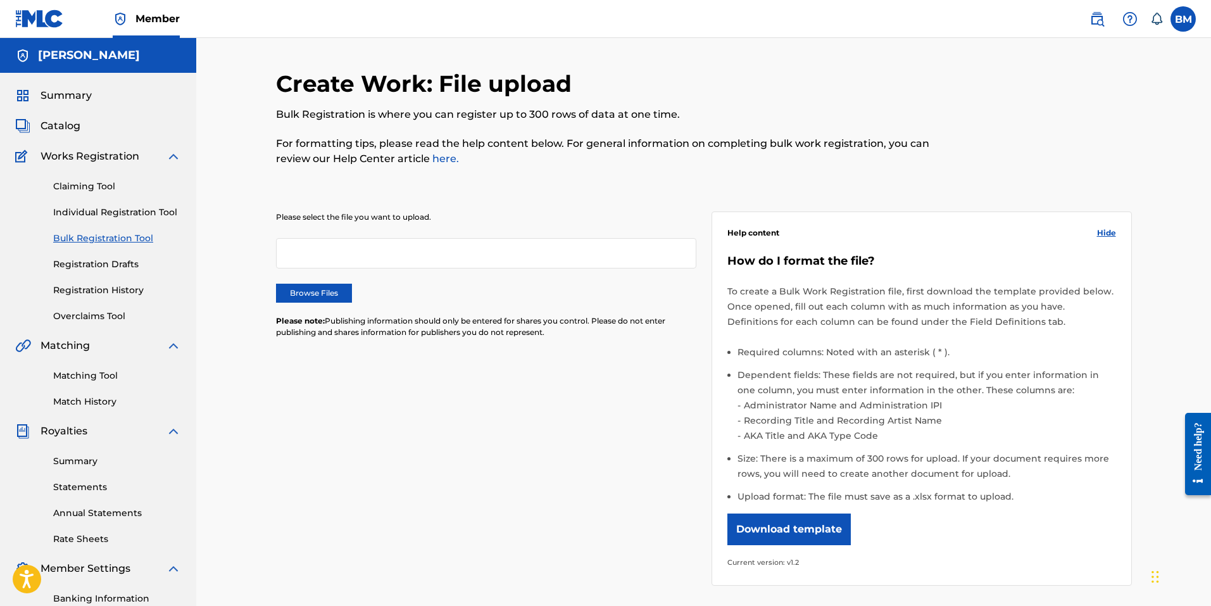
click at [329, 255] on div at bounding box center [486, 253] width 420 height 30
click at [377, 257] on div at bounding box center [486, 253] width 420 height 30
click at [329, 291] on label "Browse Files" at bounding box center [314, 293] width 76 height 19
click at [0, 0] on input "Browse Files" at bounding box center [0, 0] width 0 height 0
click at [120, 266] on link "Registration Drafts" at bounding box center [117, 264] width 128 height 13
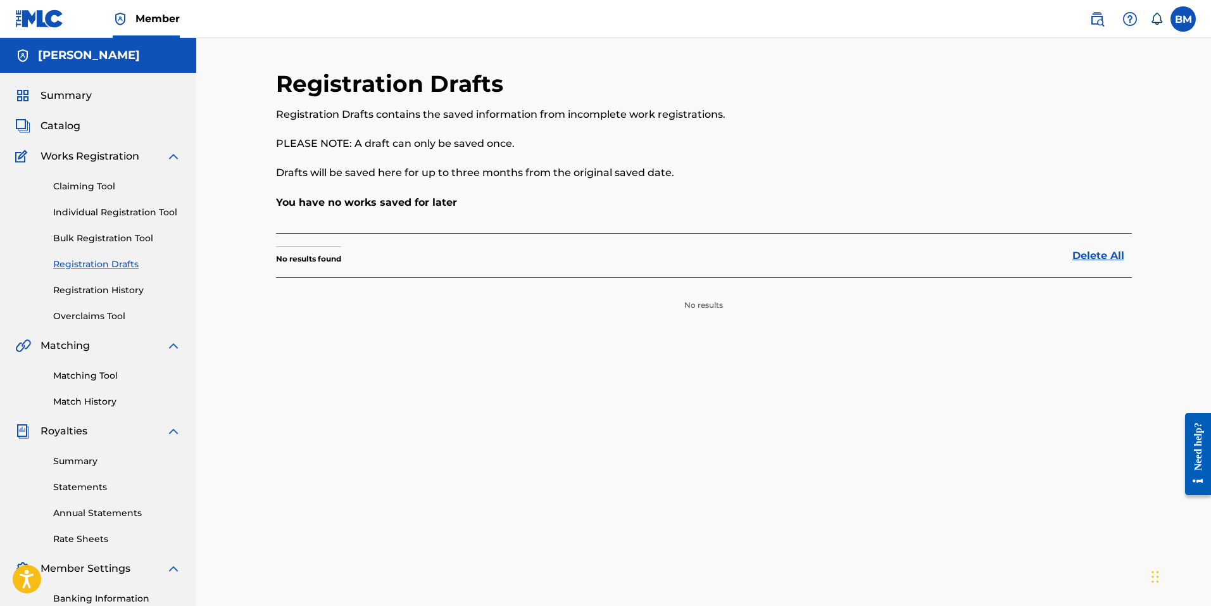
click at [125, 216] on link "Individual Registration Tool" at bounding box center [117, 212] width 128 height 13
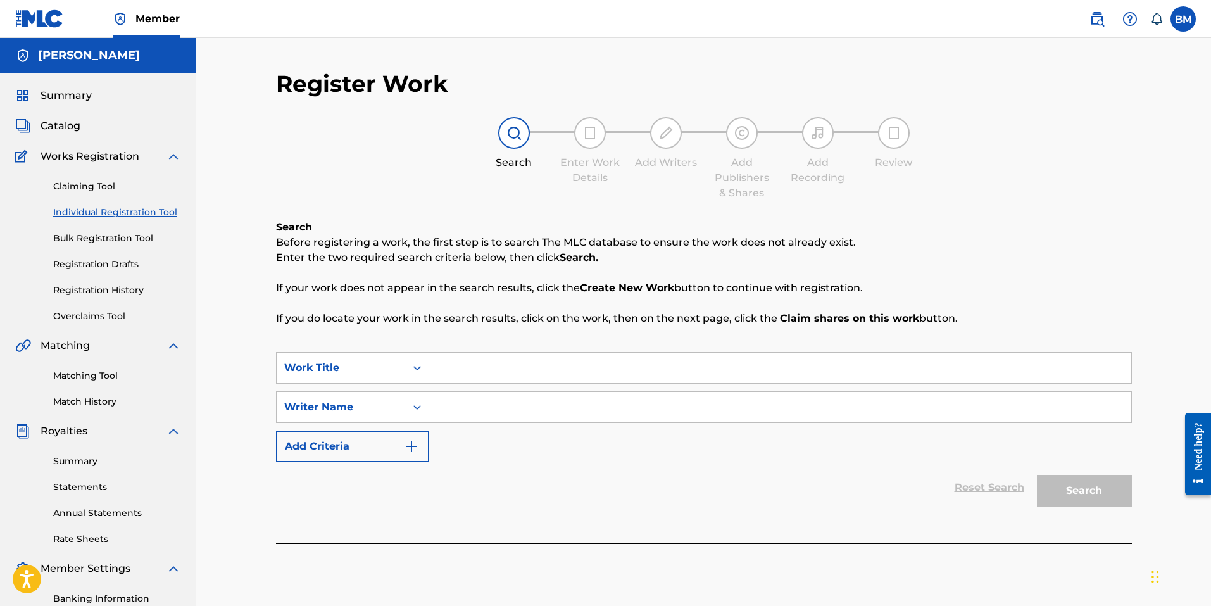
click at [495, 366] on input "Search Form" at bounding box center [780, 368] width 702 height 30
type input "The Land Gives Back"
click at [496, 392] on input "Search Form" at bounding box center [780, 407] width 702 height 30
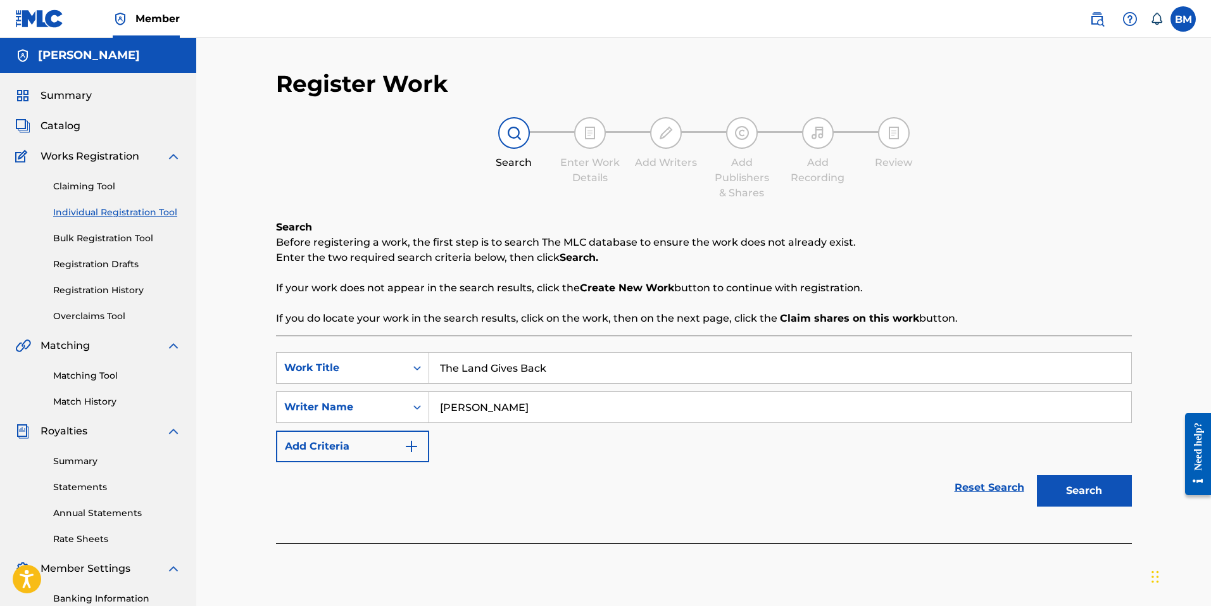
type input "[PERSON_NAME]"
click at [1069, 493] on button "Search" at bounding box center [1084, 491] width 95 height 32
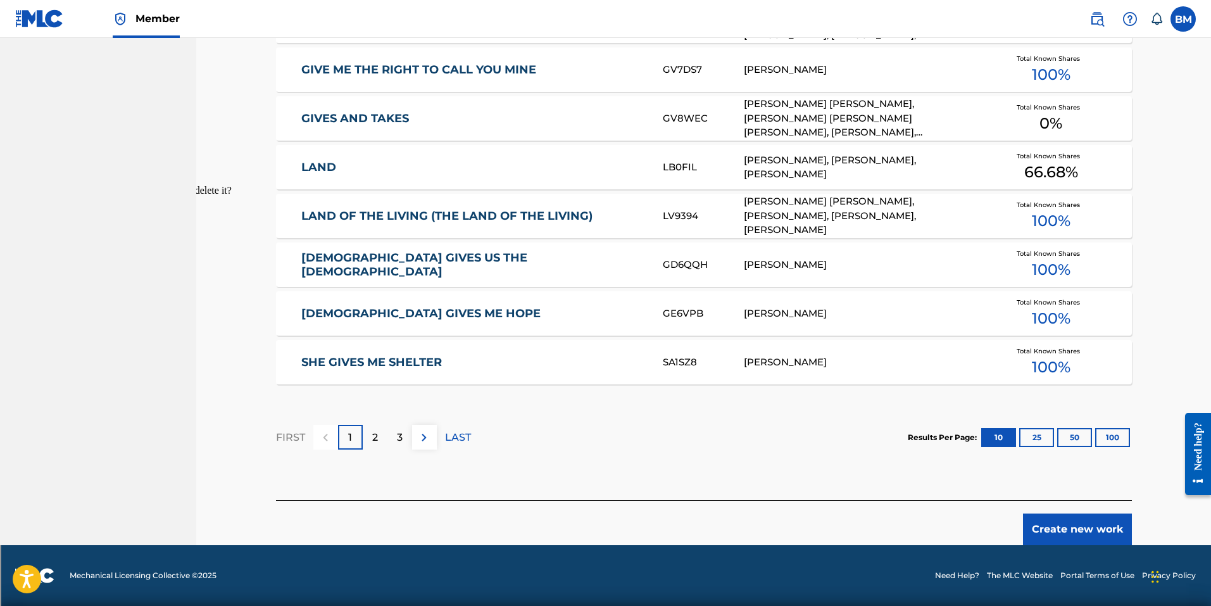
click at [1067, 537] on button "Create new work" at bounding box center [1077, 529] width 109 height 32
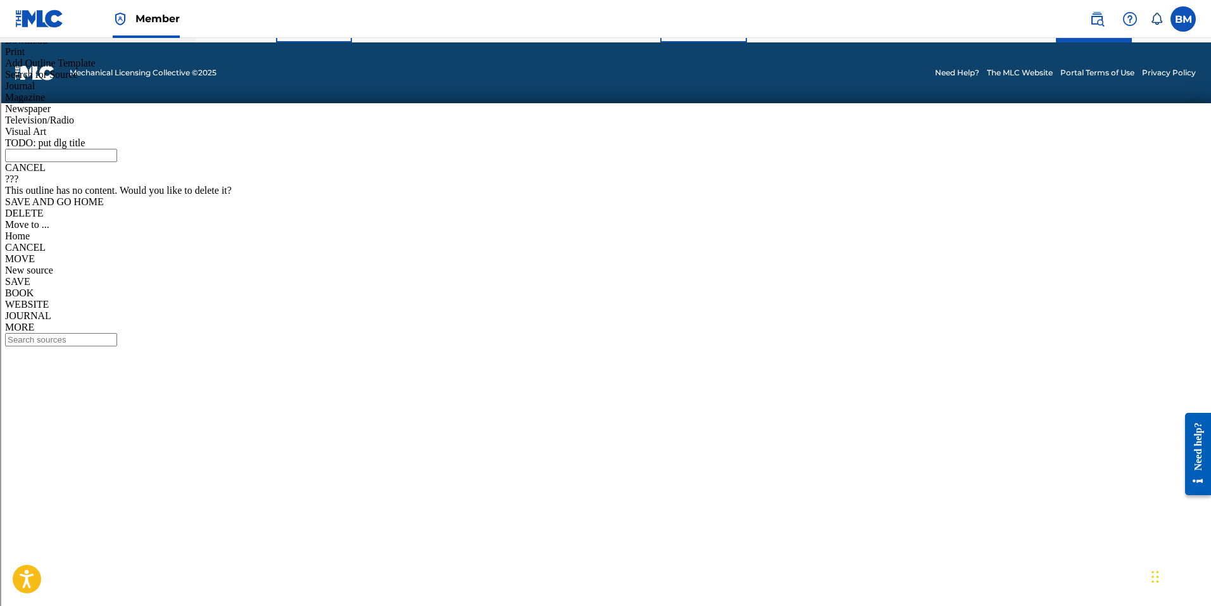
scroll to position [187, 0]
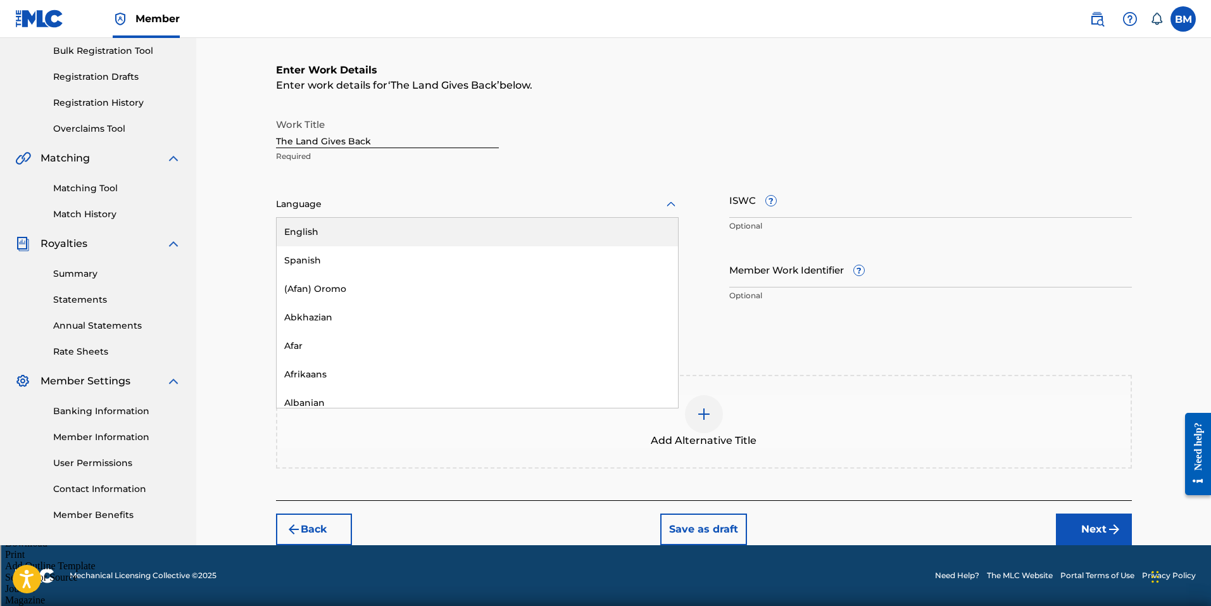
click at [325, 210] on div at bounding box center [477, 204] width 403 height 16
click at [329, 234] on div "English" at bounding box center [477, 232] width 401 height 28
click at [394, 279] on input "Duration" at bounding box center [477, 269] width 403 height 36
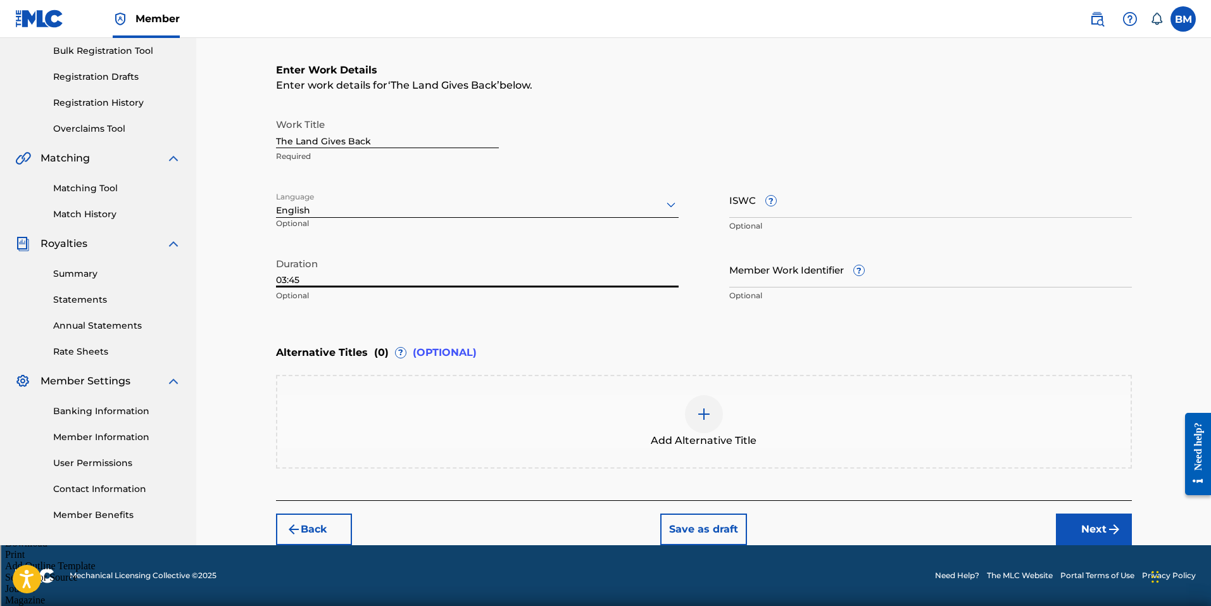
type input "03:45"
click at [688, 519] on button "Save as draft" at bounding box center [703, 529] width 87 height 32
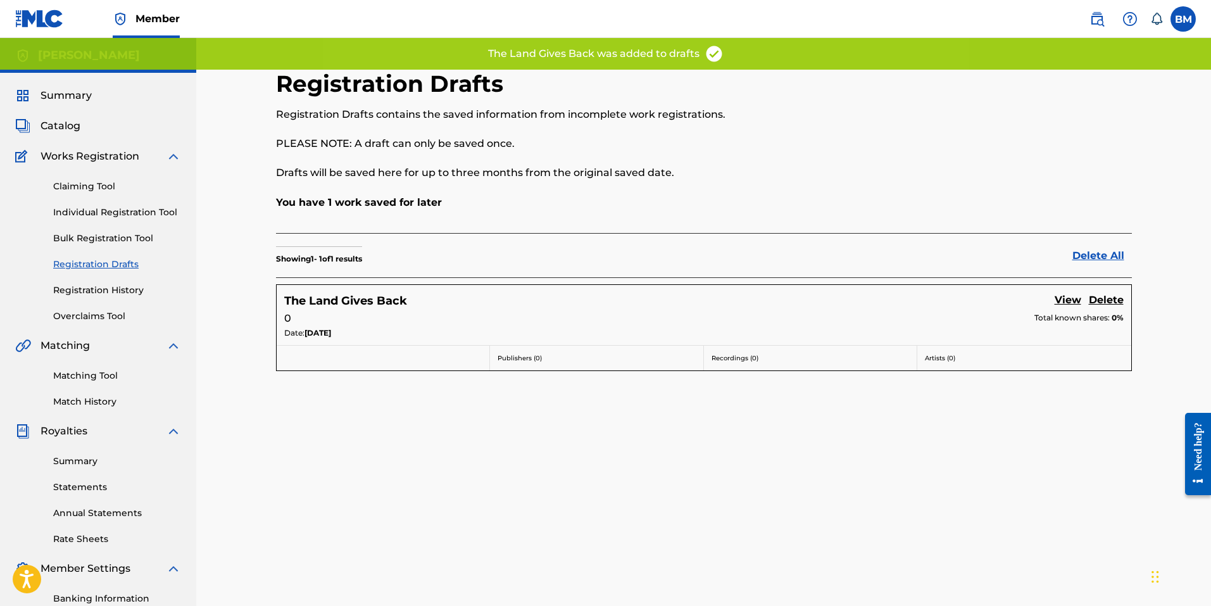
click at [1062, 298] on link "View" at bounding box center [1068, 300] width 27 height 17
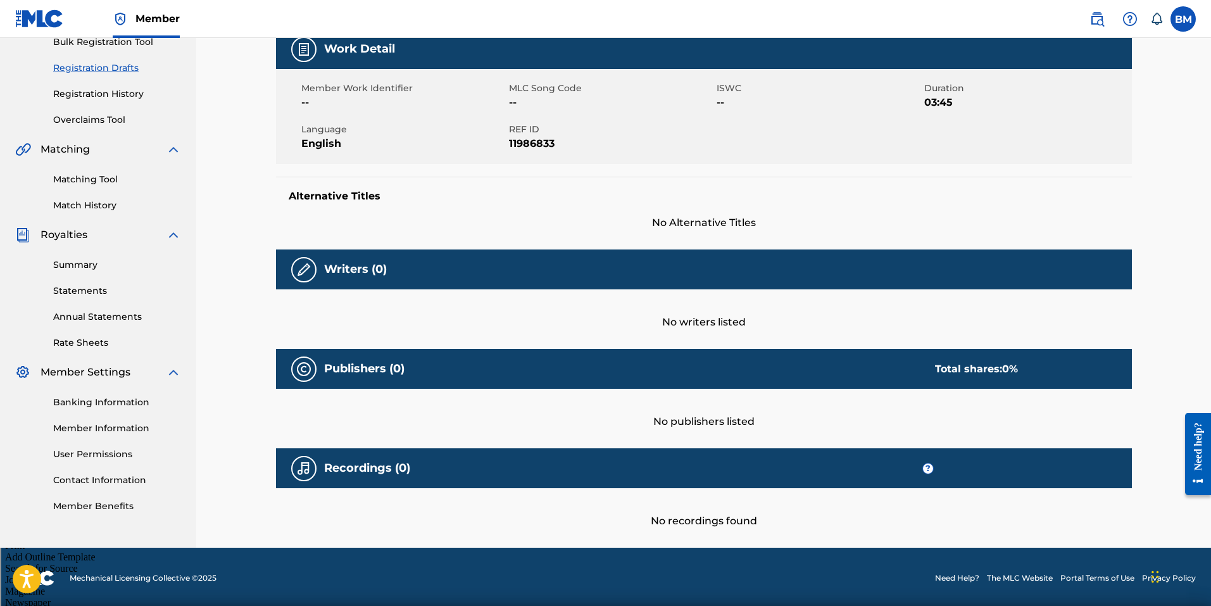
scroll to position [199, 0]
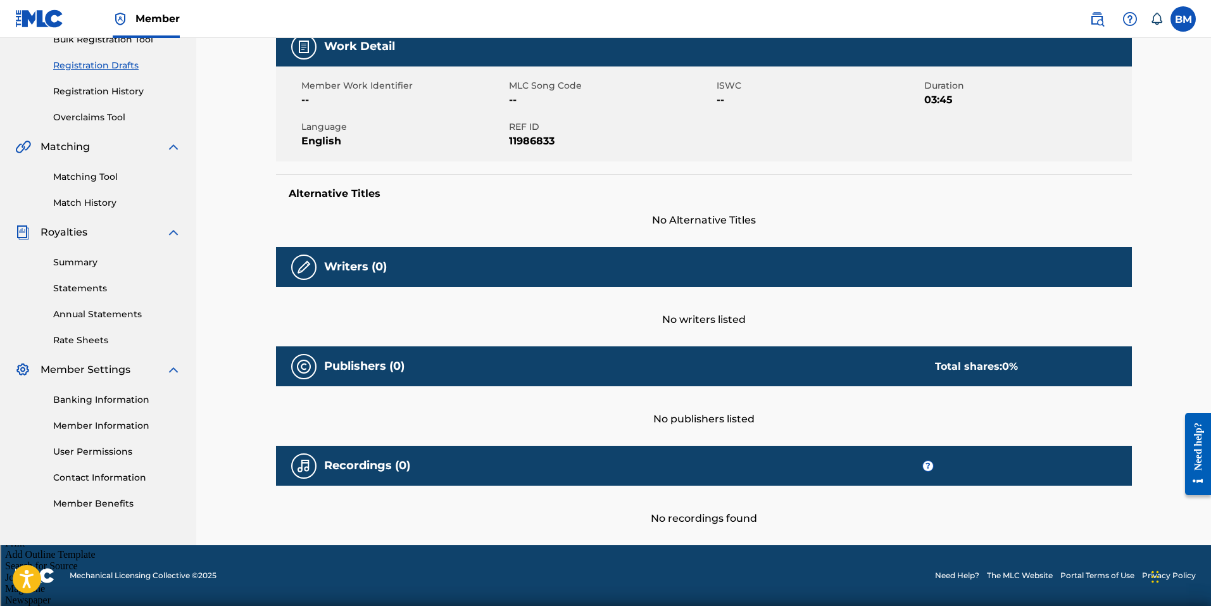
click at [304, 262] on img at bounding box center [303, 267] width 15 height 15
click at [295, 271] on div at bounding box center [303, 266] width 25 height 25
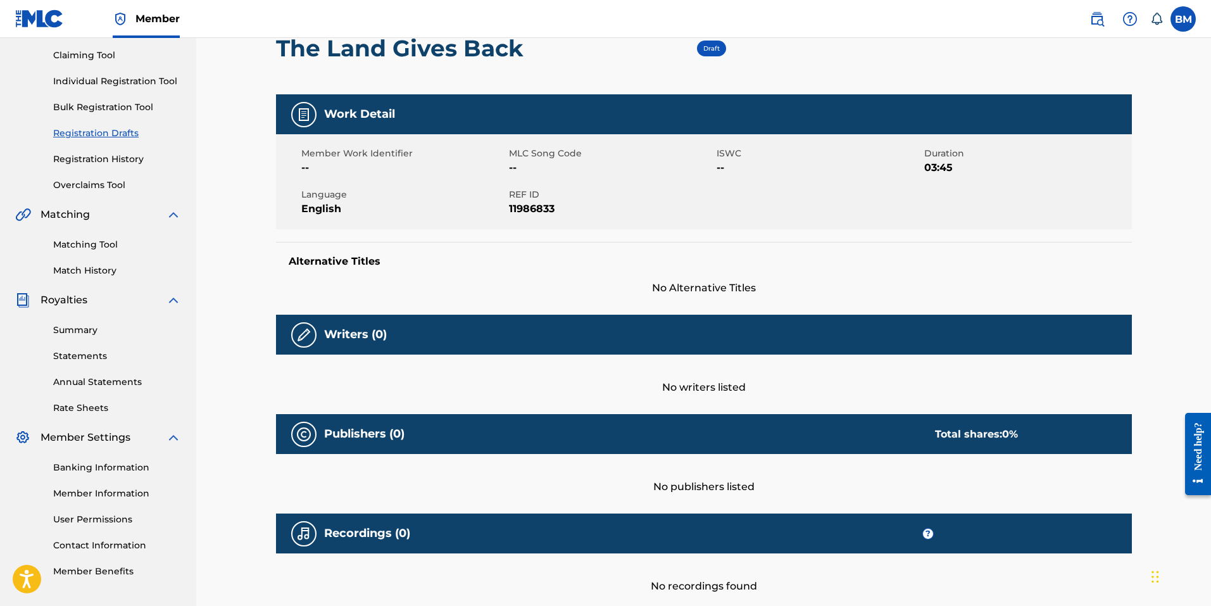
scroll to position [0, 0]
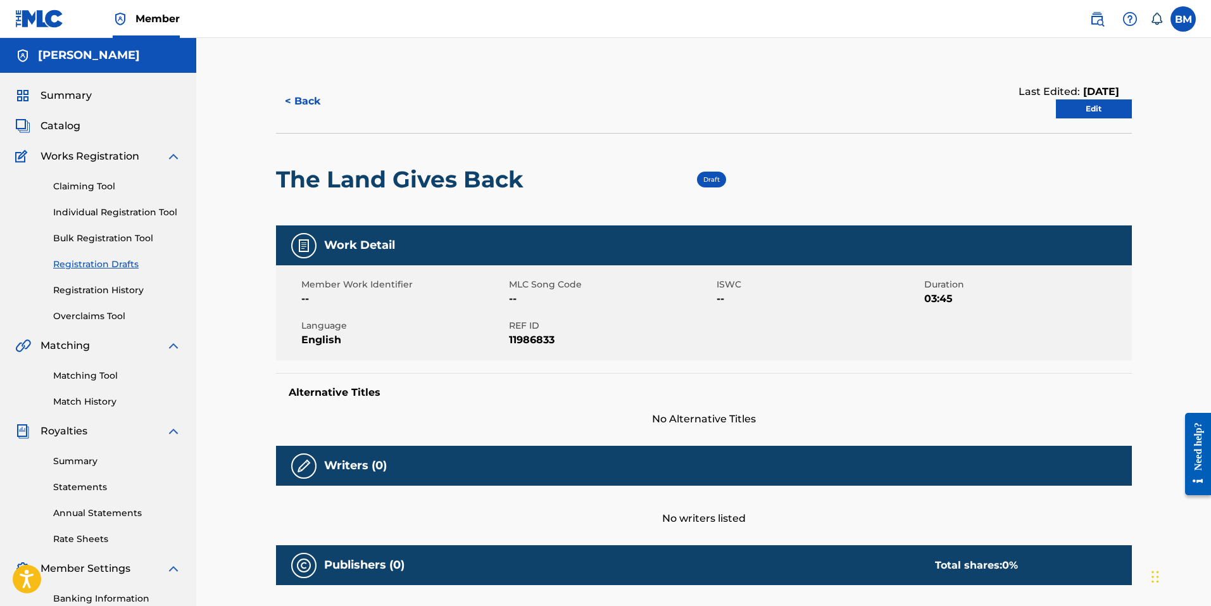
click at [1075, 115] on link "Edit" at bounding box center [1094, 108] width 76 height 19
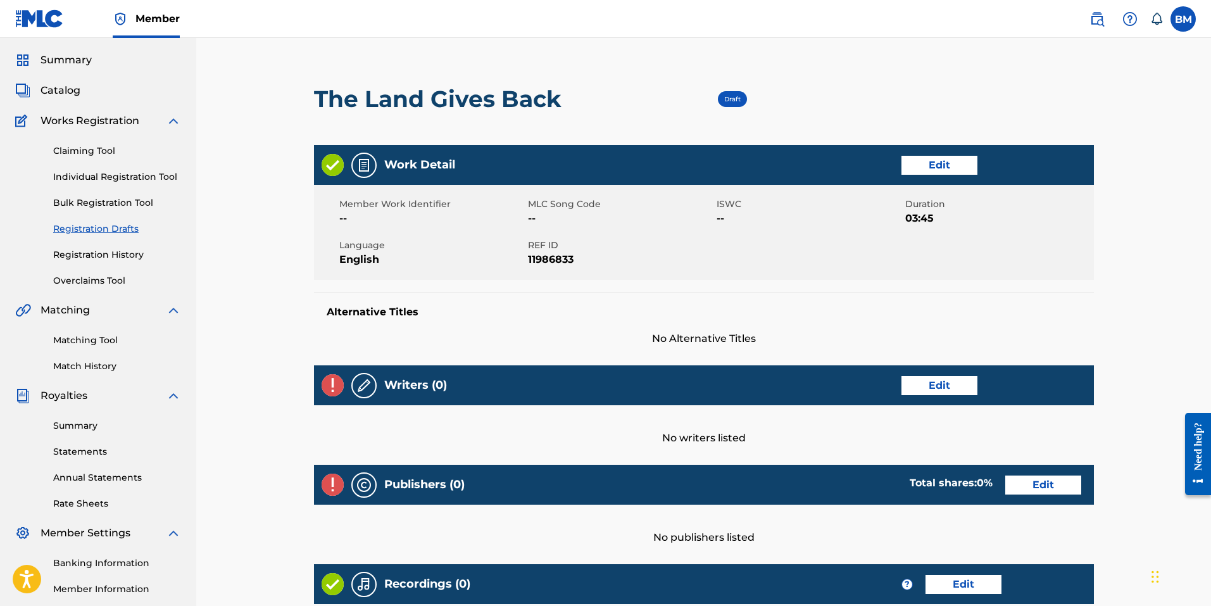
scroll to position [63, 0]
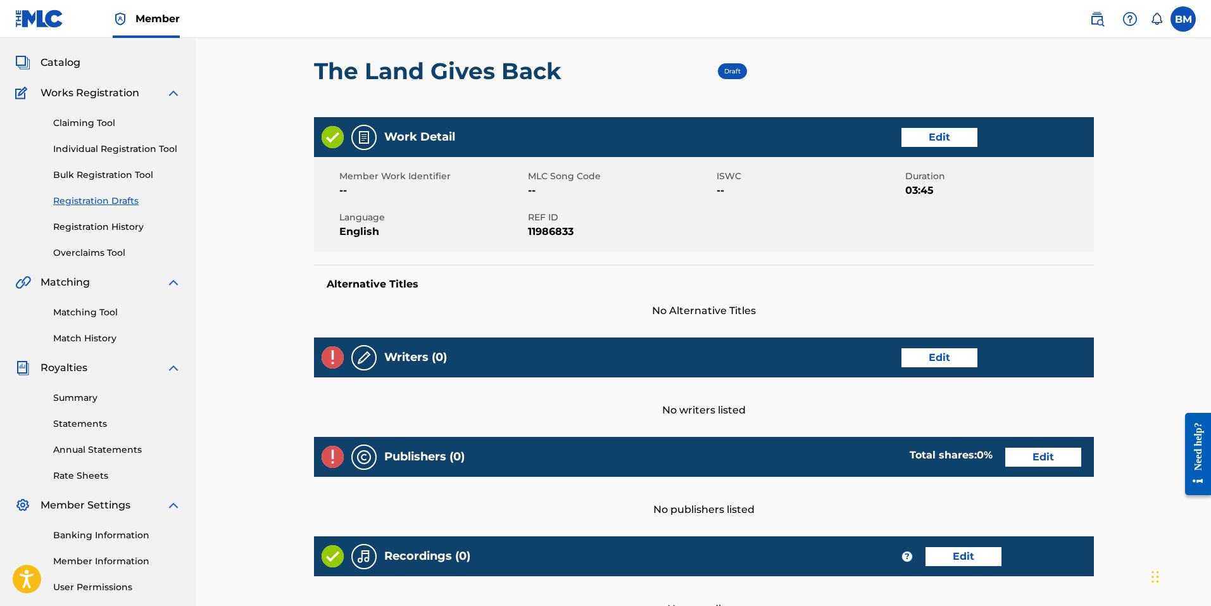
click at [945, 364] on link "Edit" at bounding box center [939, 357] width 76 height 19
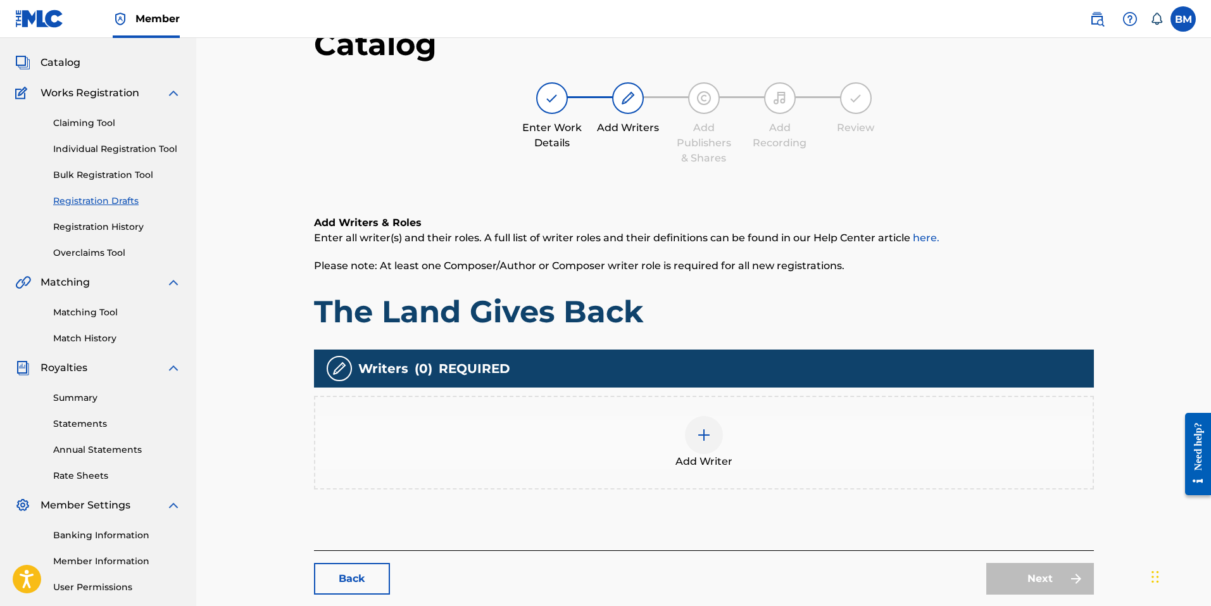
click at [696, 443] on div at bounding box center [704, 435] width 38 height 38
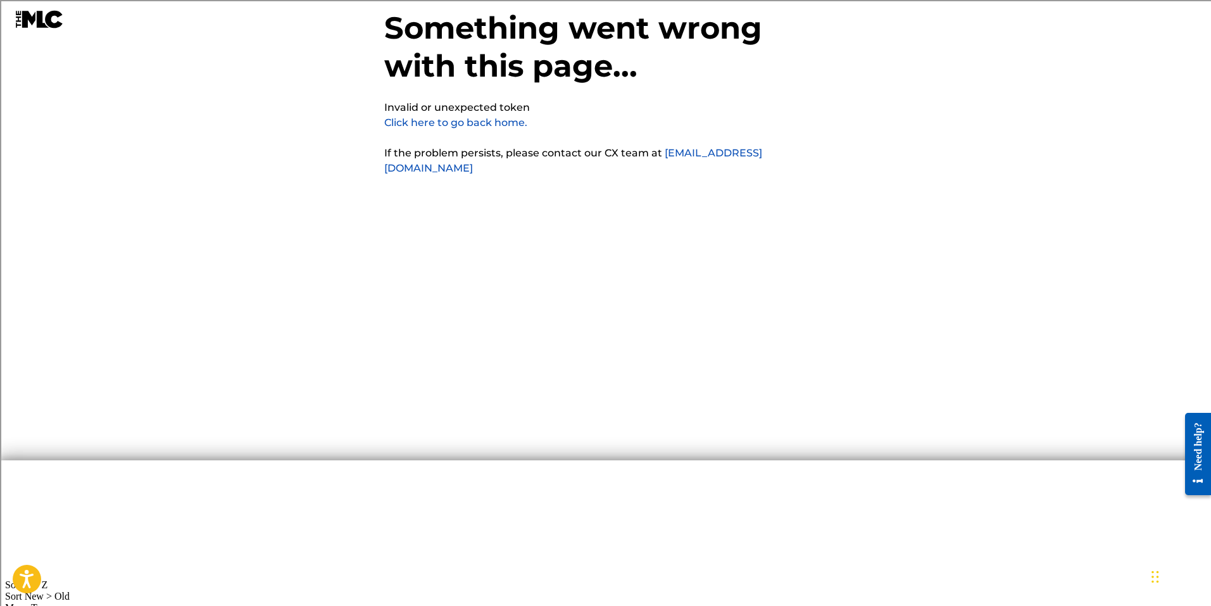
scroll to position [32, 0]
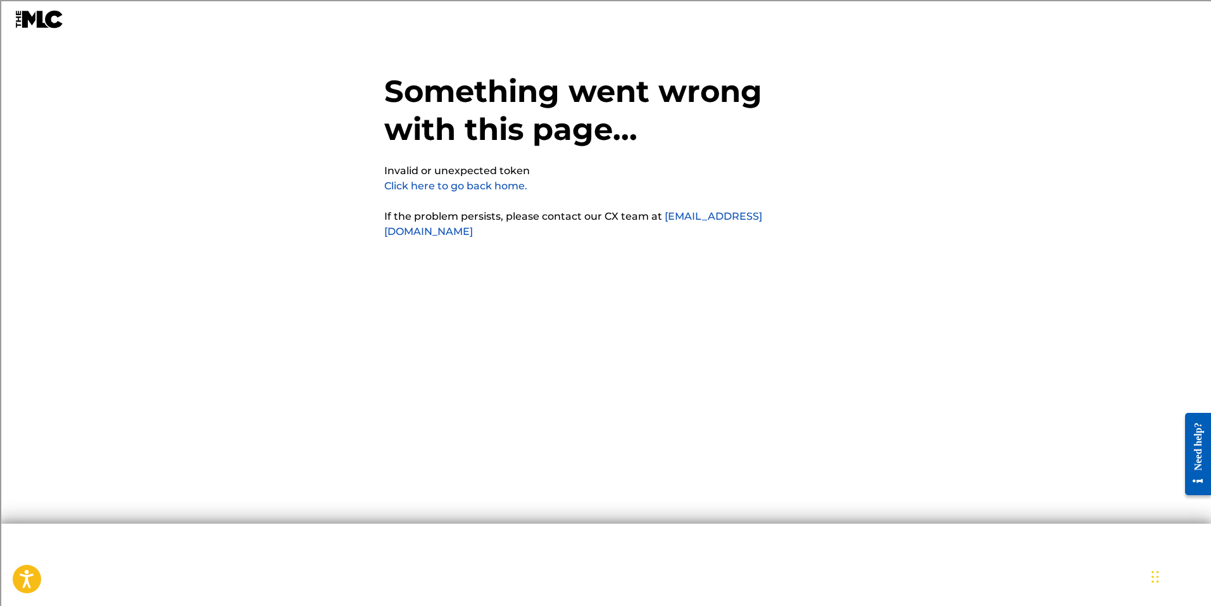
click at [413, 187] on link "Click here to go back home." at bounding box center [455, 186] width 143 height 12
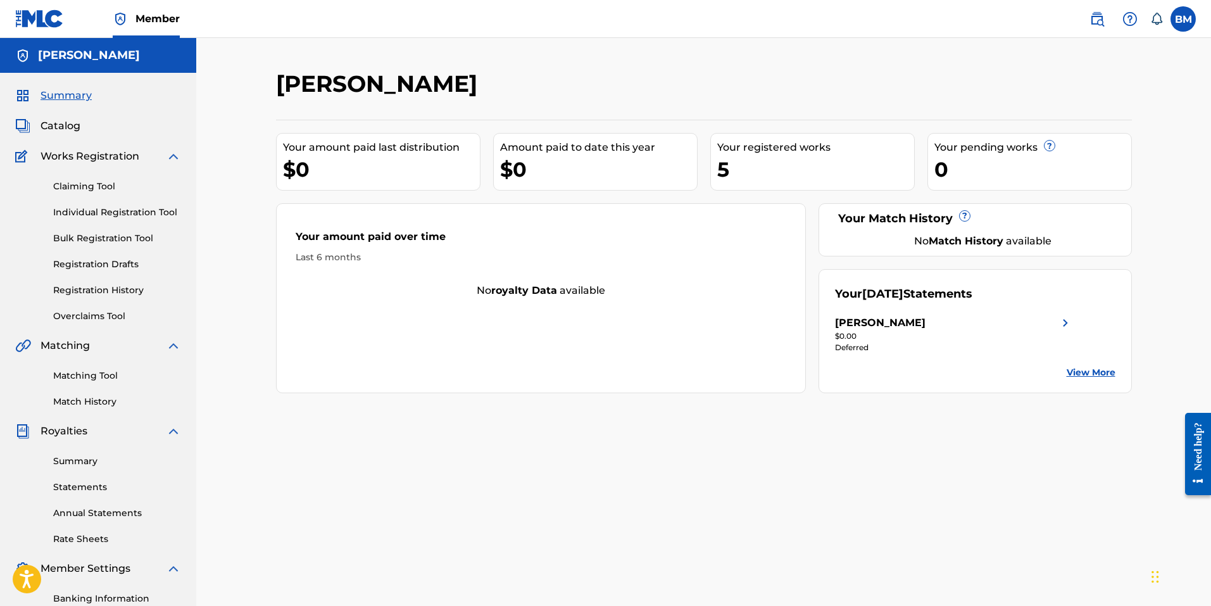
click at [121, 263] on link "Registration Drafts" at bounding box center [117, 264] width 128 height 13
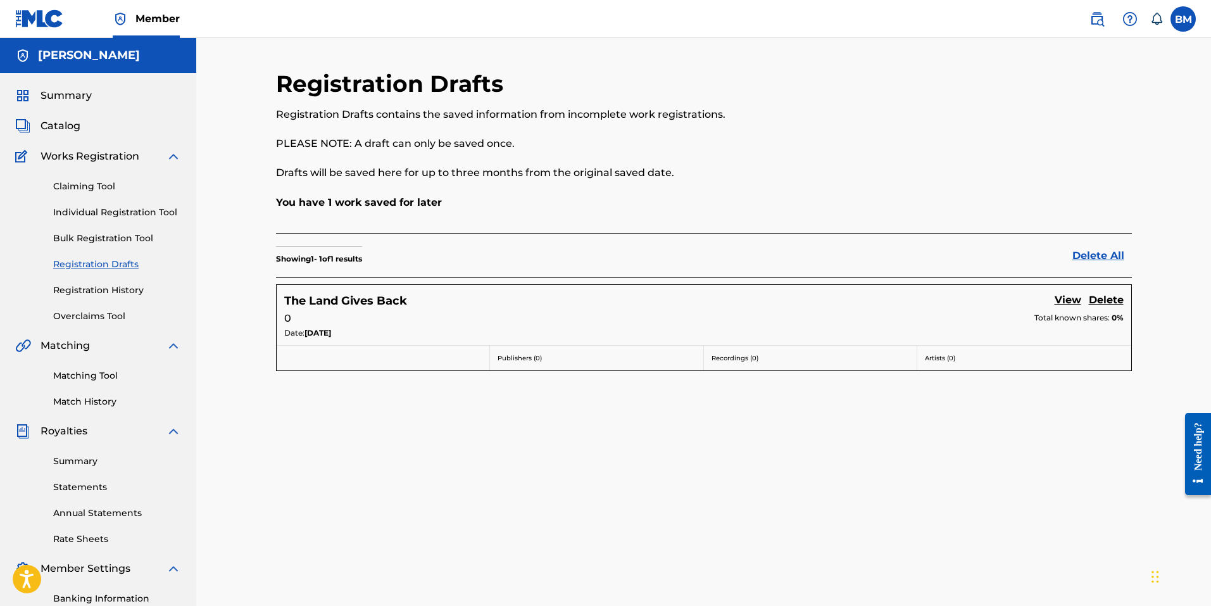
click at [1064, 299] on link "View" at bounding box center [1068, 300] width 27 height 17
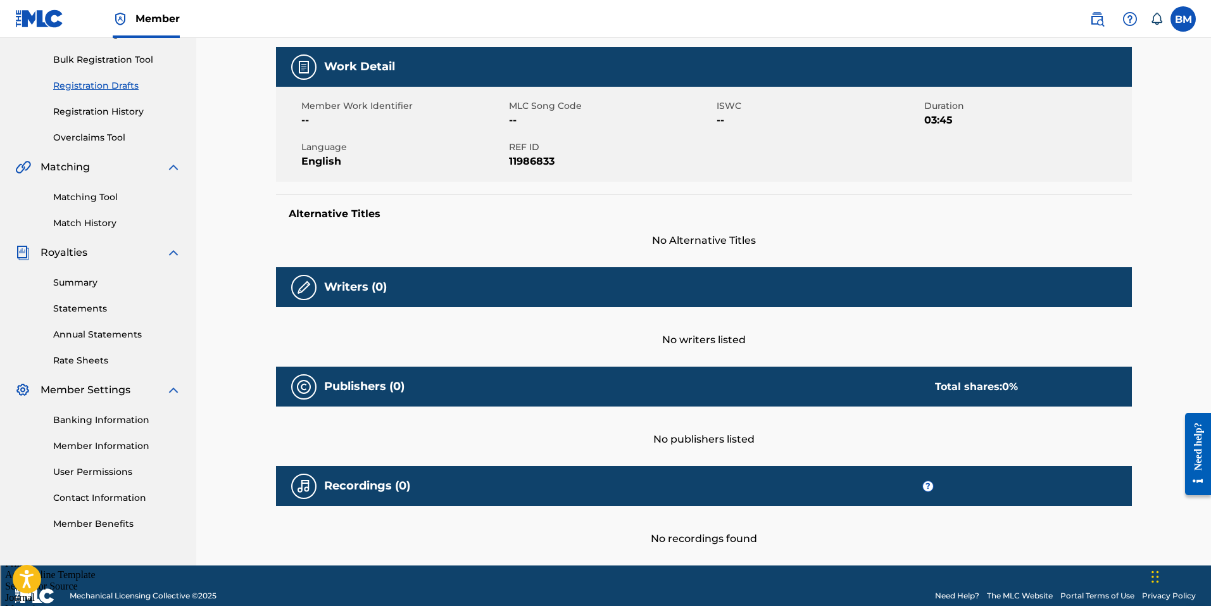
scroll to position [199, 0]
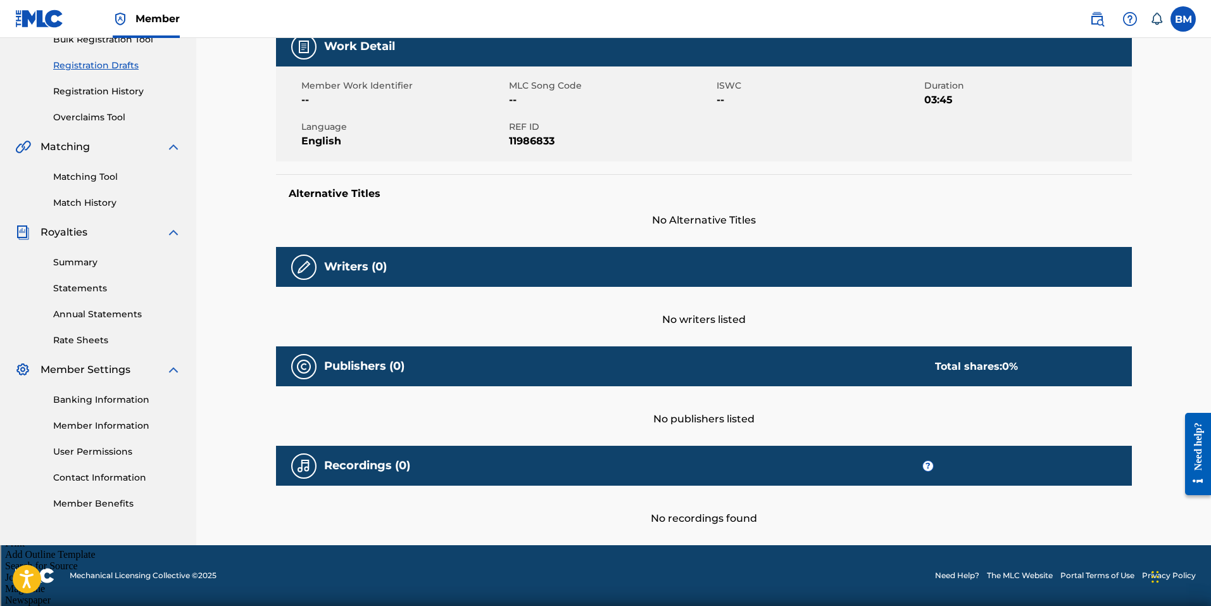
click at [304, 364] on img at bounding box center [303, 366] width 15 height 15
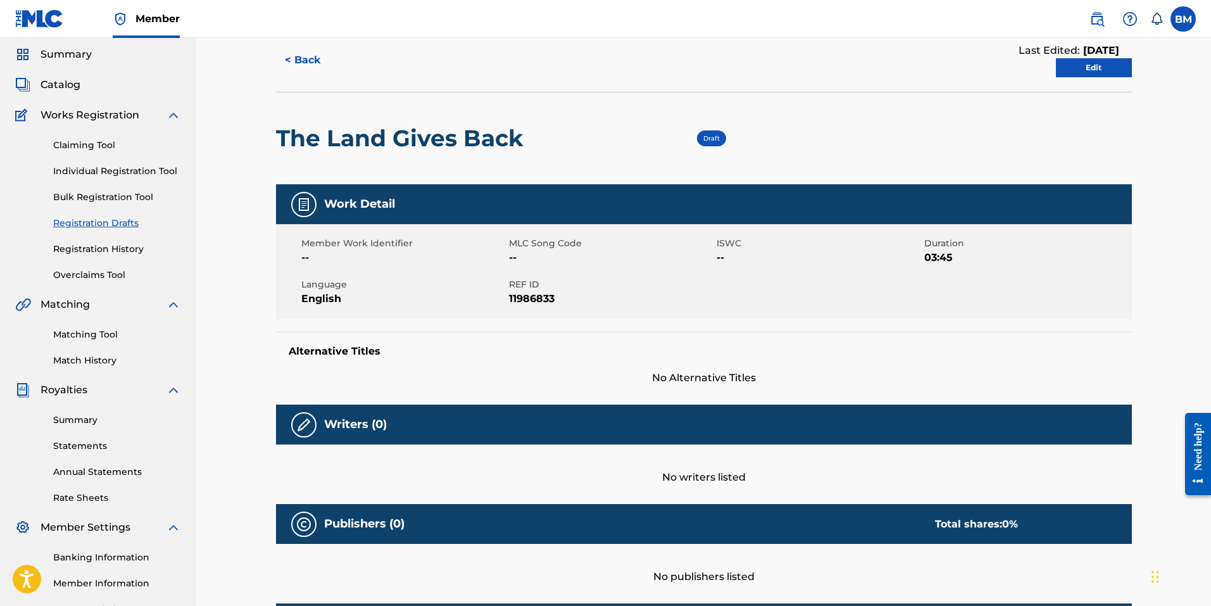
scroll to position [9, 0]
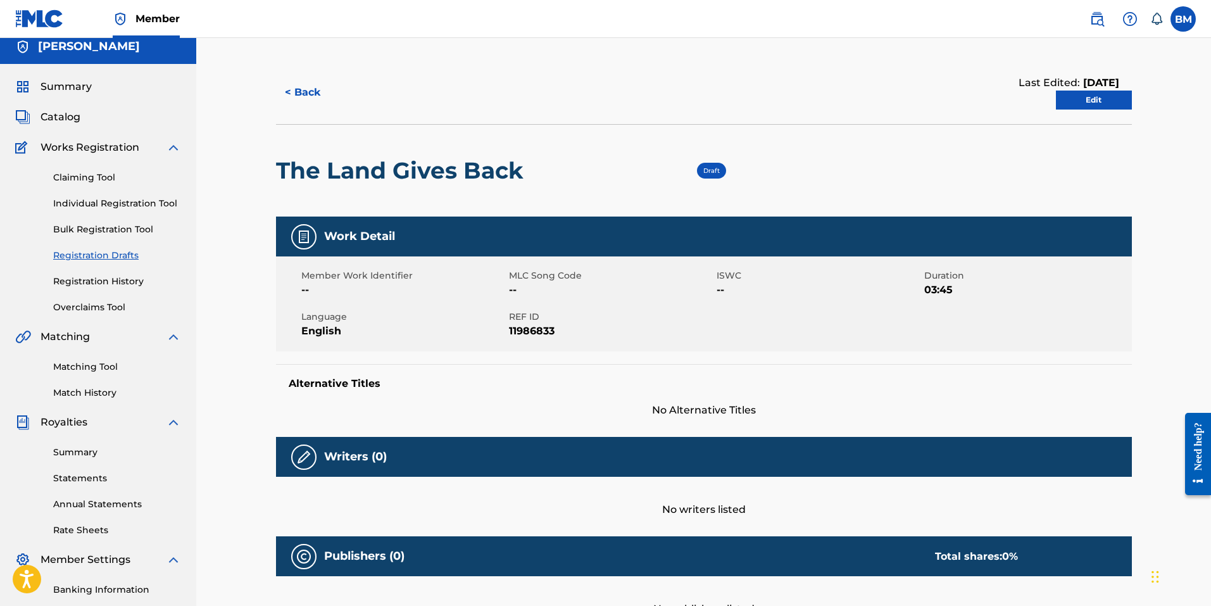
click at [1078, 97] on link "Edit" at bounding box center [1094, 100] width 76 height 19
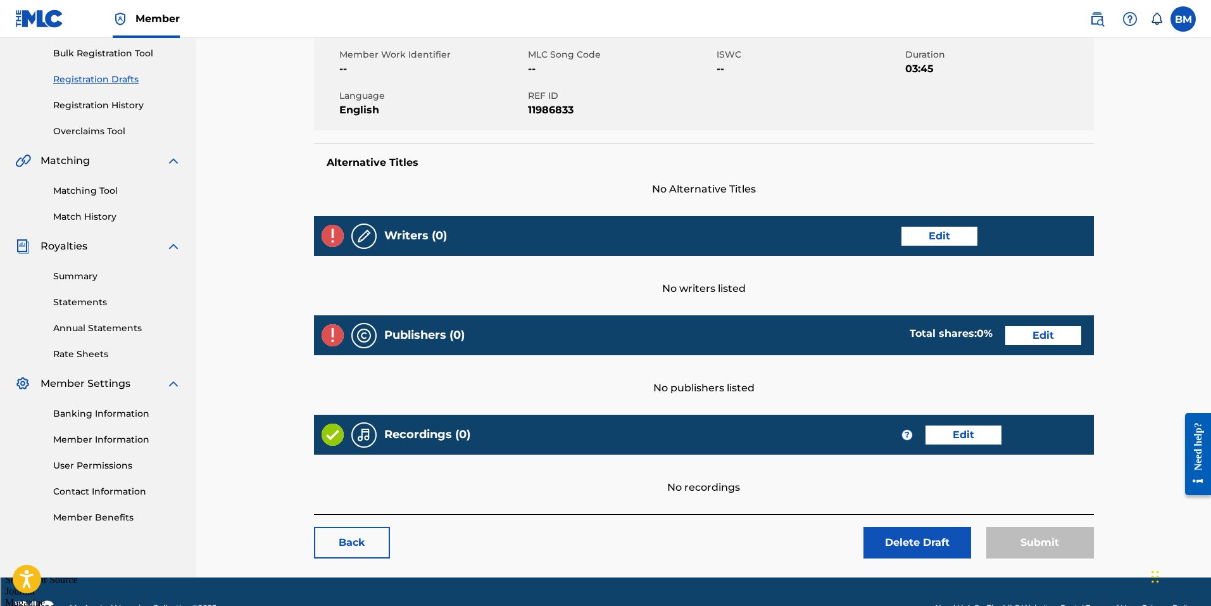
scroll to position [217, 0]
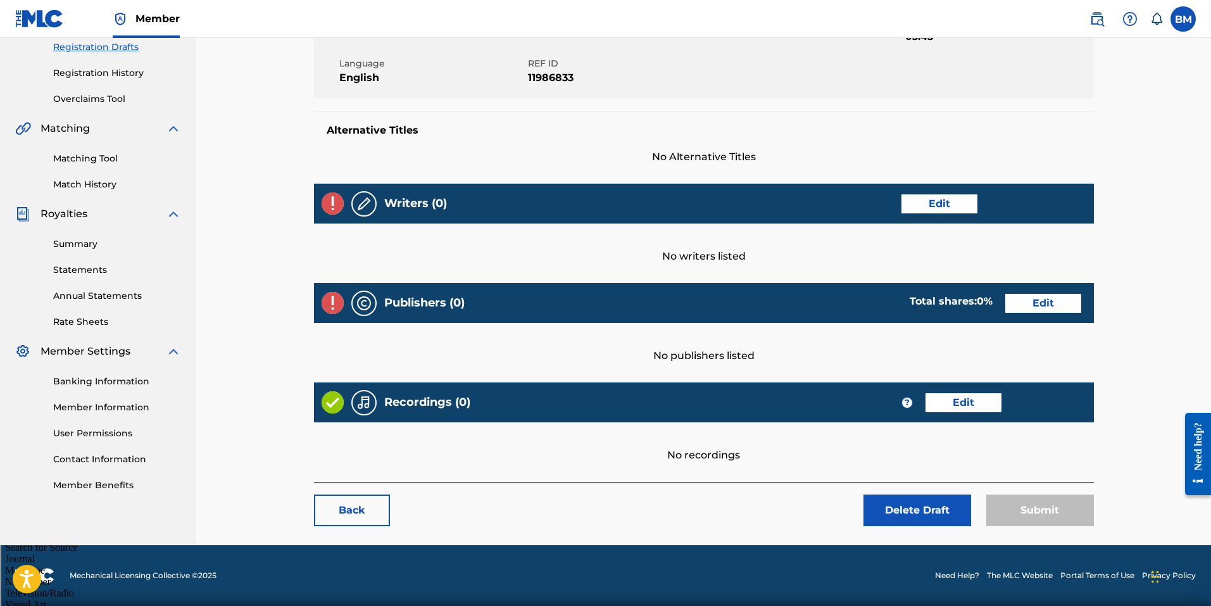
click at [1021, 302] on link "Edit" at bounding box center [1043, 303] width 76 height 19
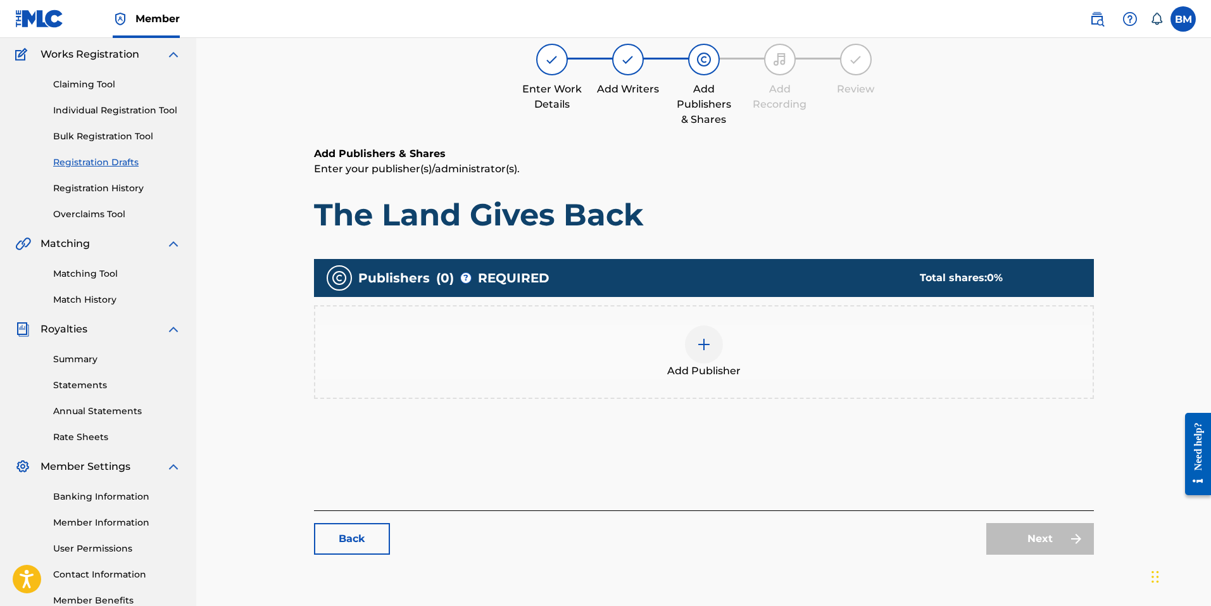
scroll to position [127, 0]
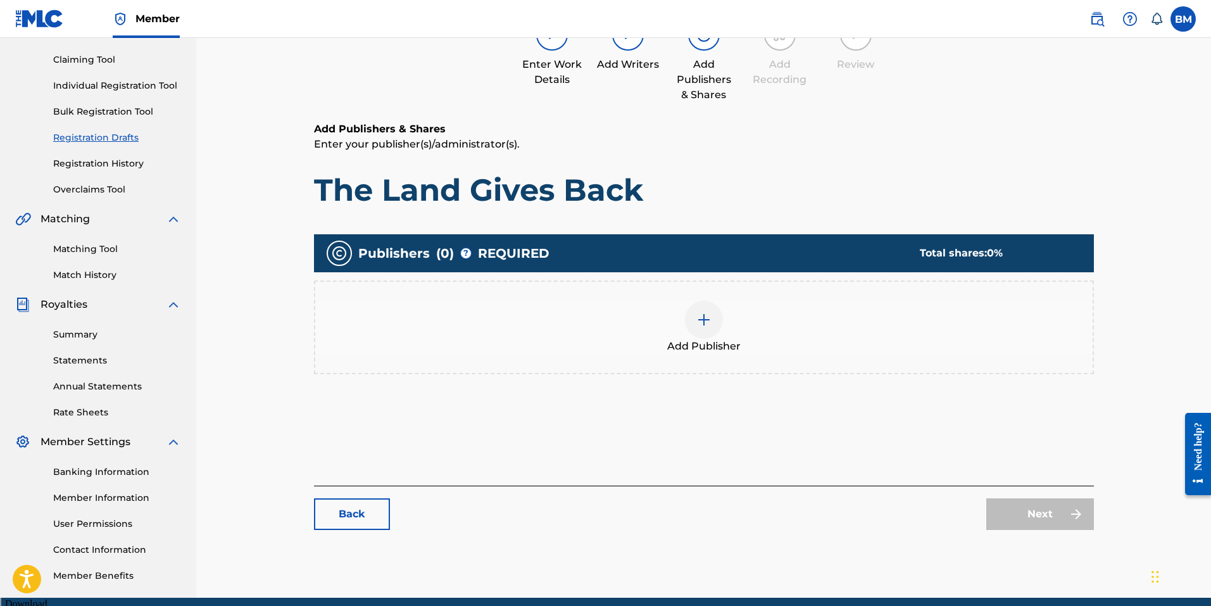
click at [708, 322] on img at bounding box center [703, 319] width 15 height 15
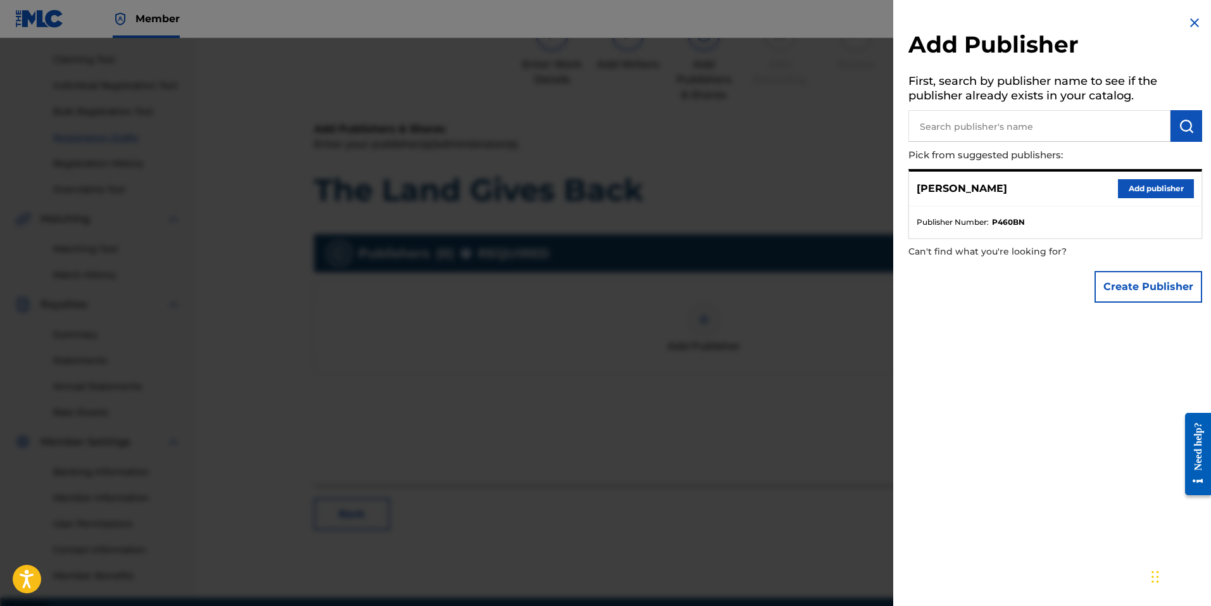
click at [1010, 123] on input "text" at bounding box center [1039, 126] width 262 height 32
click at [1130, 185] on button "Add publisher" at bounding box center [1156, 188] width 76 height 19
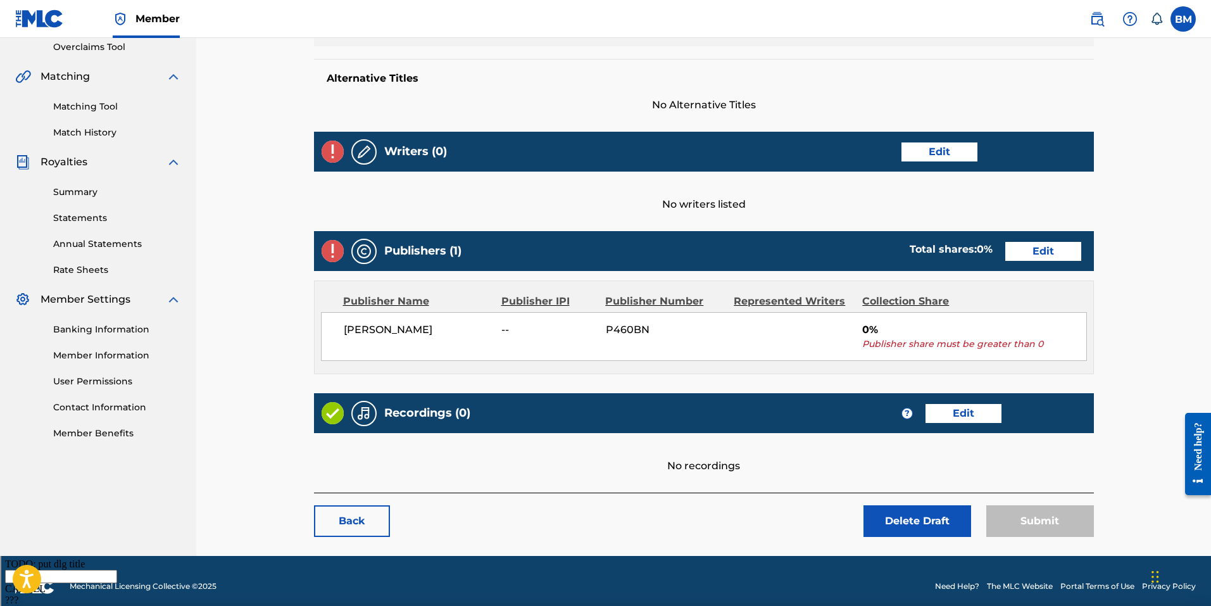
scroll to position [280, 0]
